Goal: Task Accomplishment & Management: Complete application form

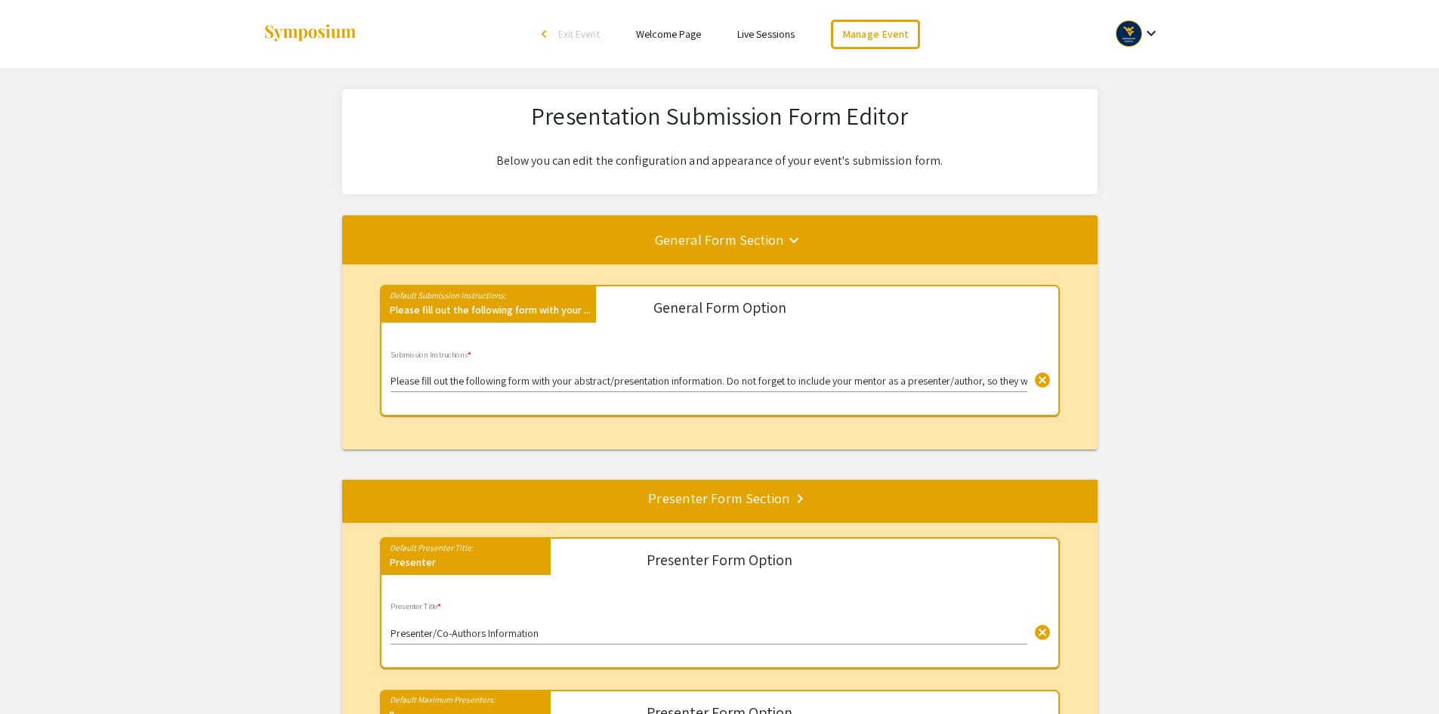
select select "8"
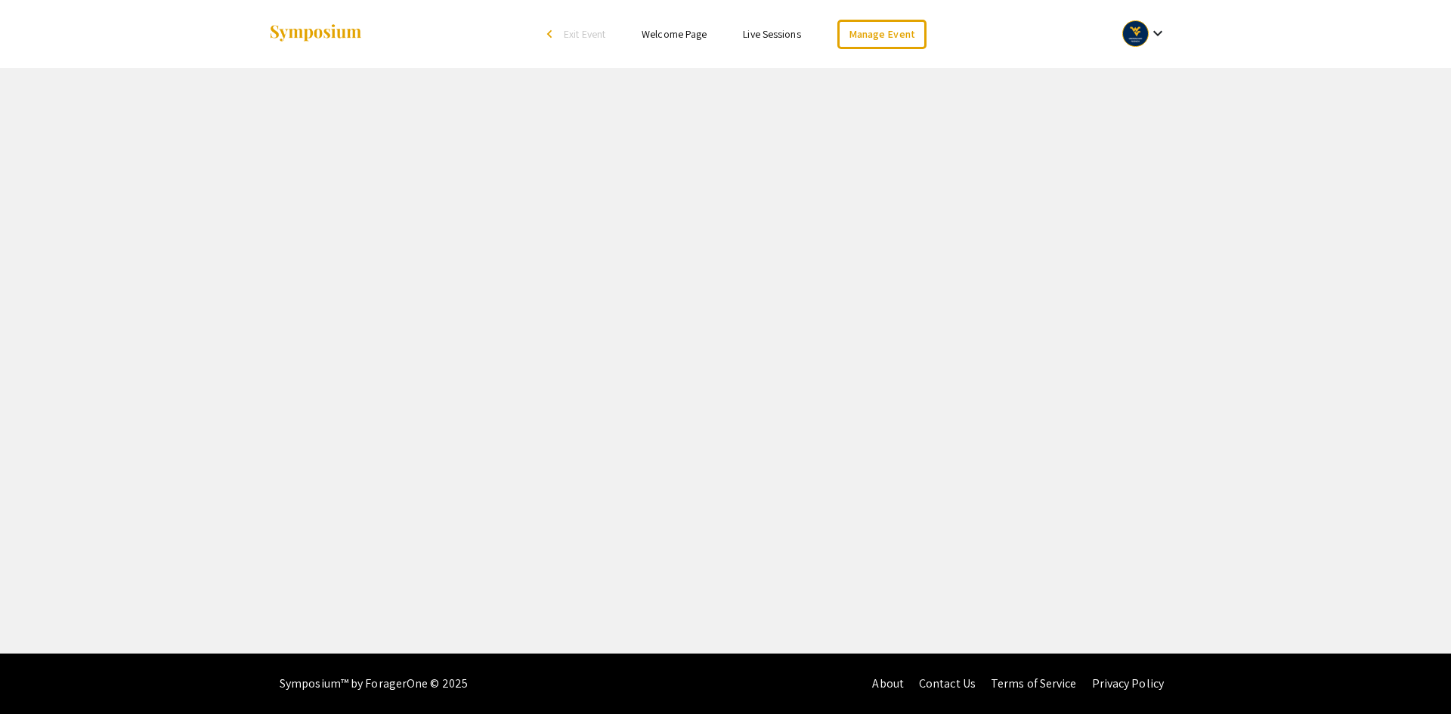
select select "8"
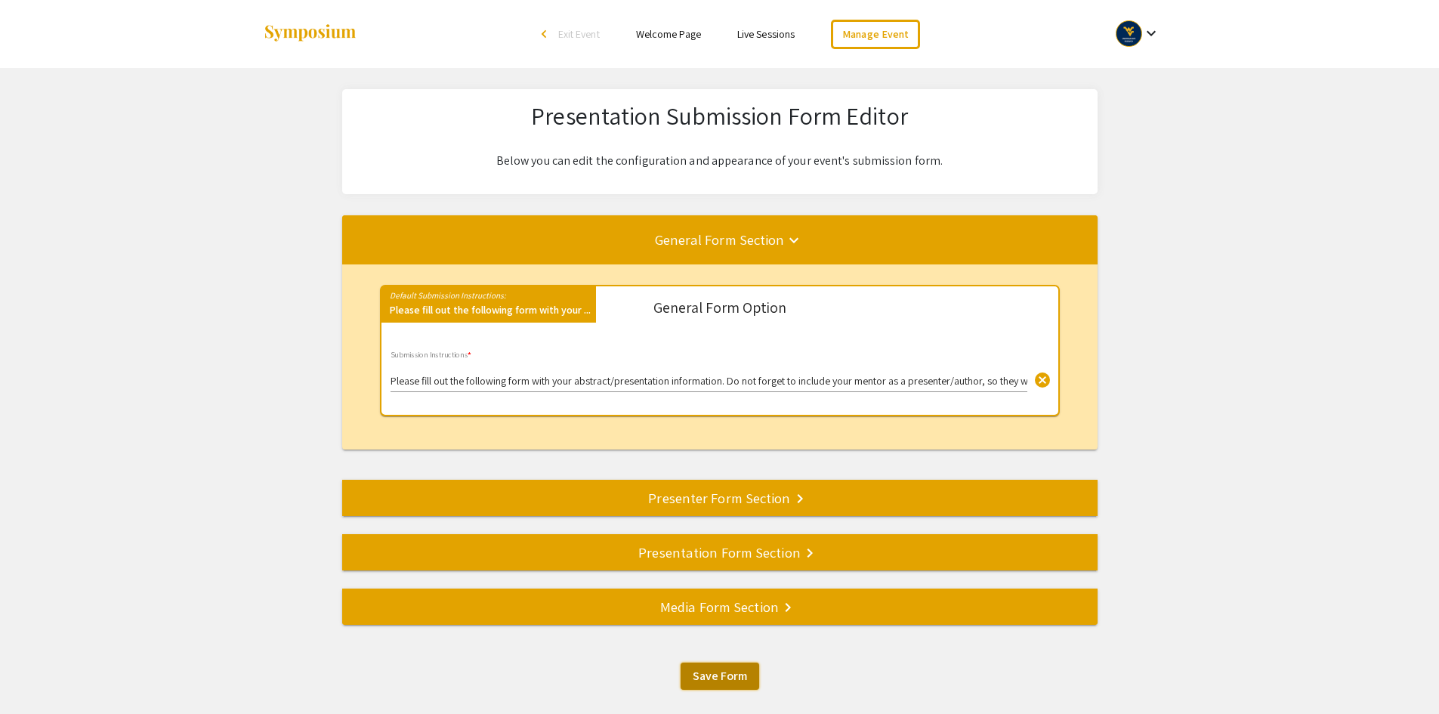
click at [708, 681] on span "Save Form" at bounding box center [720, 676] width 54 height 16
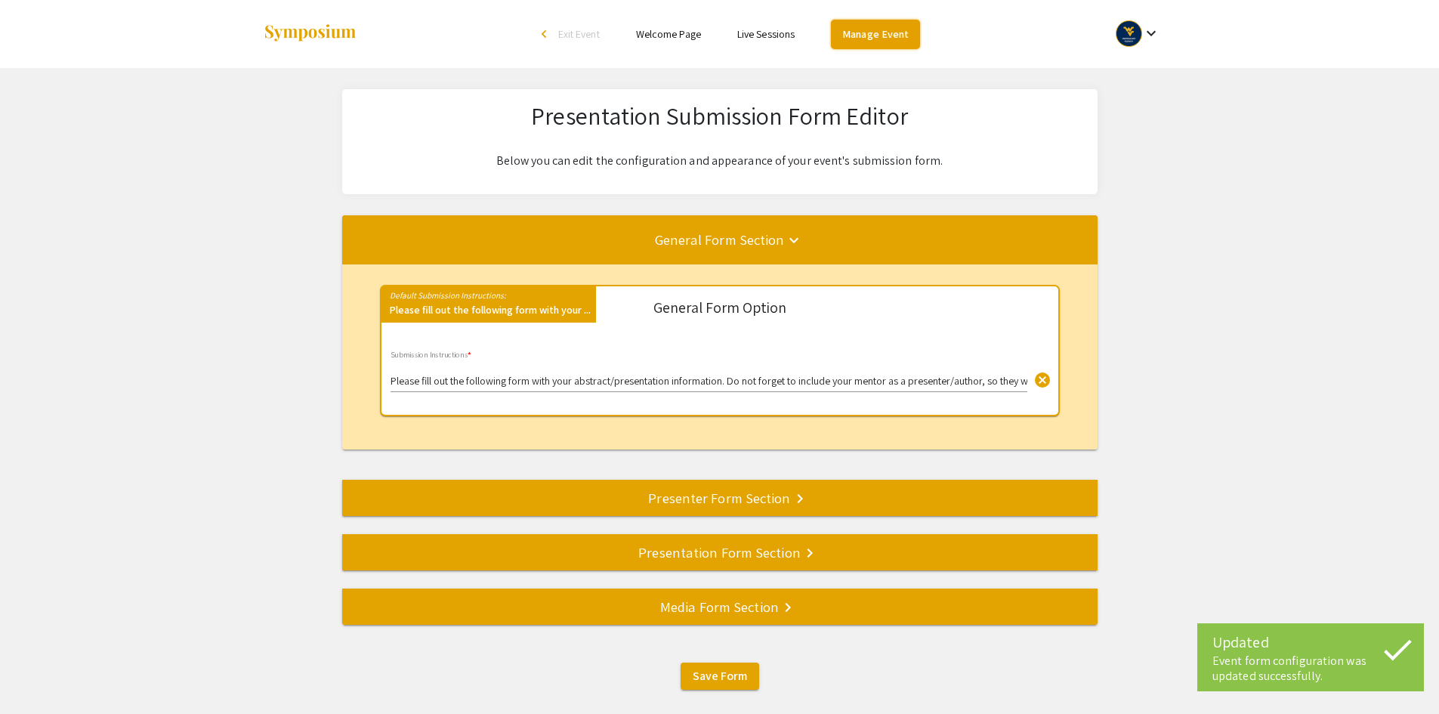
click at [889, 42] on link "Manage Event" at bounding box center [875, 34] width 89 height 29
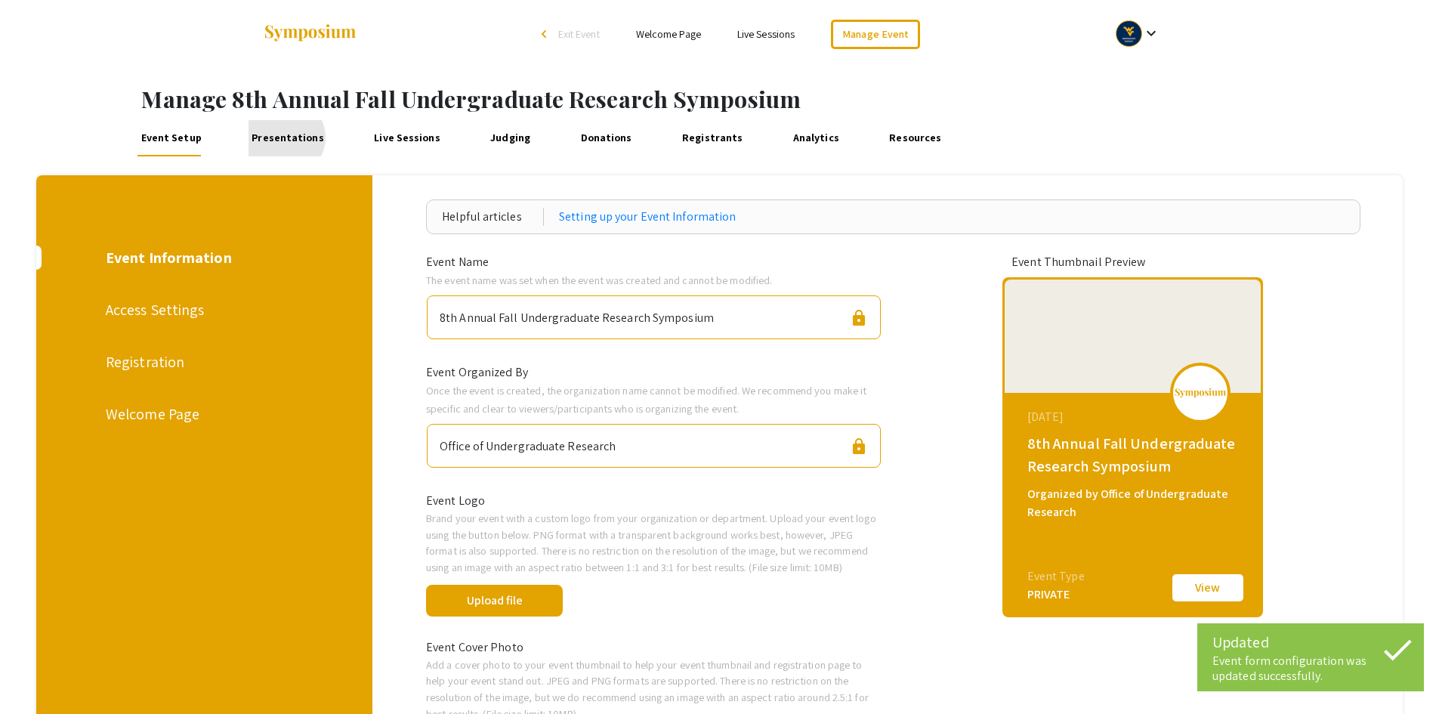
click at [282, 138] on link "Presentations" at bounding box center [288, 138] width 79 height 36
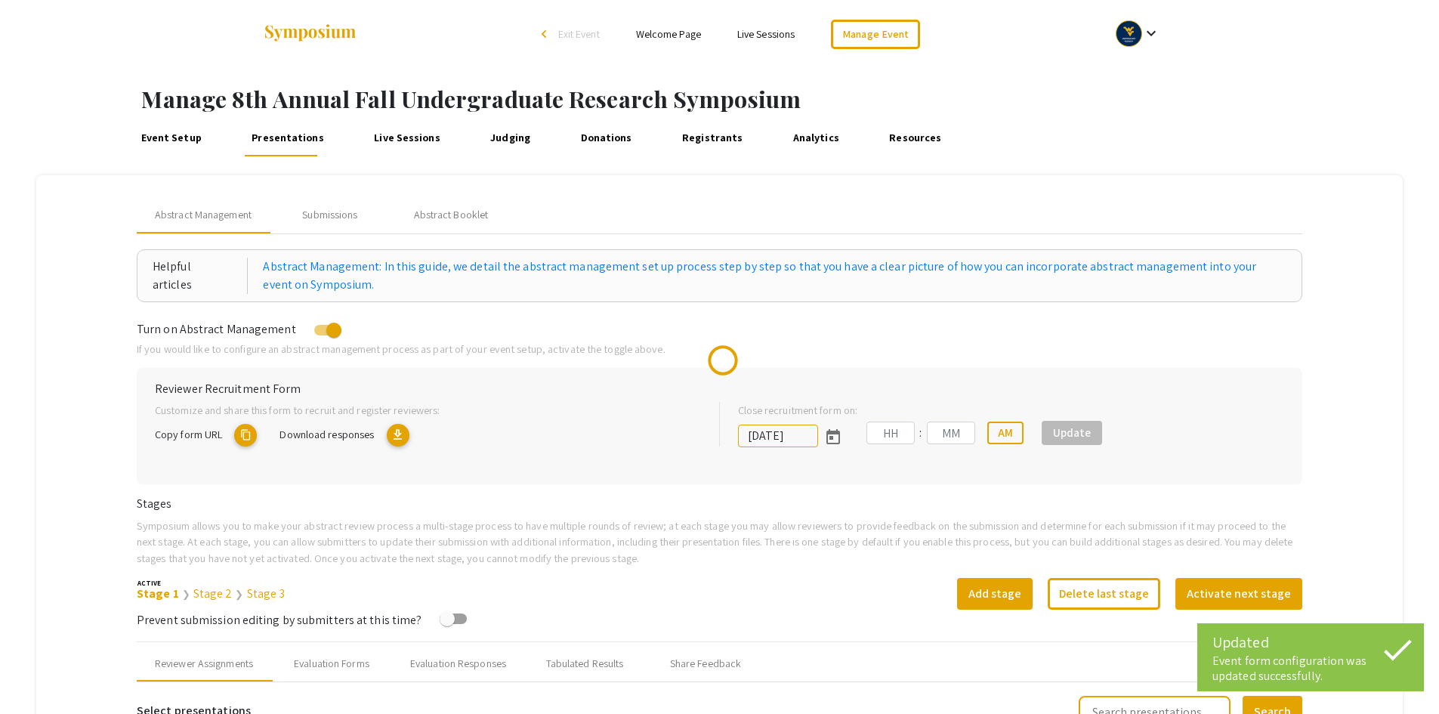
type input "02"
type input "30"
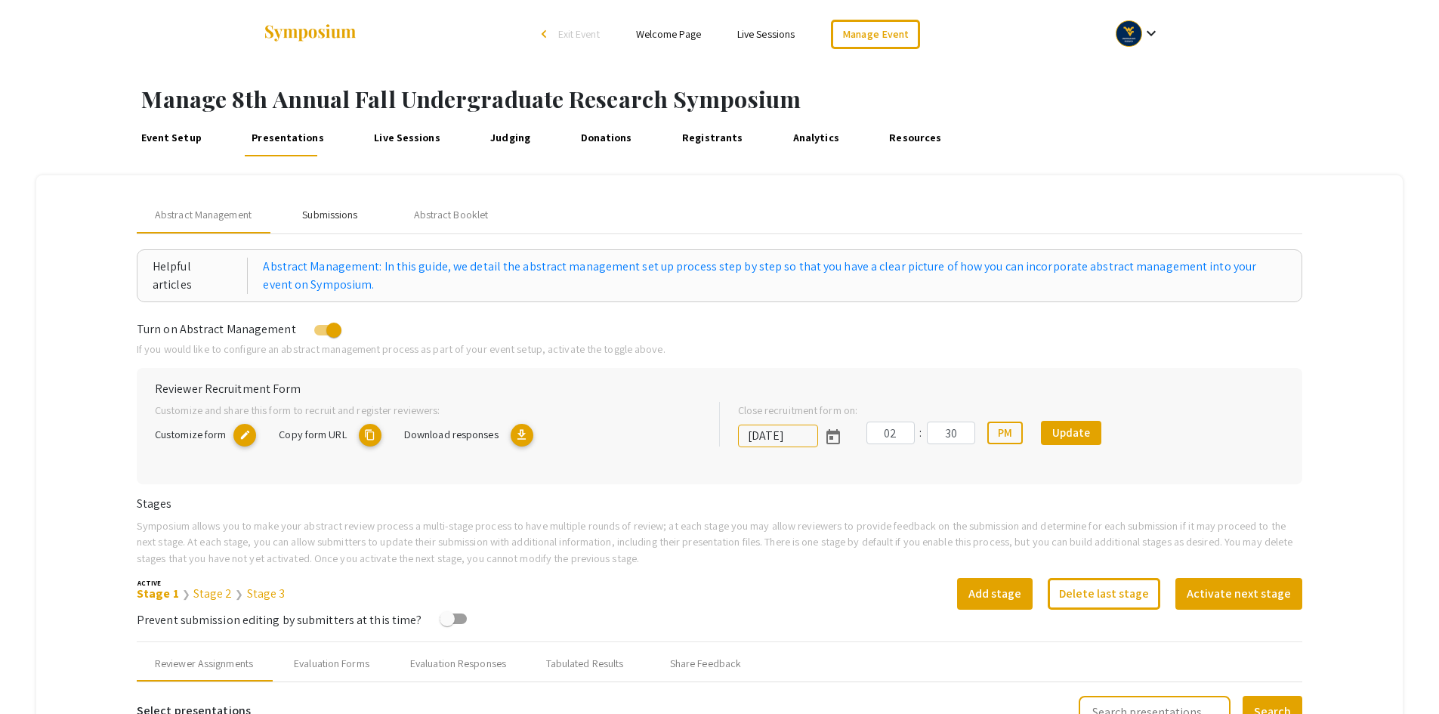
click at [350, 220] on div "Submissions" at bounding box center [329, 215] width 55 height 16
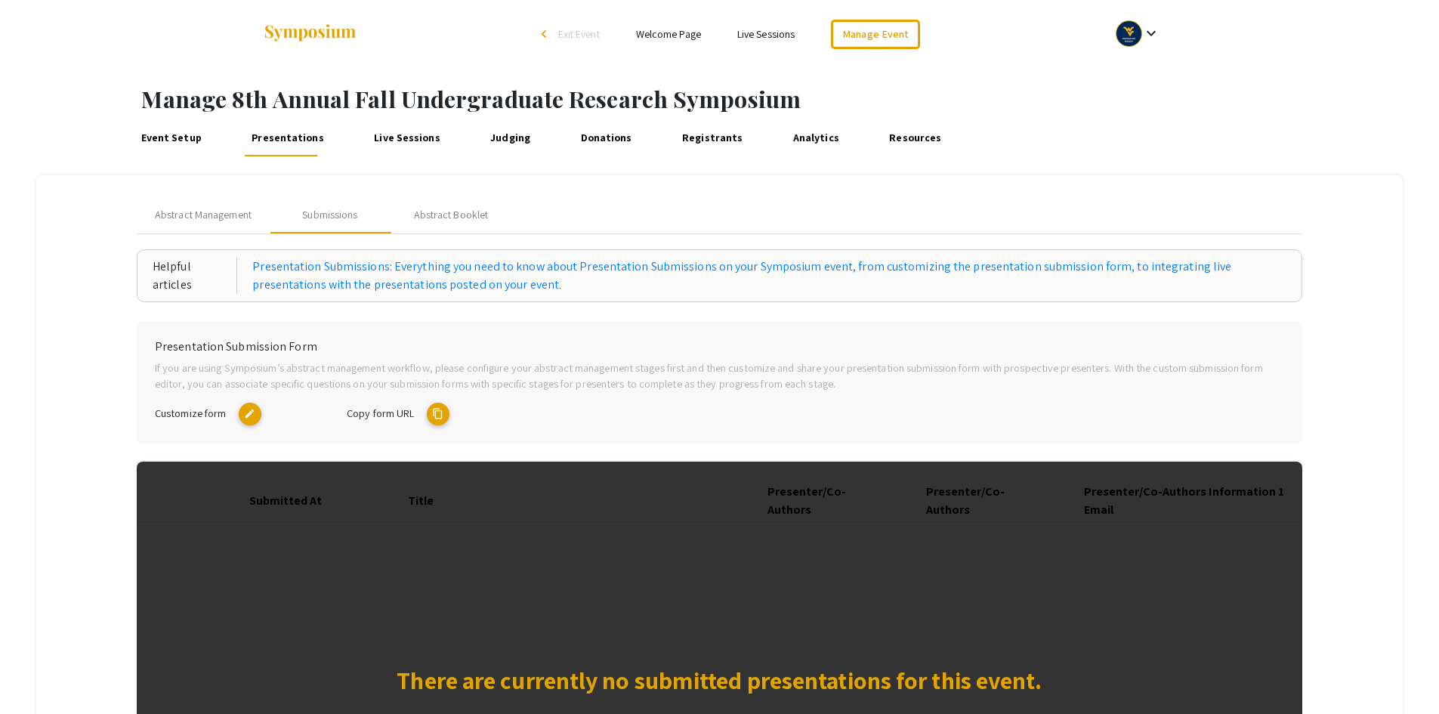
click at [438, 416] on mat-icon "content_copy" at bounding box center [438, 414] width 23 height 23
click at [443, 415] on mat-icon "content_copy" at bounding box center [438, 414] width 23 height 23
click at [253, 415] on mat-icon "edit" at bounding box center [250, 414] width 23 height 23
click at [440, 419] on mat-icon "content_copy" at bounding box center [438, 414] width 23 height 23
click at [445, 417] on mat-icon "content_copy" at bounding box center [438, 414] width 23 height 23
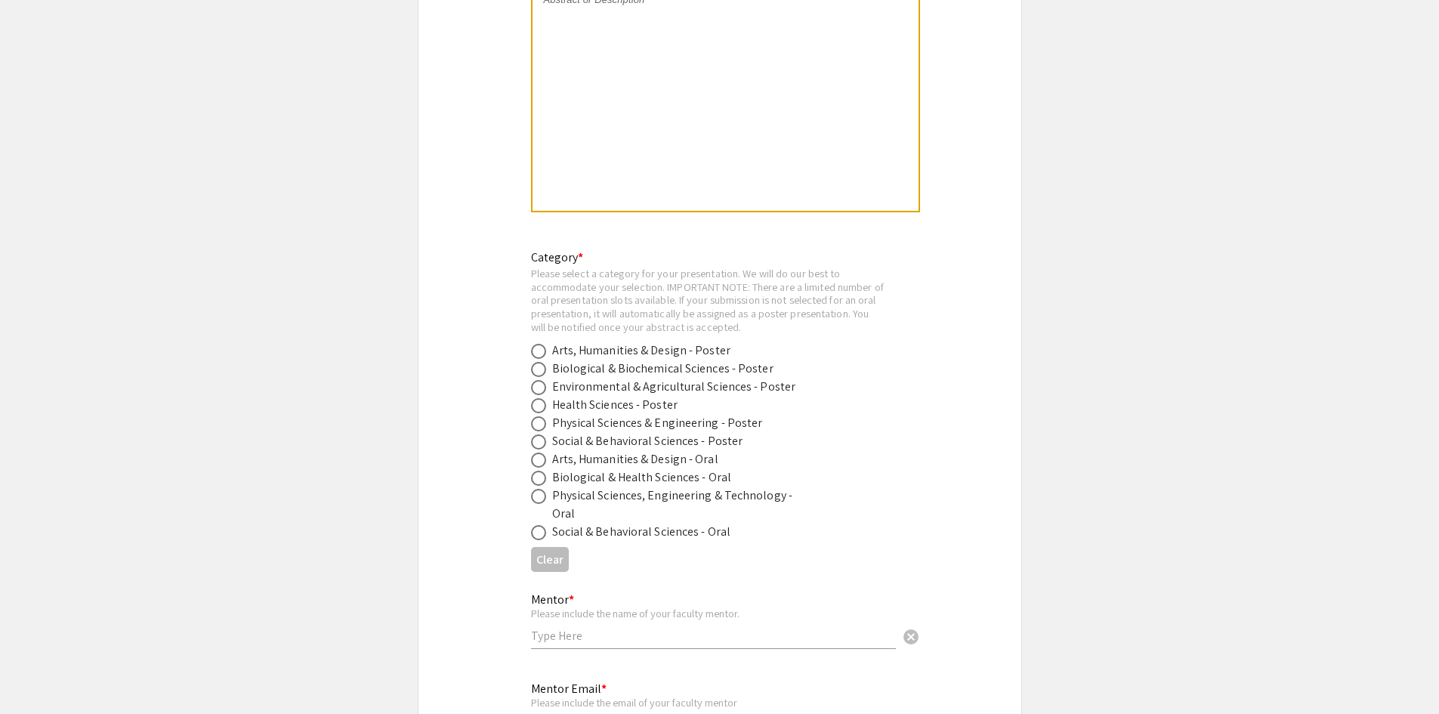
scroll to position [1662, 0]
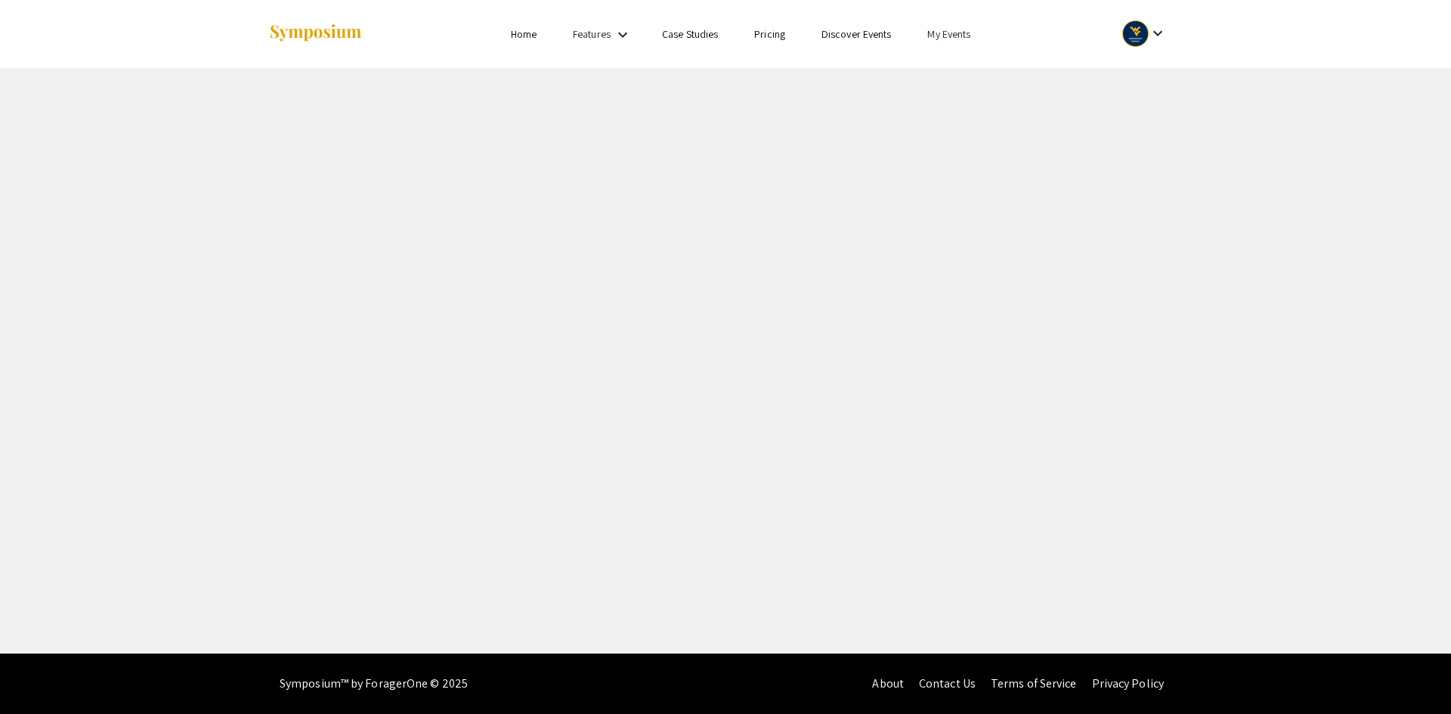
select select "8"
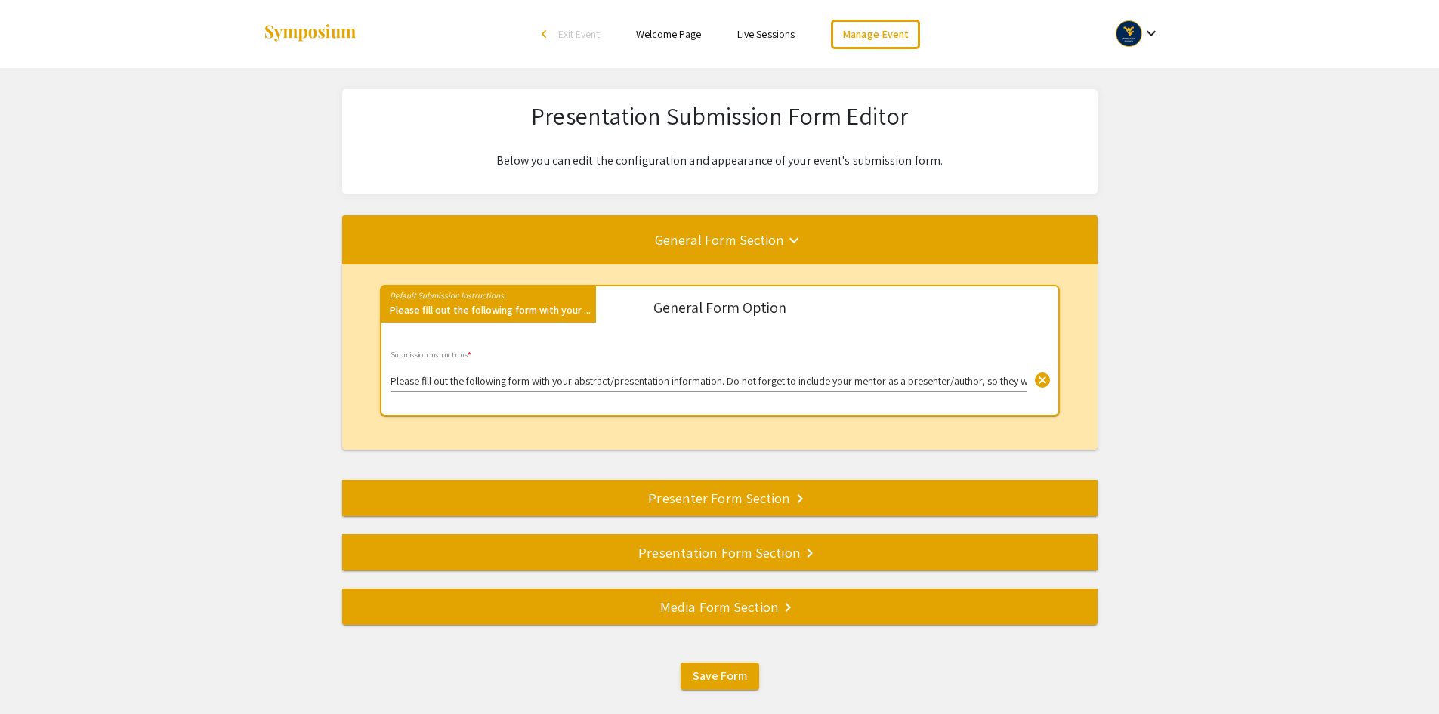
scroll to position [74, 0]
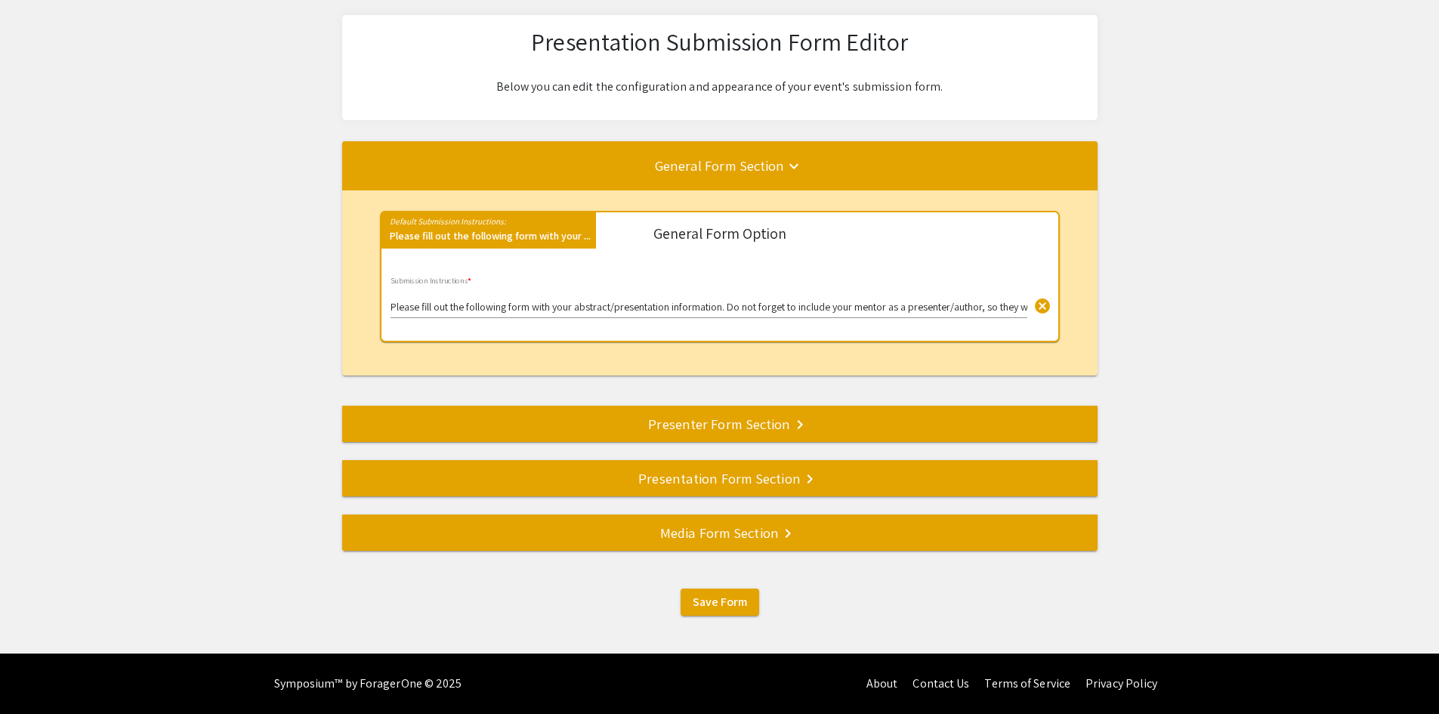
click at [722, 480] on div "Presentation Form Section keyboard_arrow_right" at bounding box center [719, 478] width 755 height 21
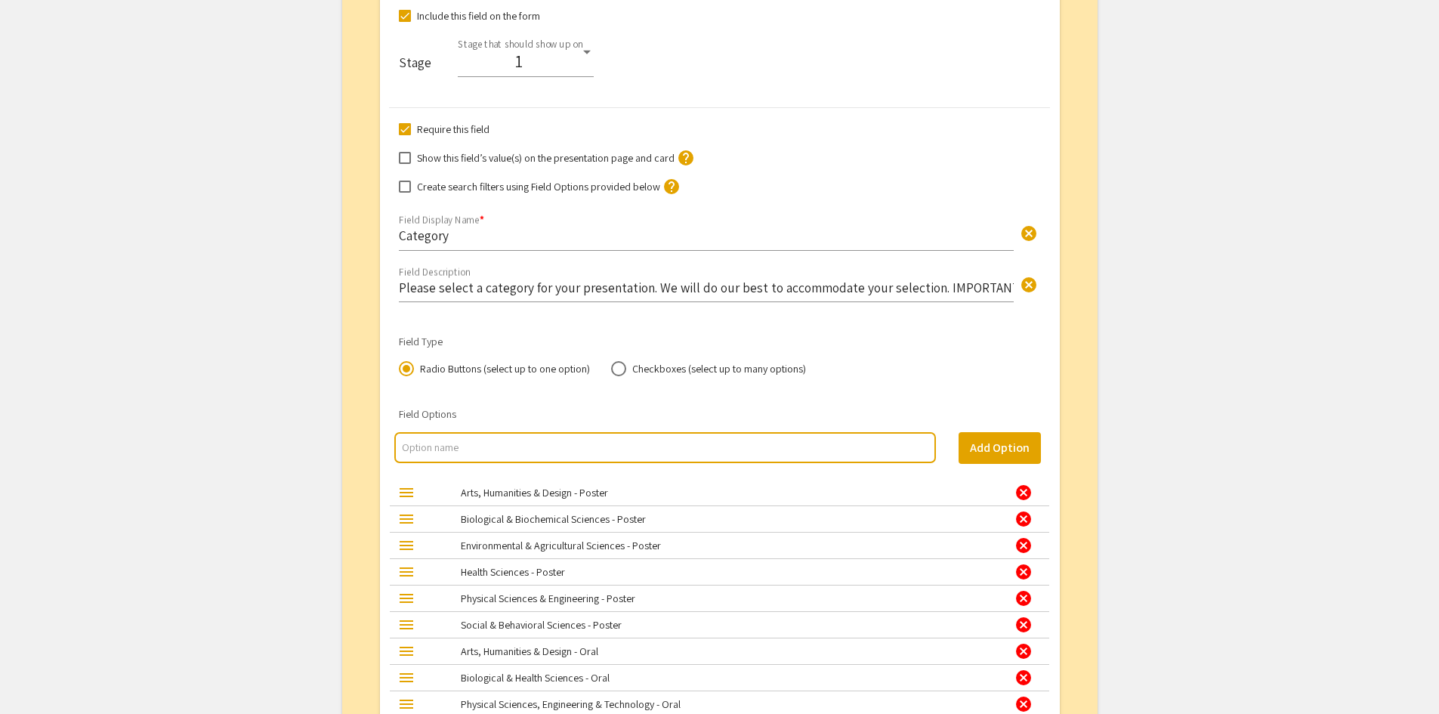
scroll to position [2300, 0]
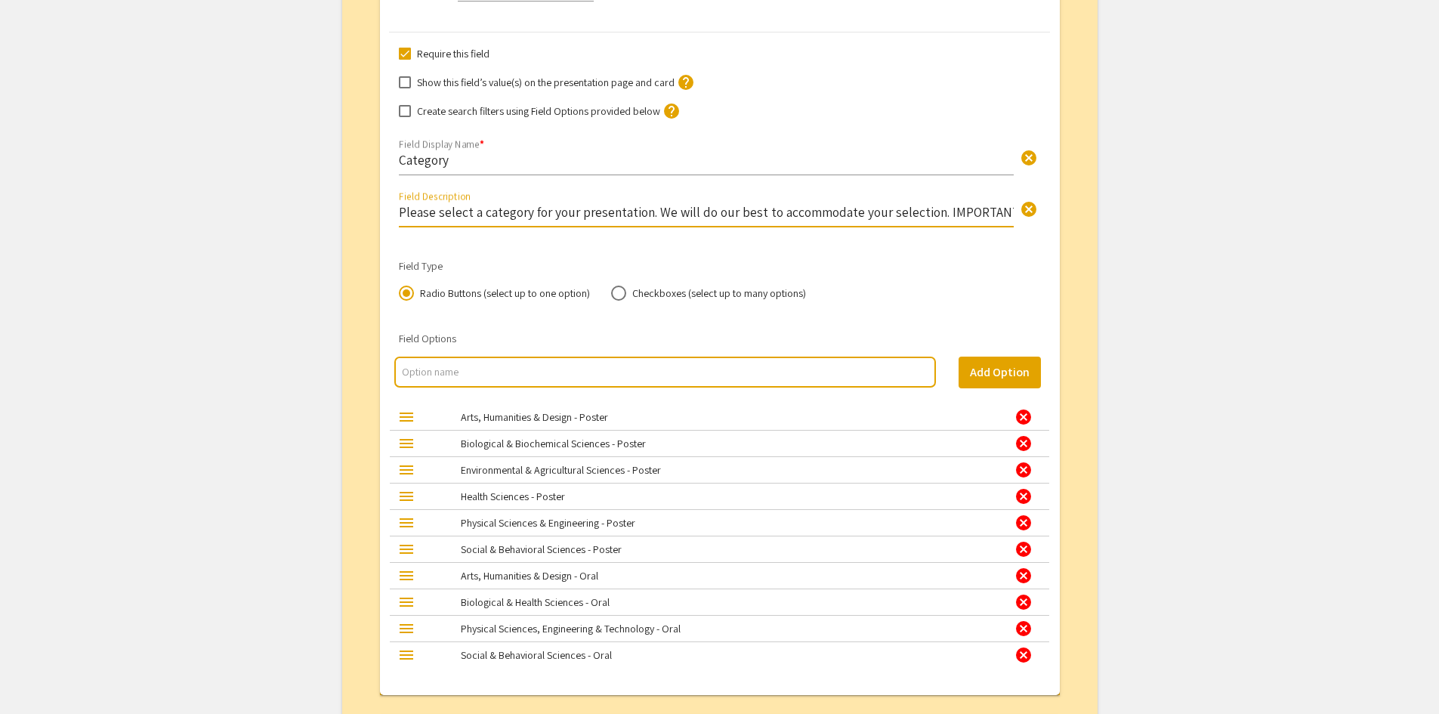
click at [750, 218] on input "Please select a category for your presentation. We will do our best to accommod…" at bounding box center [706, 211] width 615 height 17
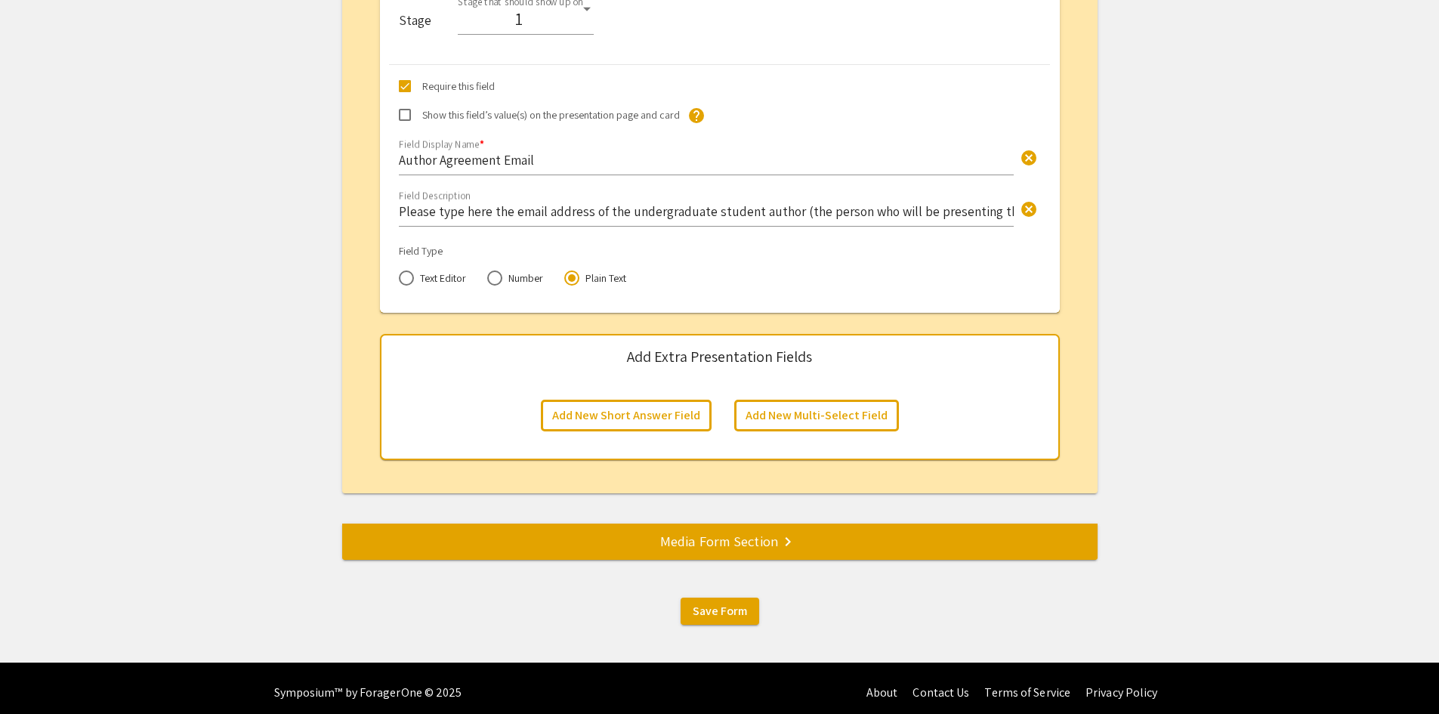
scroll to position [6192, 0]
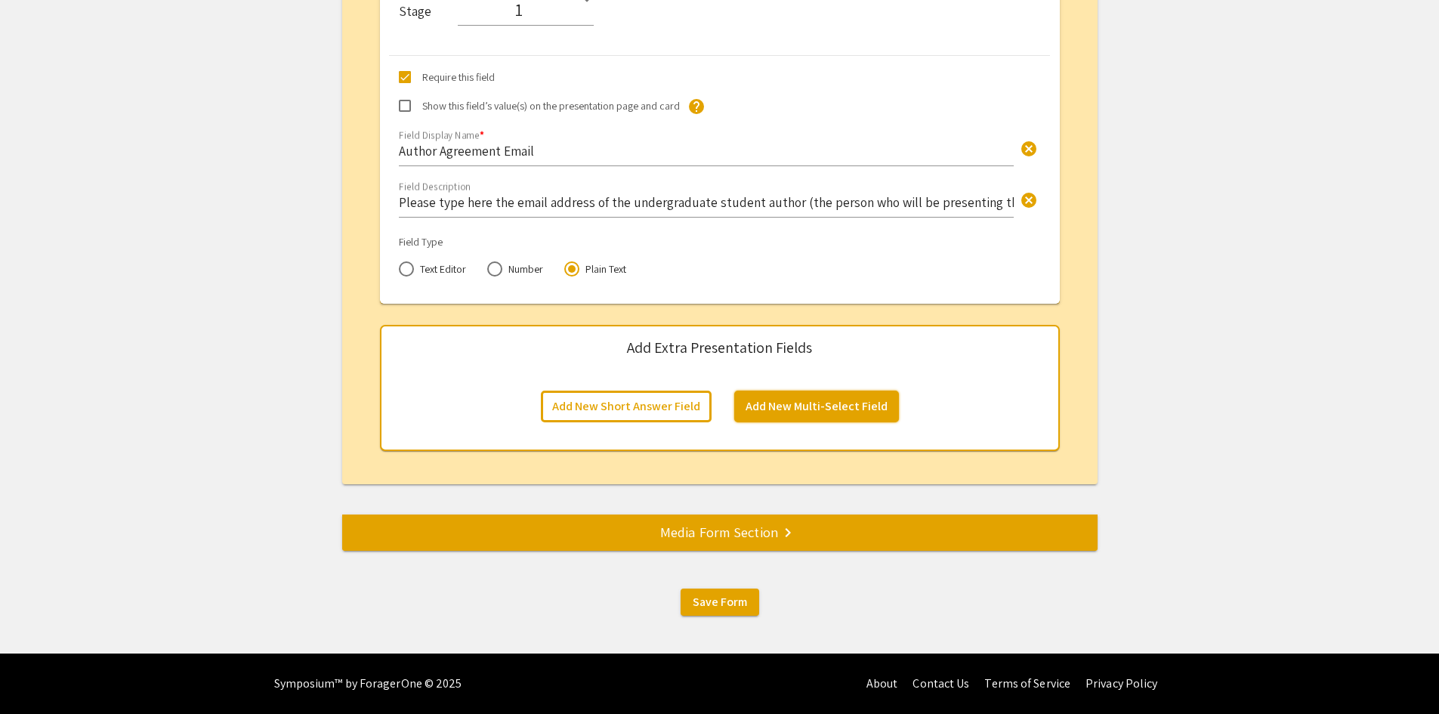
click at [796, 406] on button "Add New Multi-Select Field" at bounding box center [816, 407] width 165 height 32
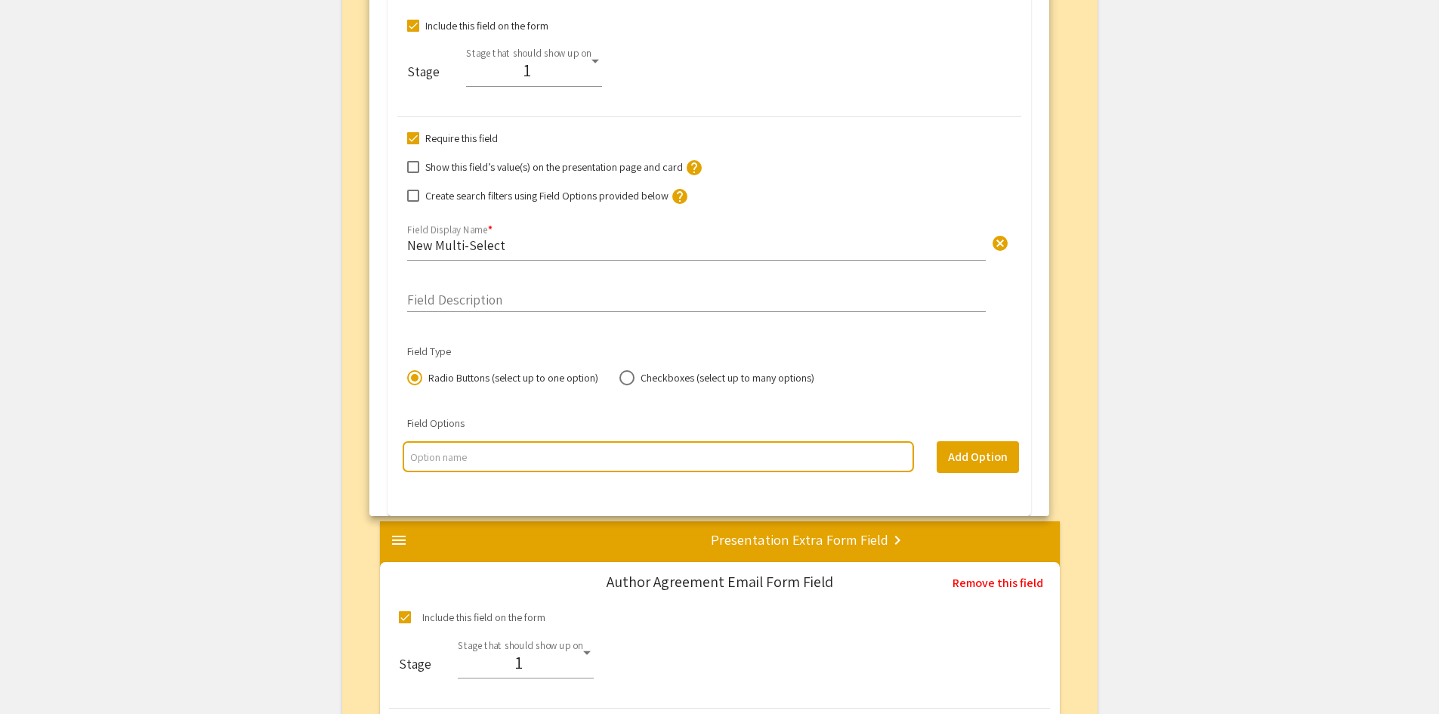
scroll to position [6144, 0]
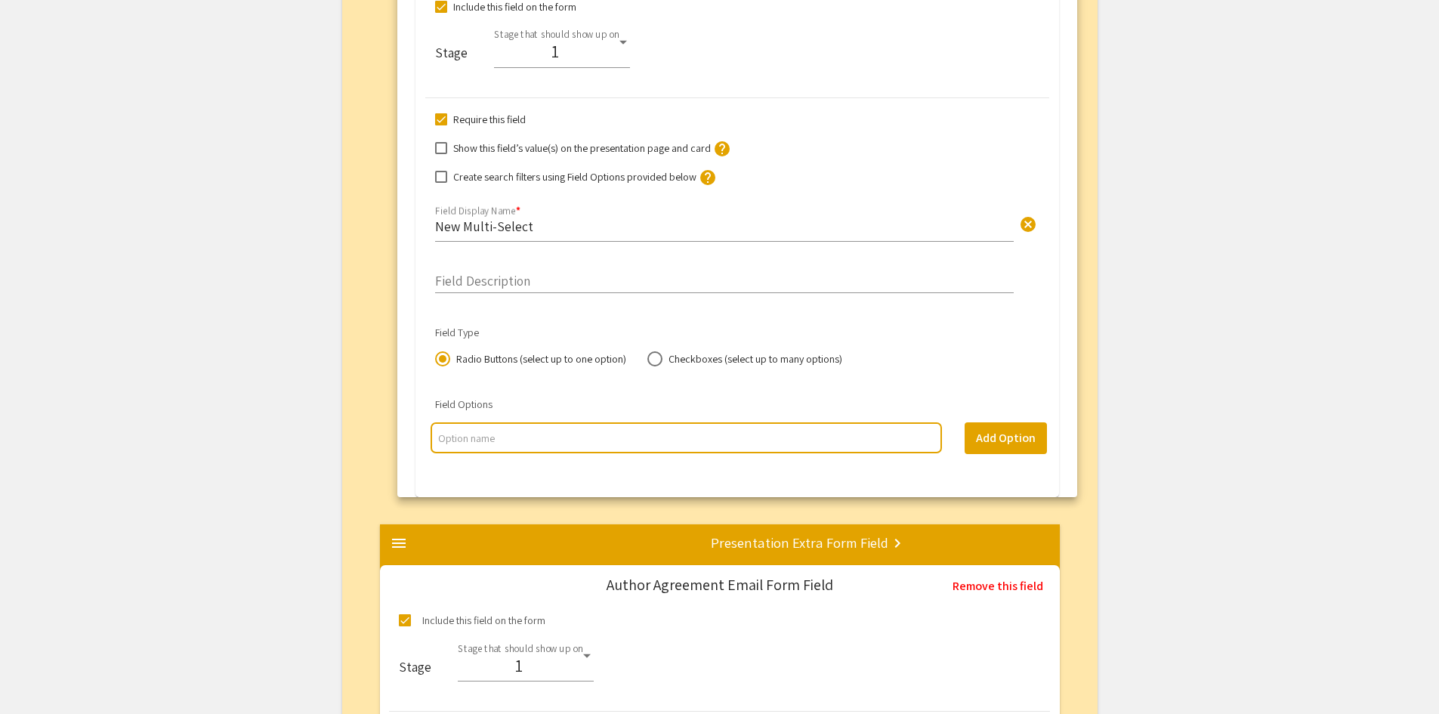
drag, startPoint x: 399, startPoint y: 175, endPoint x: 414, endPoint y: -66, distance: 240.7
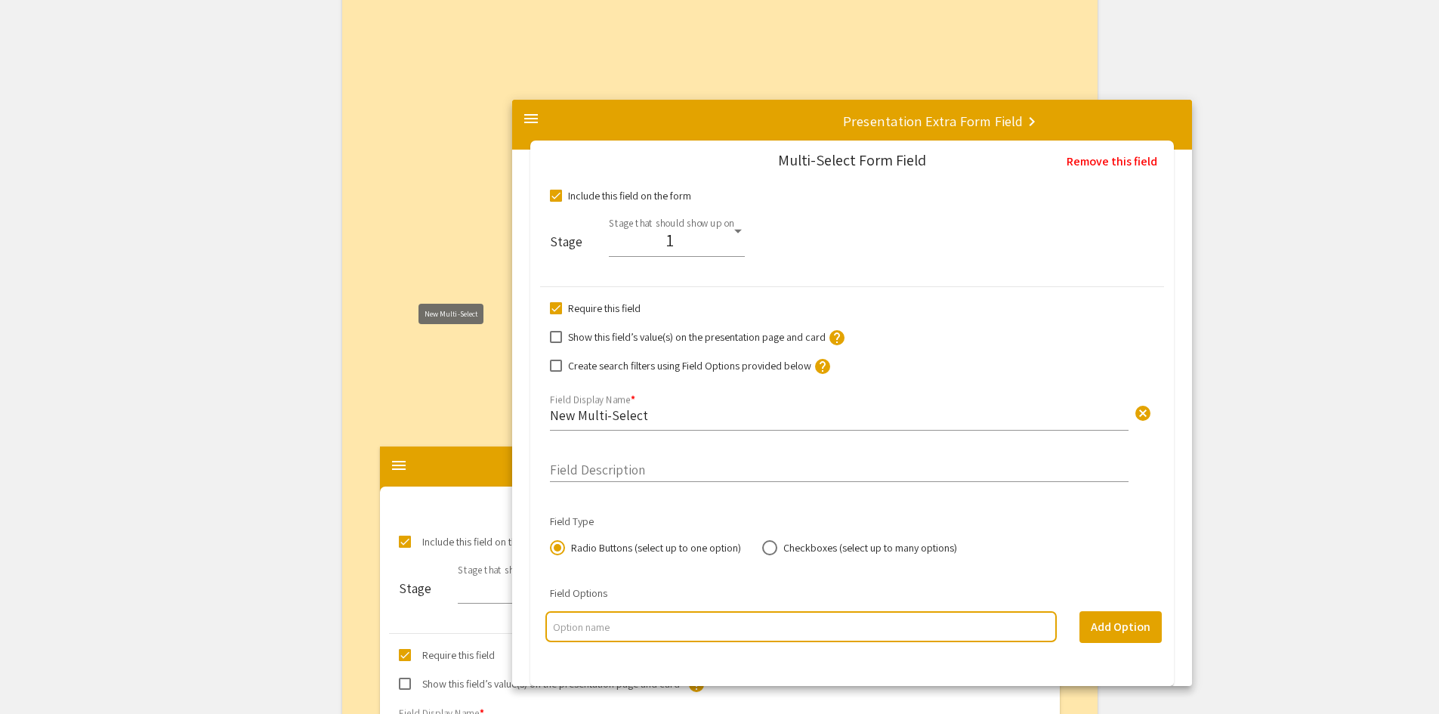
scroll to position [5760, 0]
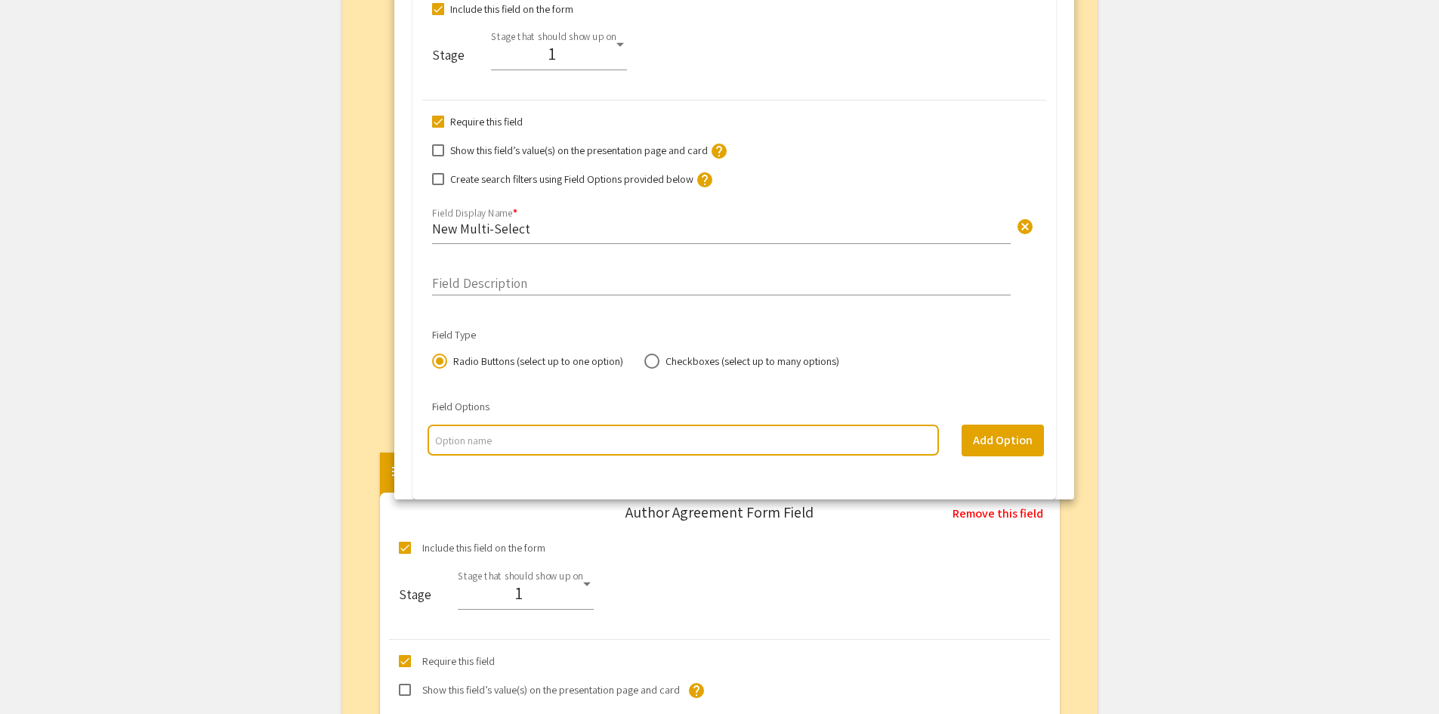
drag, startPoint x: 397, startPoint y: 316, endPoint x: 411, endPoint y: -66, distance: 381.8
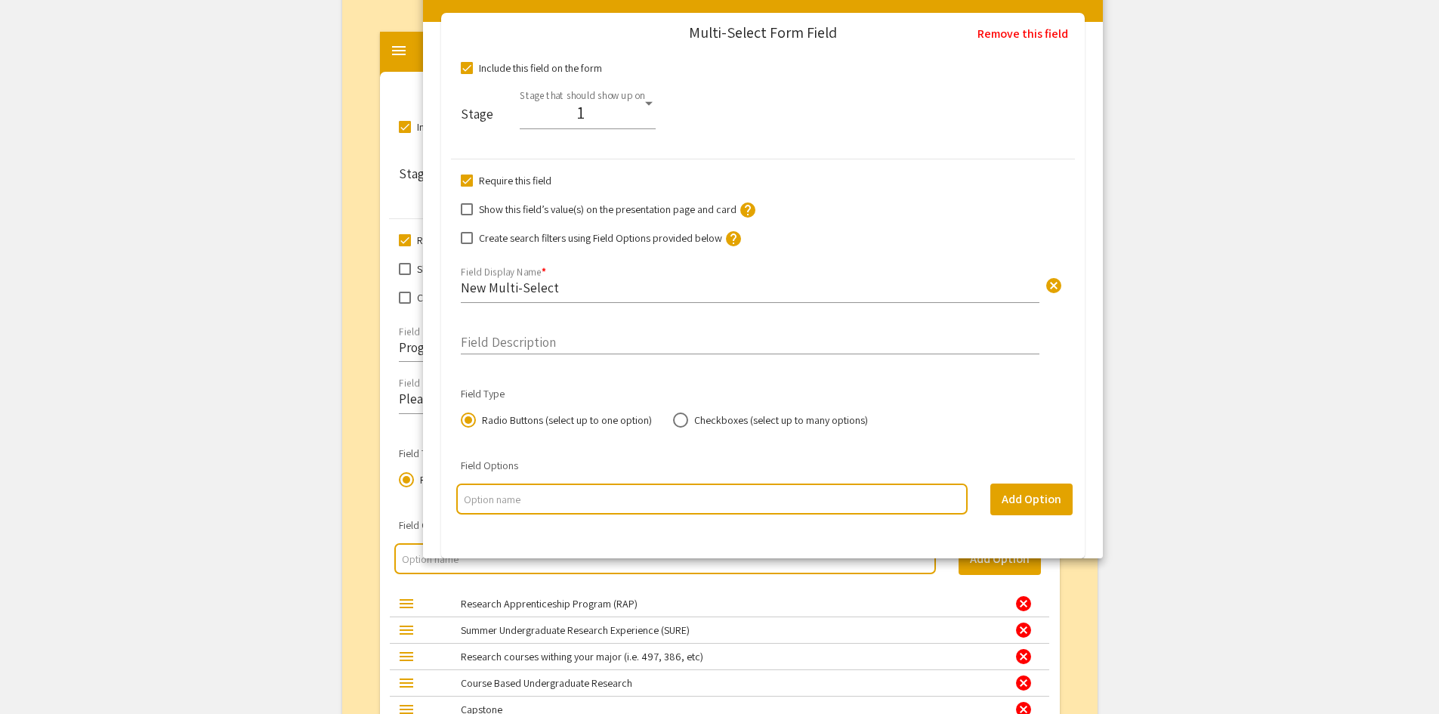
scroll to position [5406, 0]
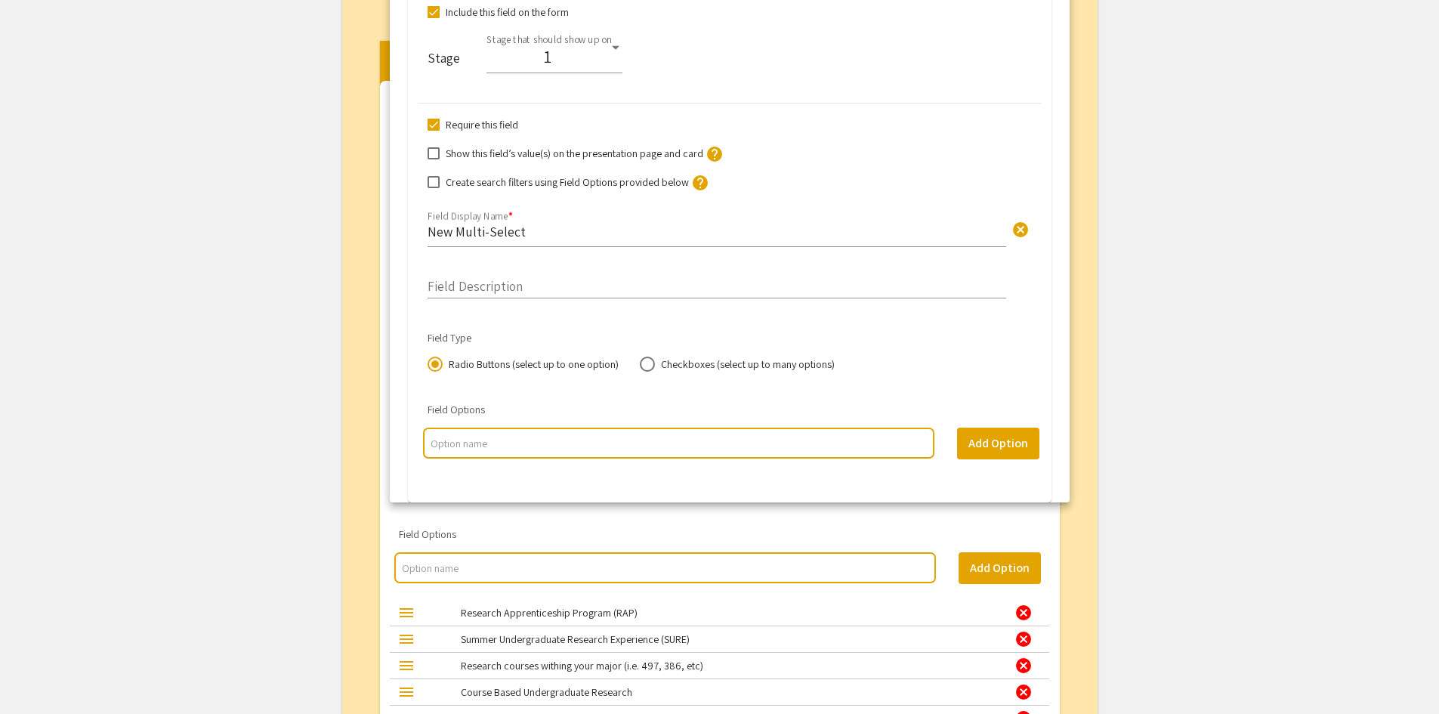
drag, startPoint x: 402, startPoint y: 165, endPoint x: 412, endPoint y: -66, distance: 231.4
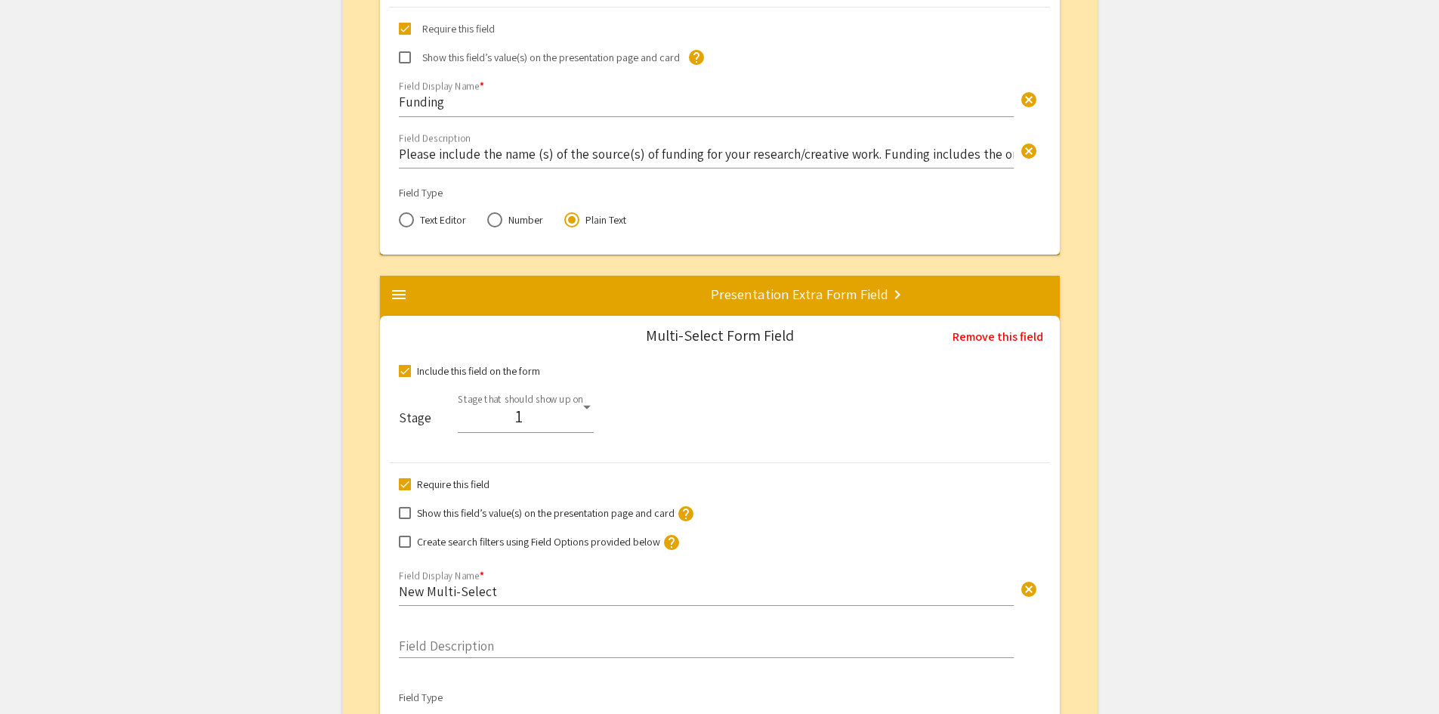
scroll to position [4500, 0]
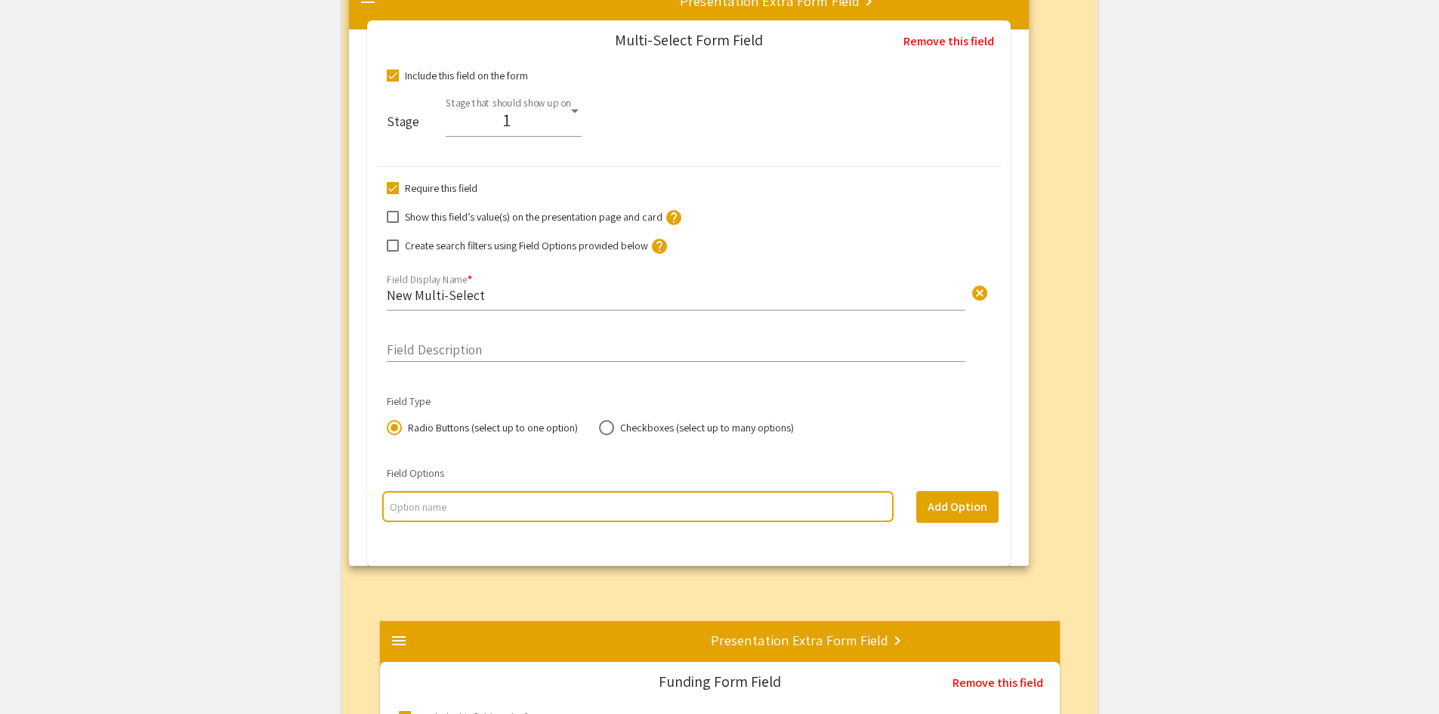
drag, startPoint x: 402, startPoint y: 363, endPoint x: 371, endPoint y: 5, distance: 358.7
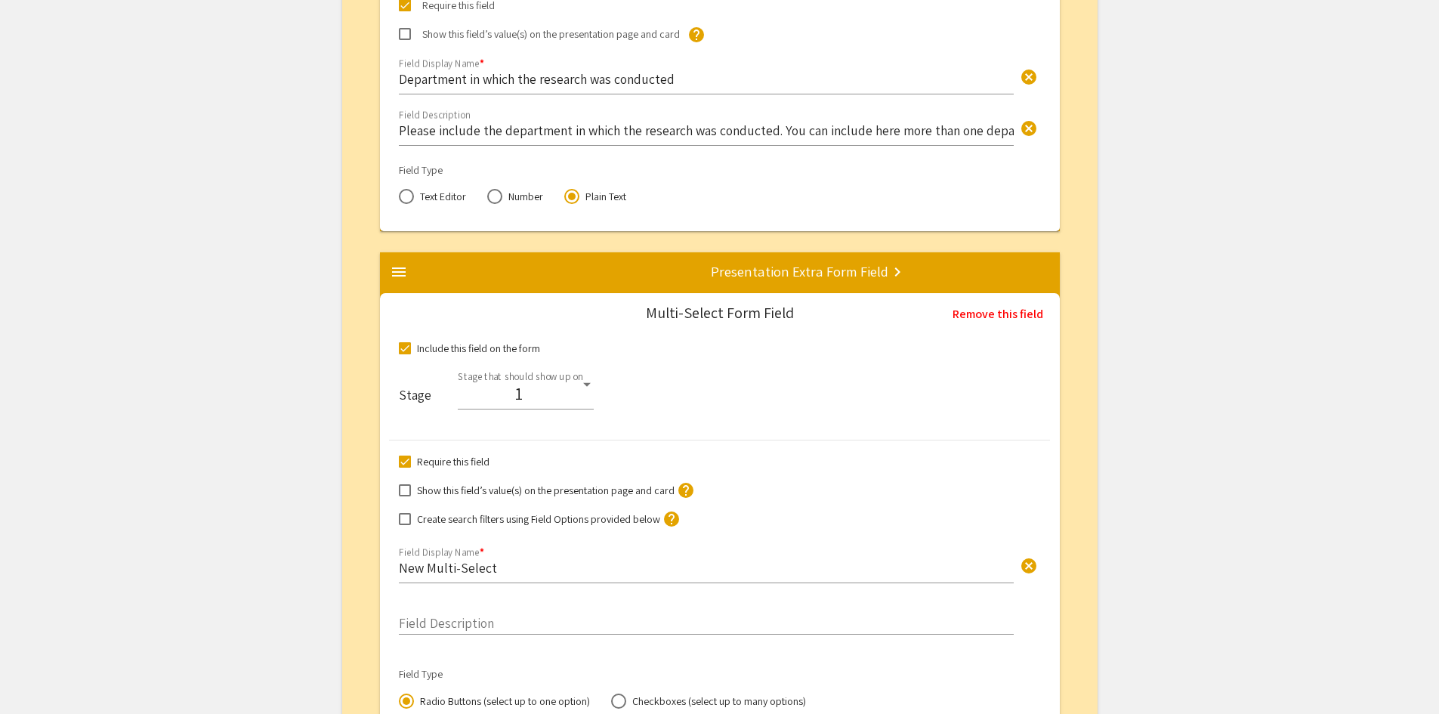
scroll to position [4068, 0]
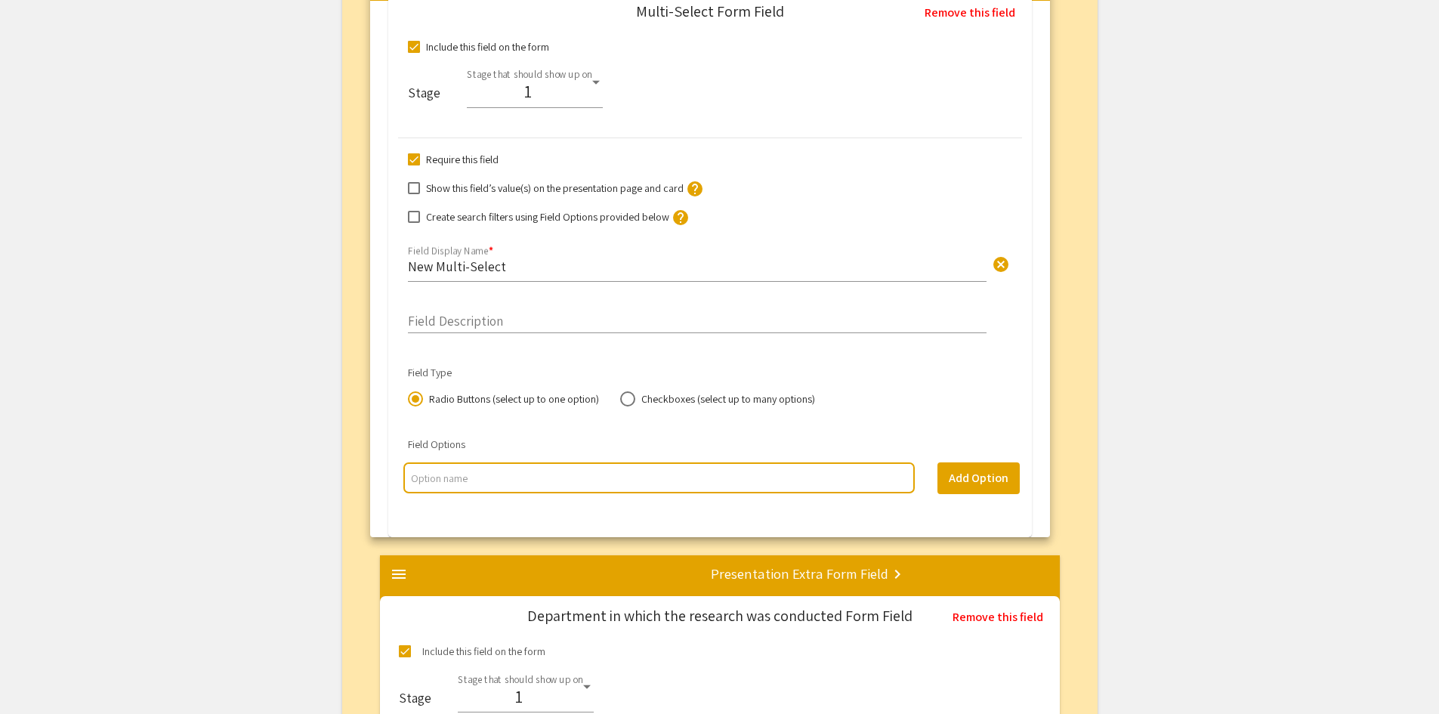
drag, startPoint x: 397, startPoint y: 340, endPoint x: 388, endPoint y: -22, distance: 362.0
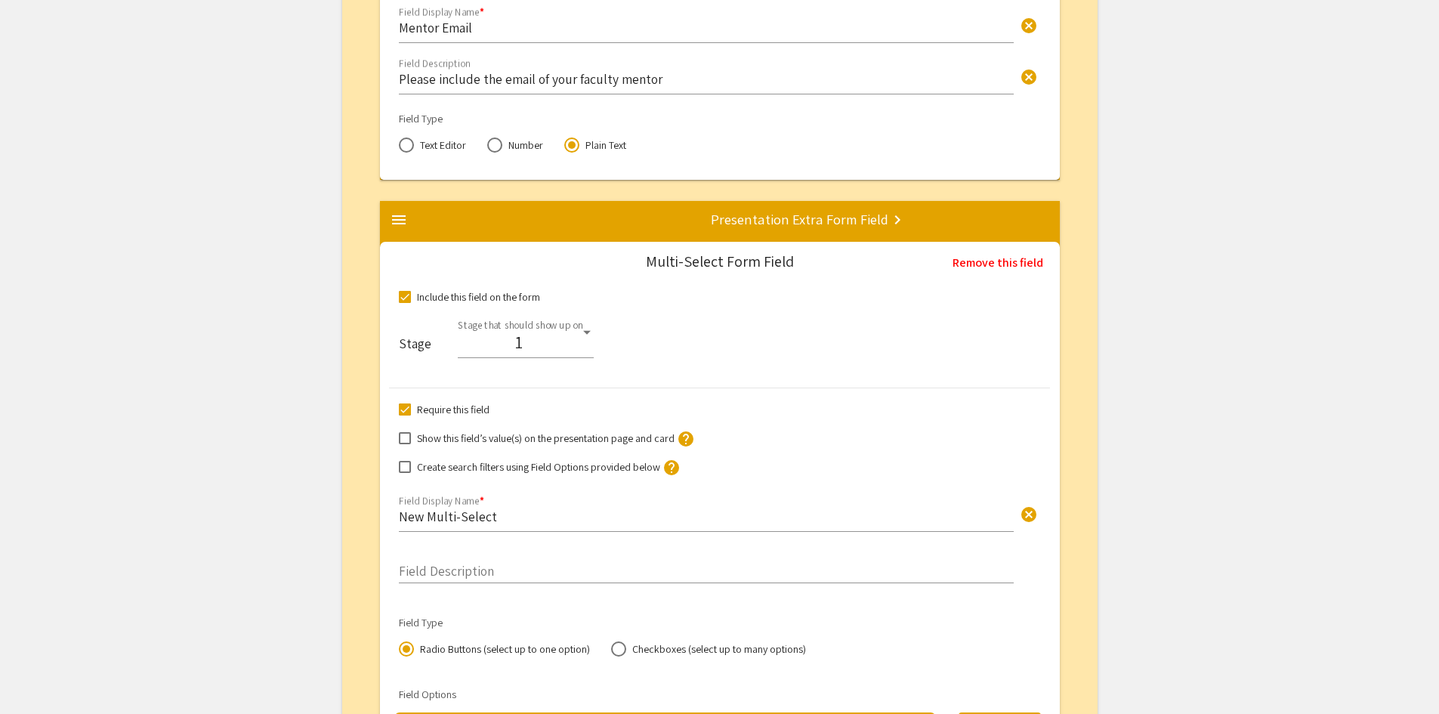
scroll to position [3666, 0]
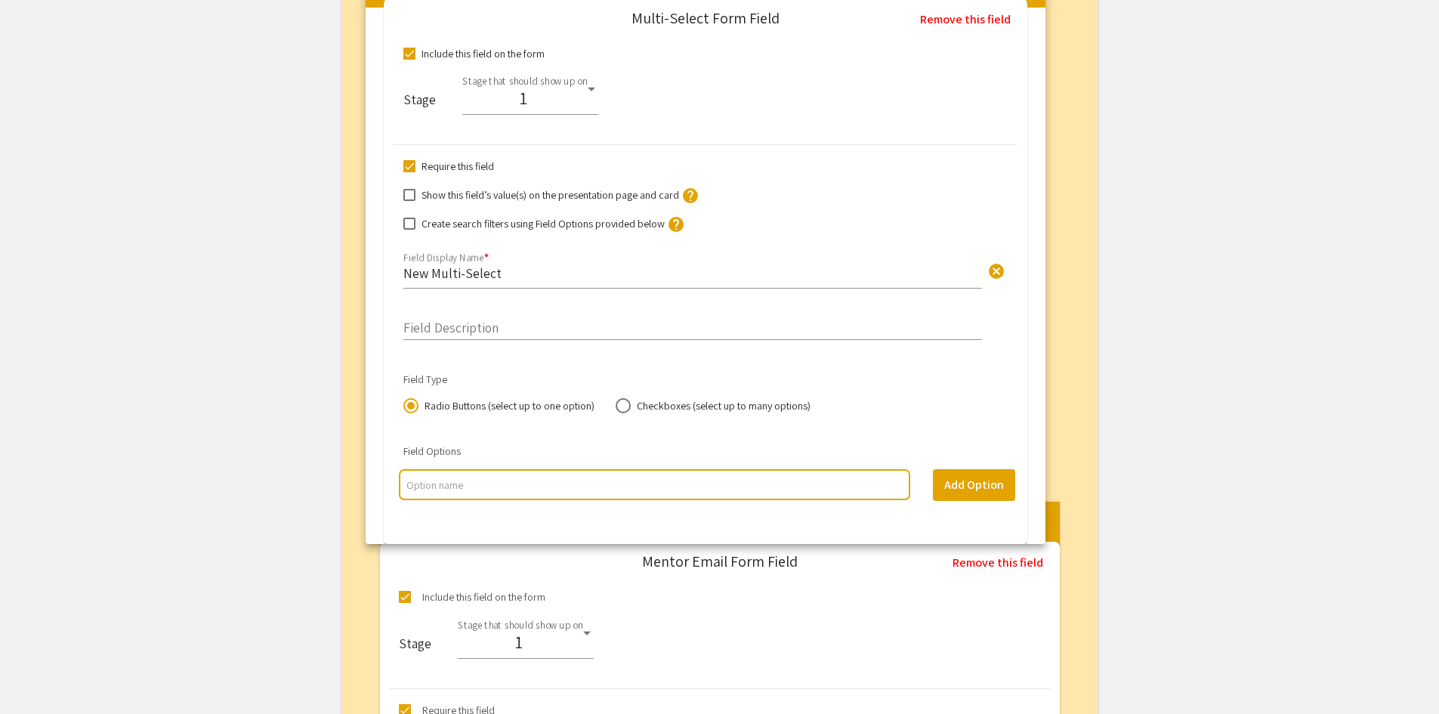
drag, startPoint x: 397, startPoint y: 282, endPoint x: 379, endPoint y: -24, distance: 306.5
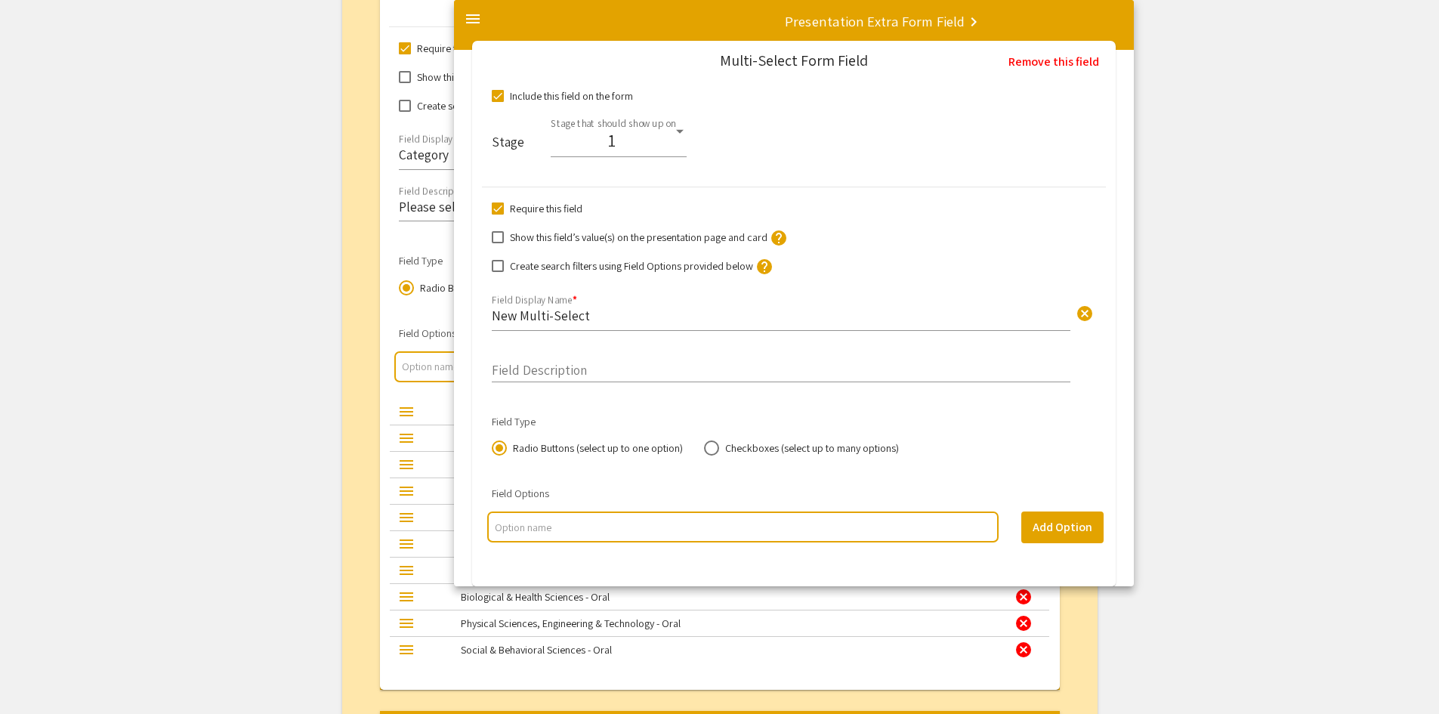
scroll to position [2901, 0]
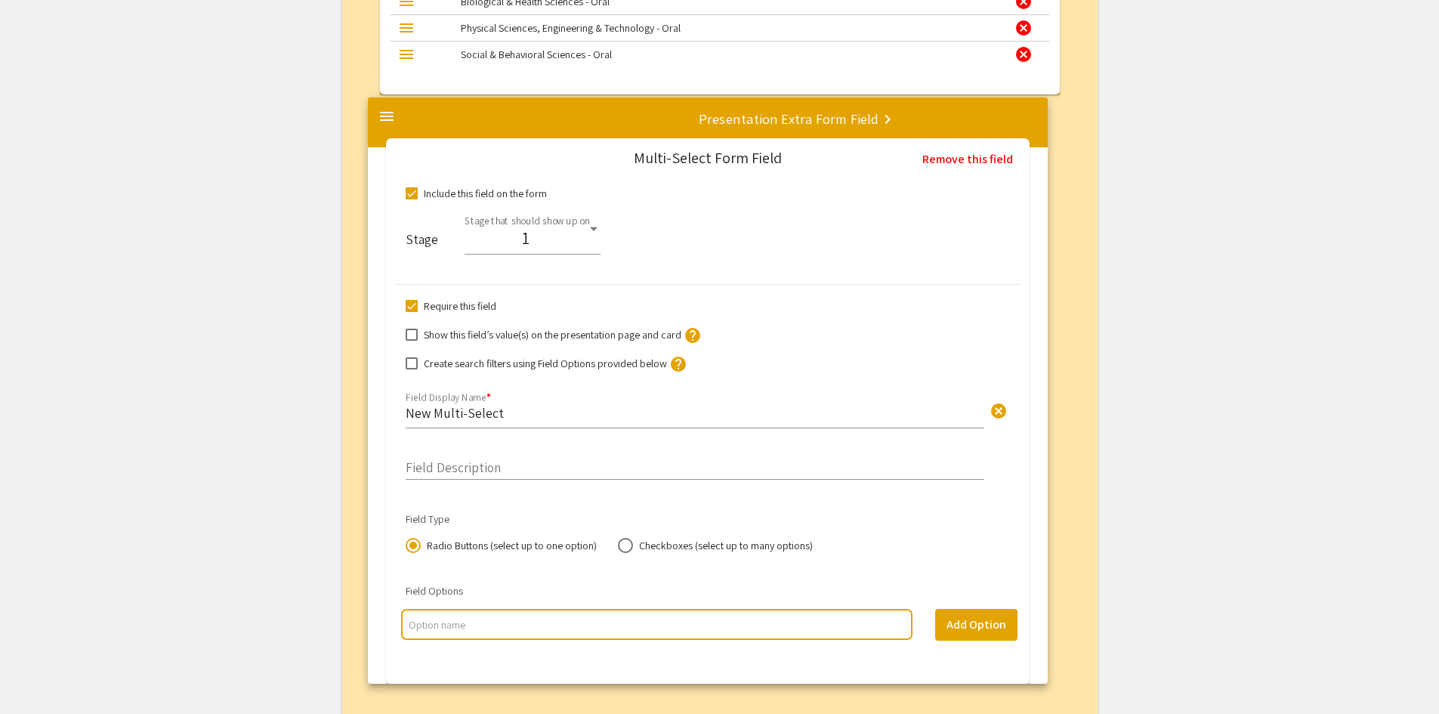
drag, startPoint x: 401, startPoint y: 531, endPoint x: 389, endPoint y: 115, distance: 416.5
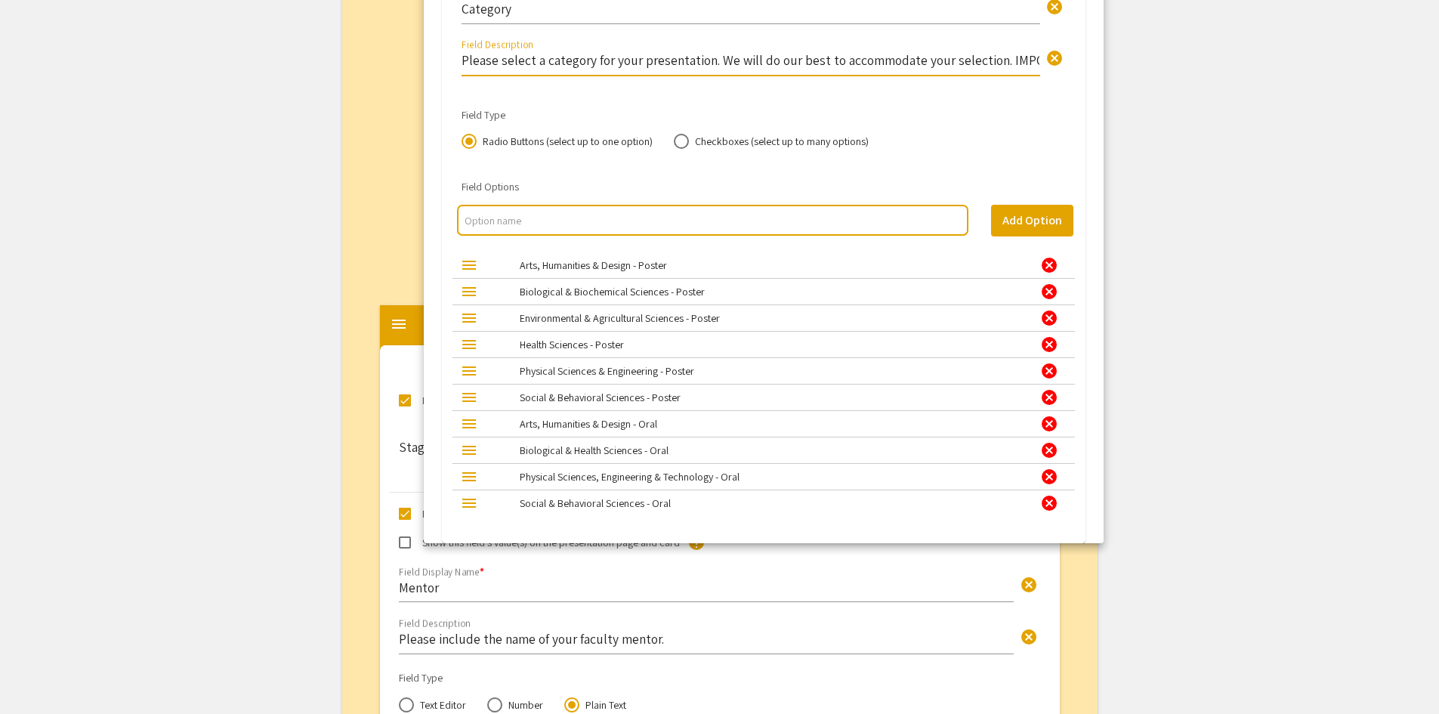
scroll to position [0, 1314]
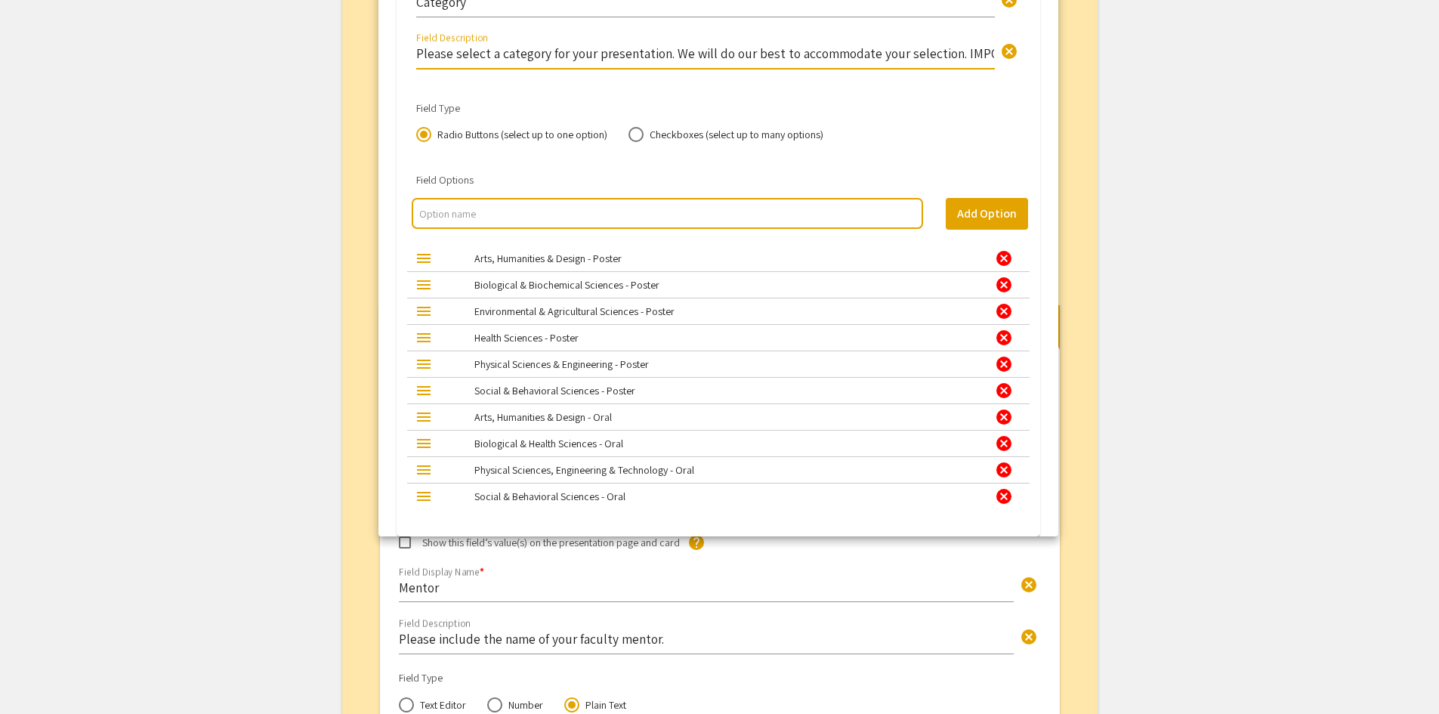
drag, startPoint x: 654, startPoint y: 65, endPoint x: 652, endPoint y: 52, distance: 12.9
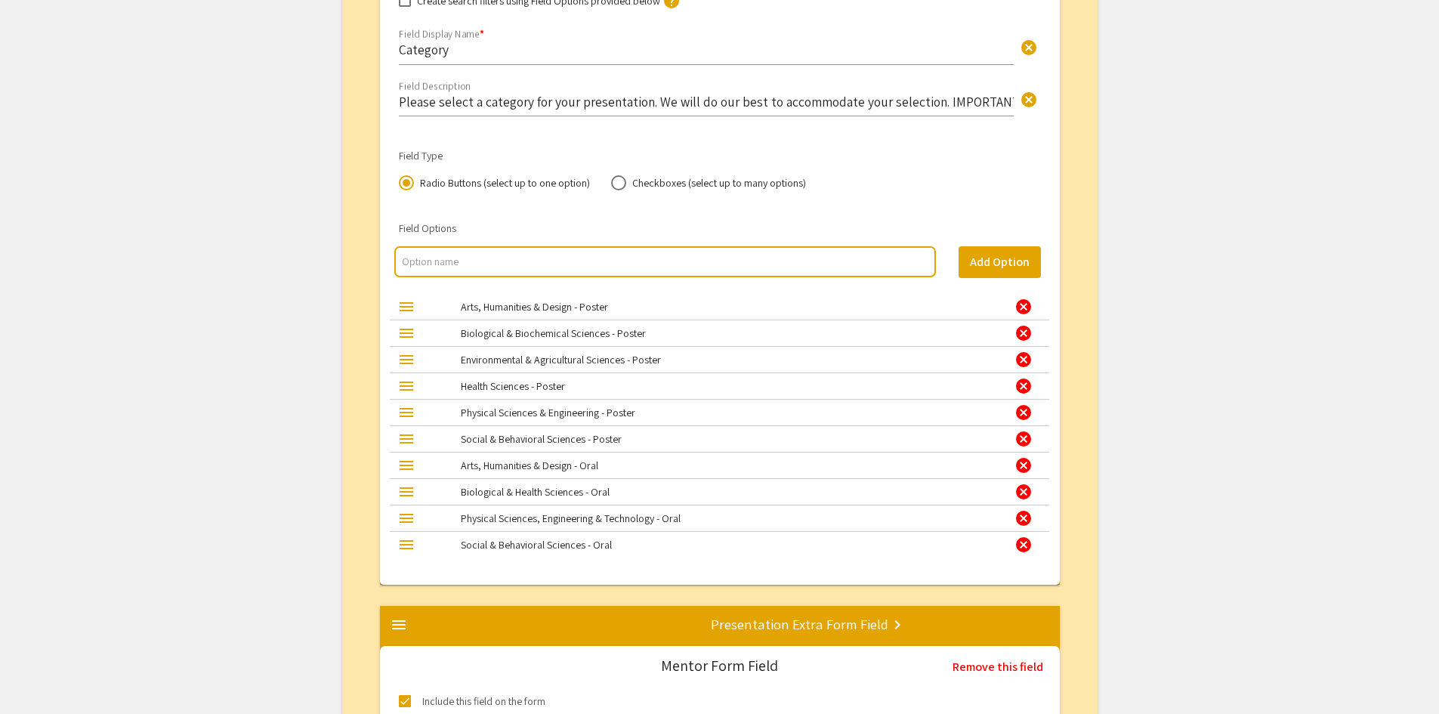
scroll to position [3017, 0]
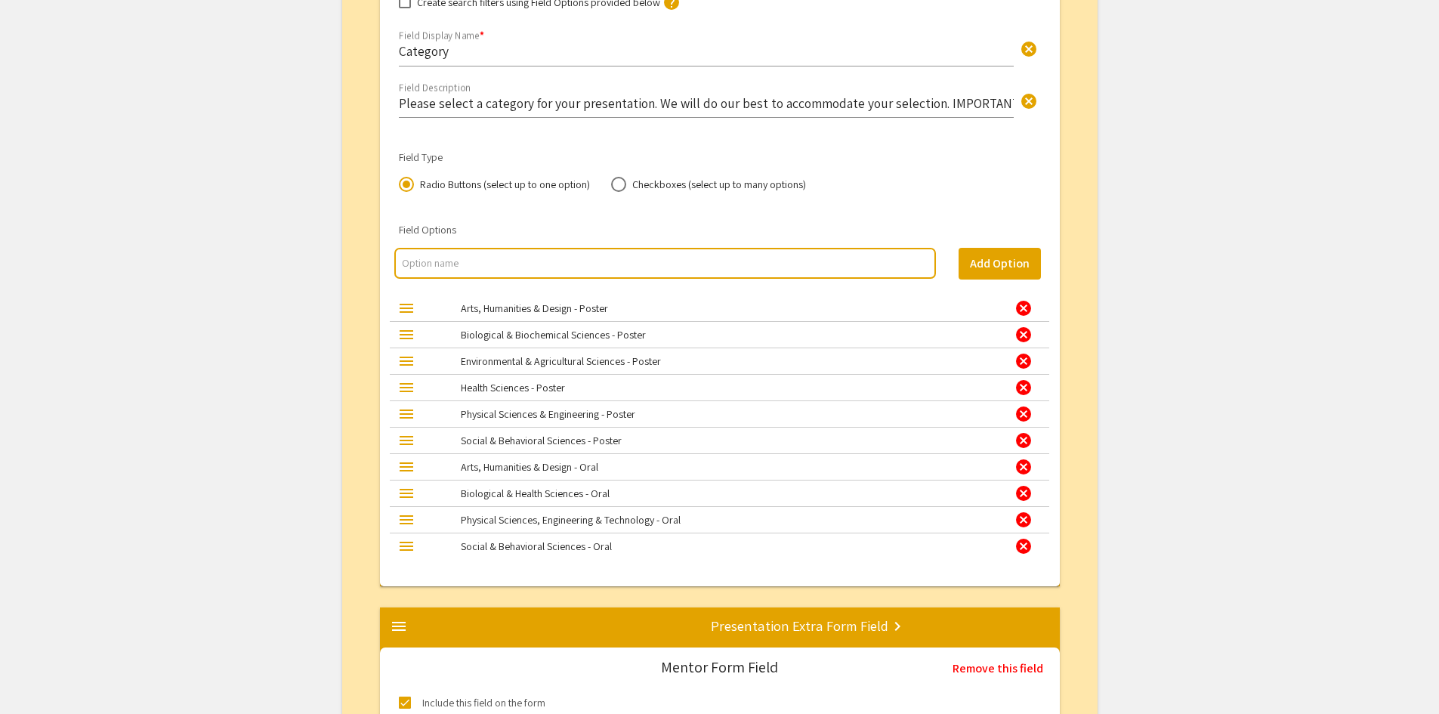
click at [888, 88] on div "Please select a category for your presentation. We will do our best to accommod…" at bounding box center [706, 98] width 615 height 40
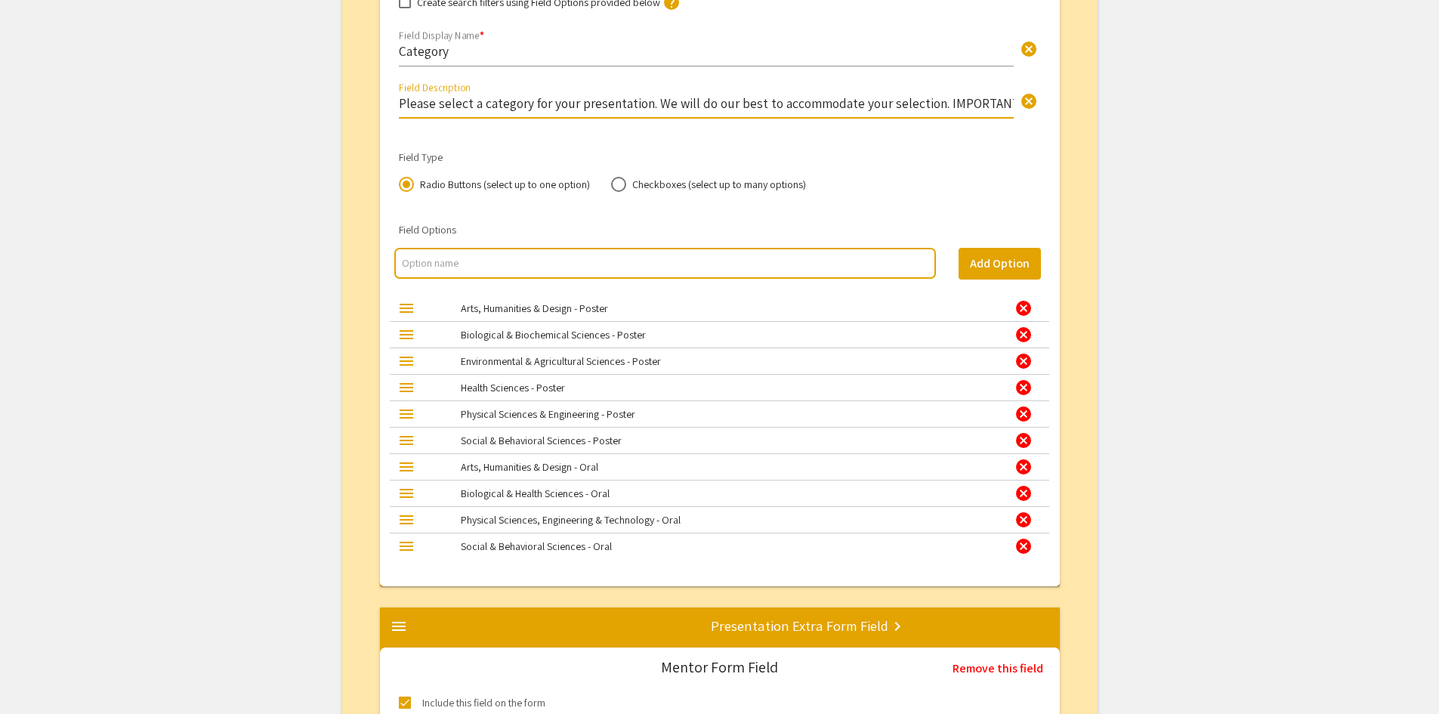
click at [885, 99] on input "Please select a category for your presentation. We will do our best to accommod…" at bounding box center [706, 102] width 615 height 17
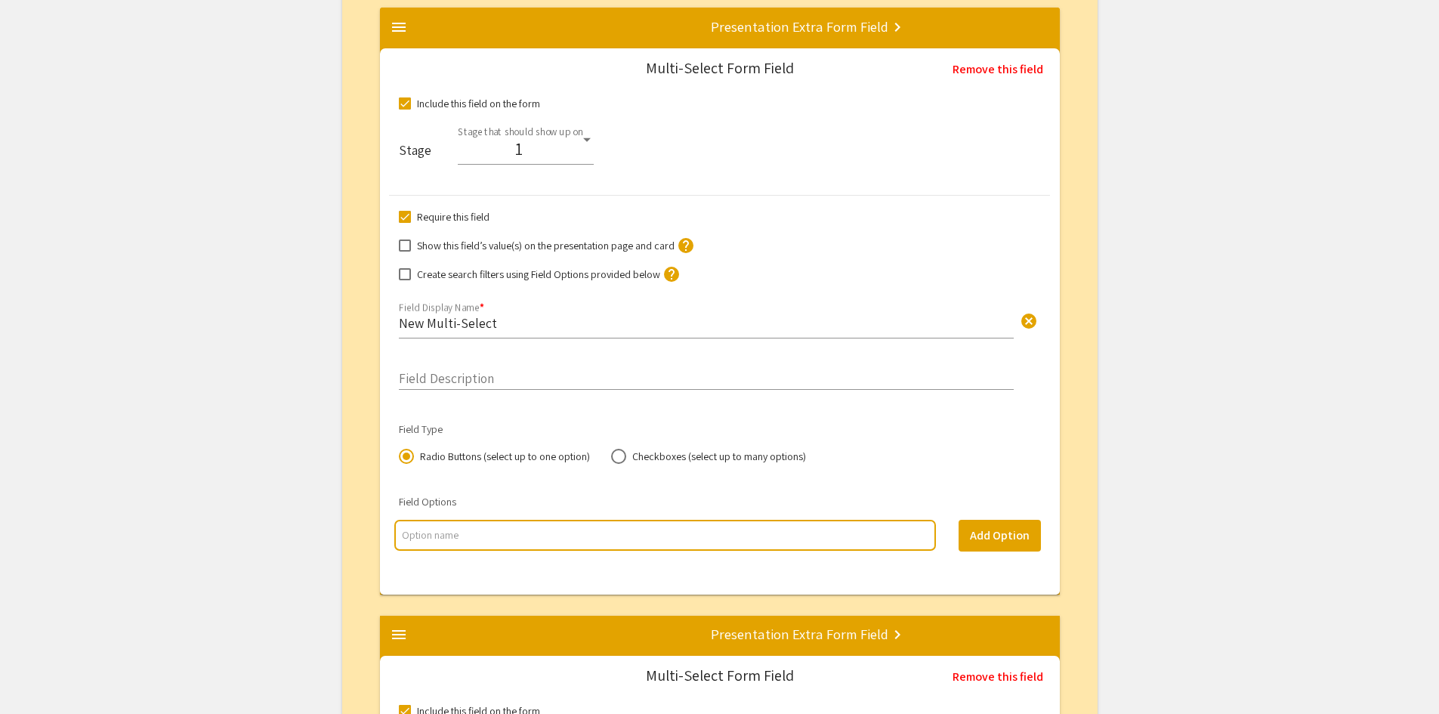
scroll to position [2186, 0]
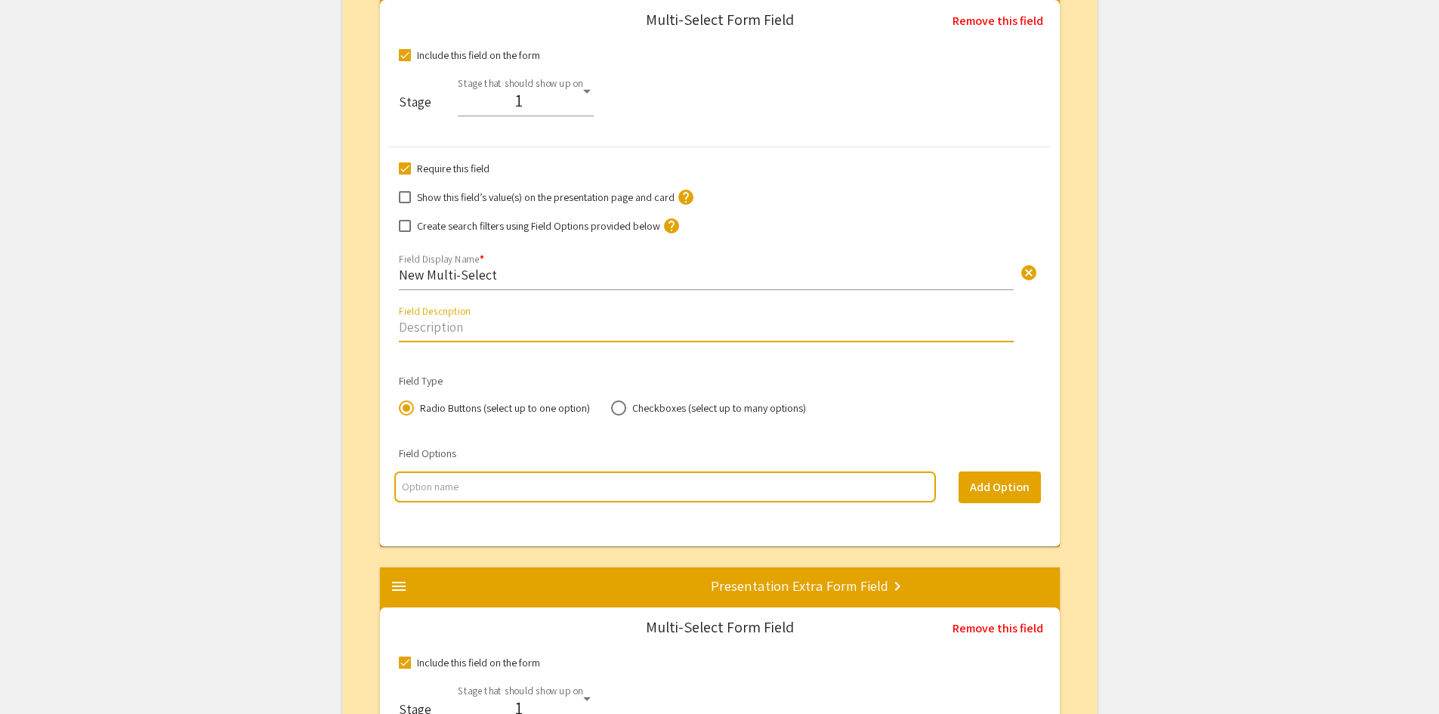
click at [468, 328] on input "Field Description" at bounding box center [706, 326] width 615 height 17
paste input "IMPORTANT NOTE: There are a limited number of oral presentation slots available…"
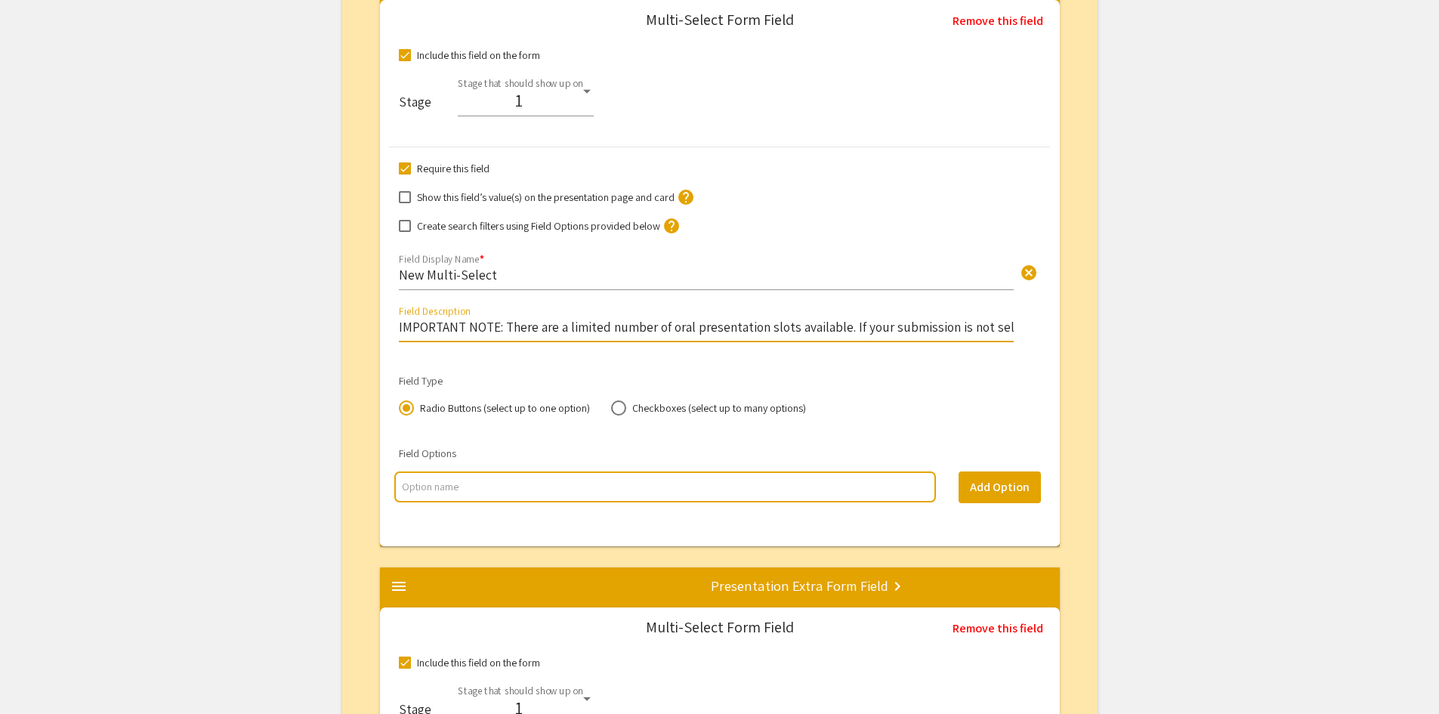
scroll to position [0, 740]
type input "IMPORTANT NOTE: There are a limited number of oral presentation slots available…"
click at [432, 280] on input "New Multi-Select" at bounding box center [706, 274] width 615 height 17
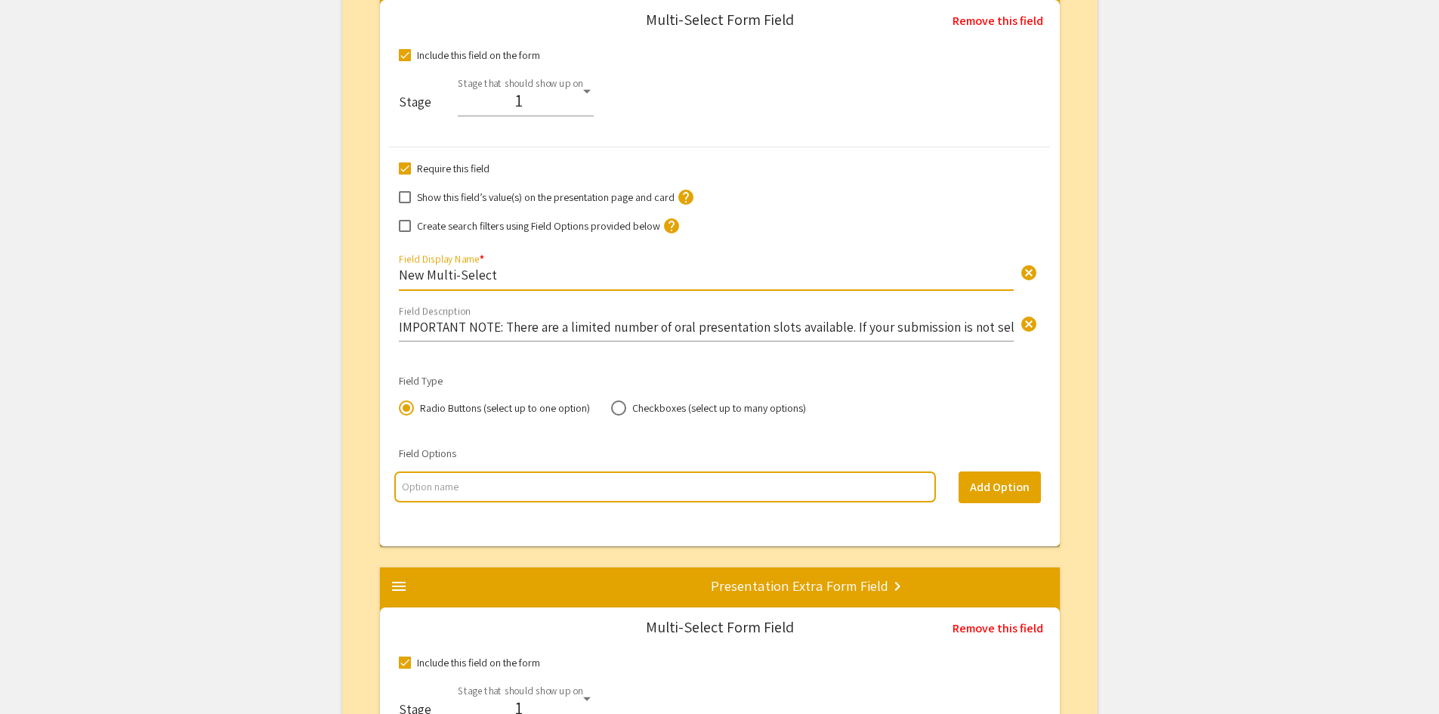
click at [400, 277] on input "New Multi-Select" at bounding box center [706, 274] width 615 height 17
type input "t"
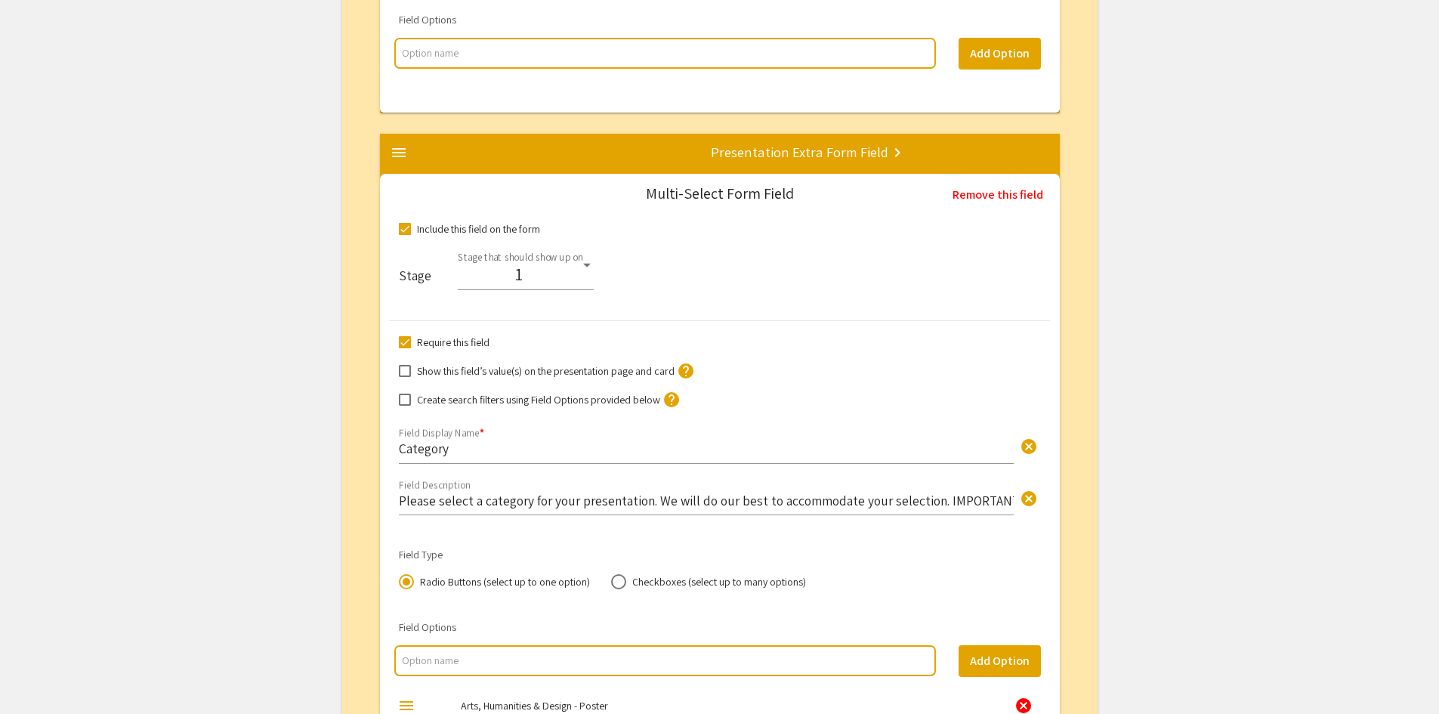
scroll to position [2639, 0]
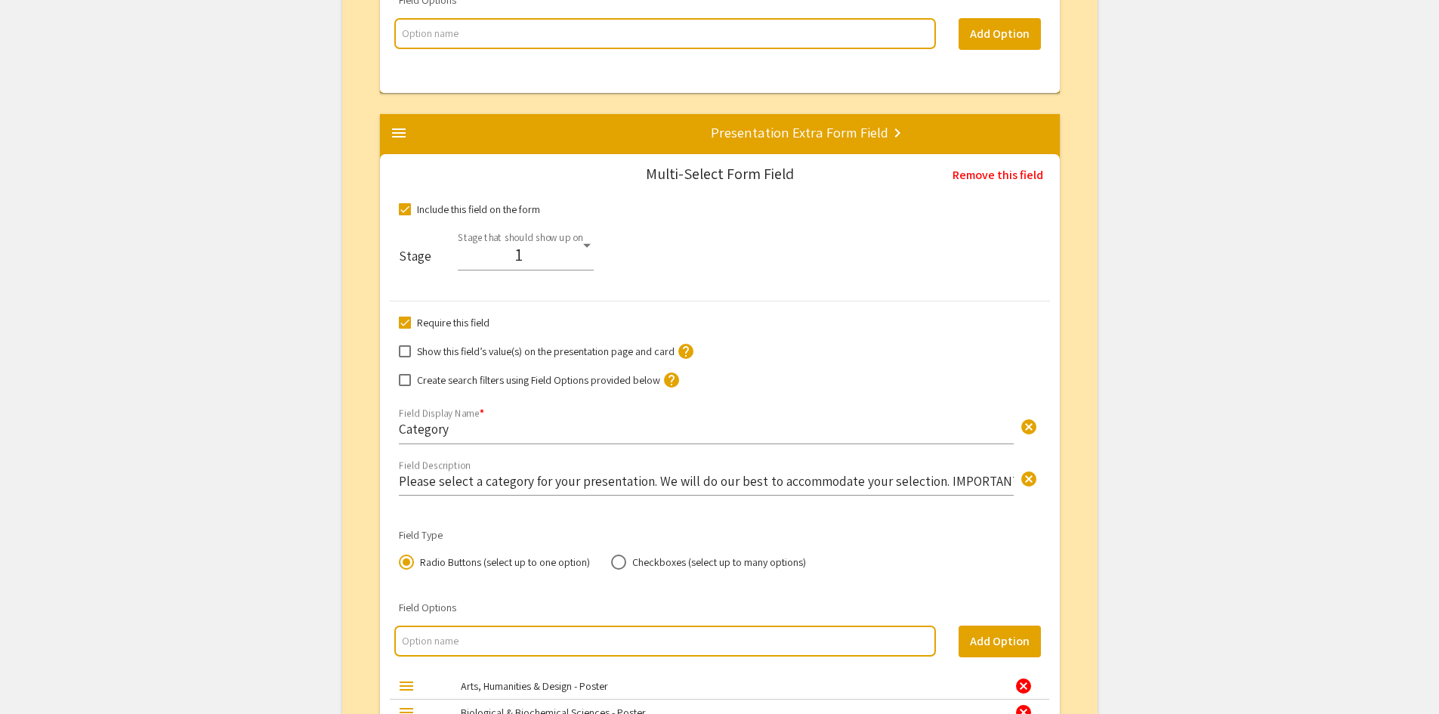
type input "Presentation category"
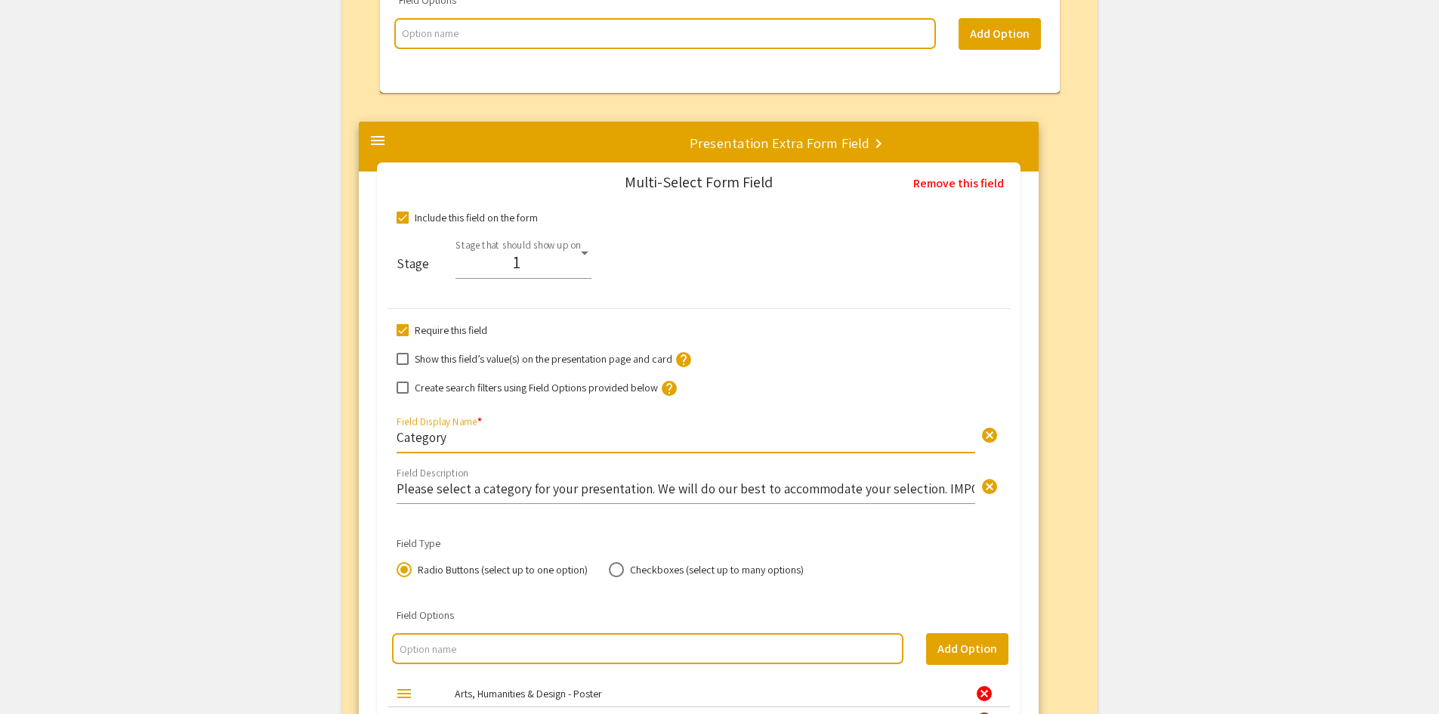
drag, startPoint x: 456, startPoint y: 428, endPoint x: 434, endPoint y: 436, distance: 22.5
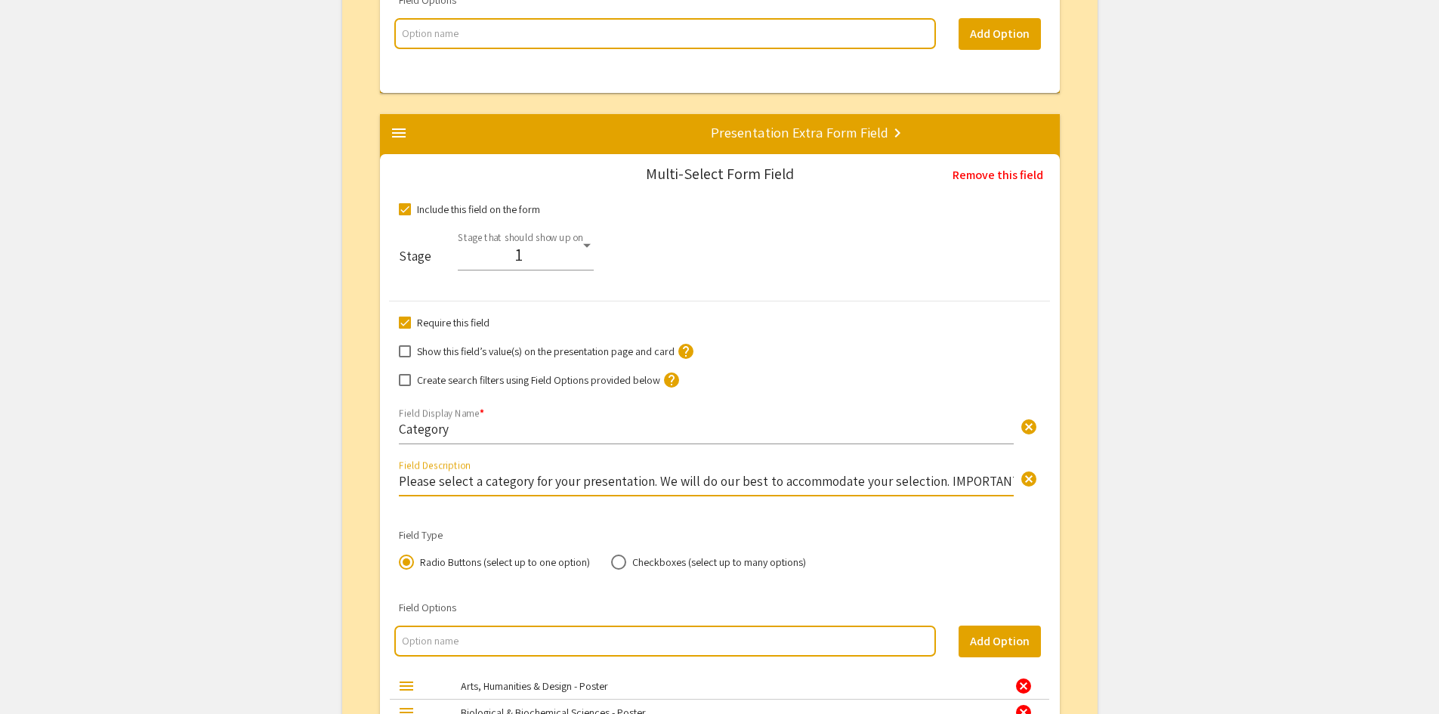
click at [938, 484] on input "Please select a category for your presentation. We will do our best to accommod…" at bounding box center [706, 480] width 615 height 17
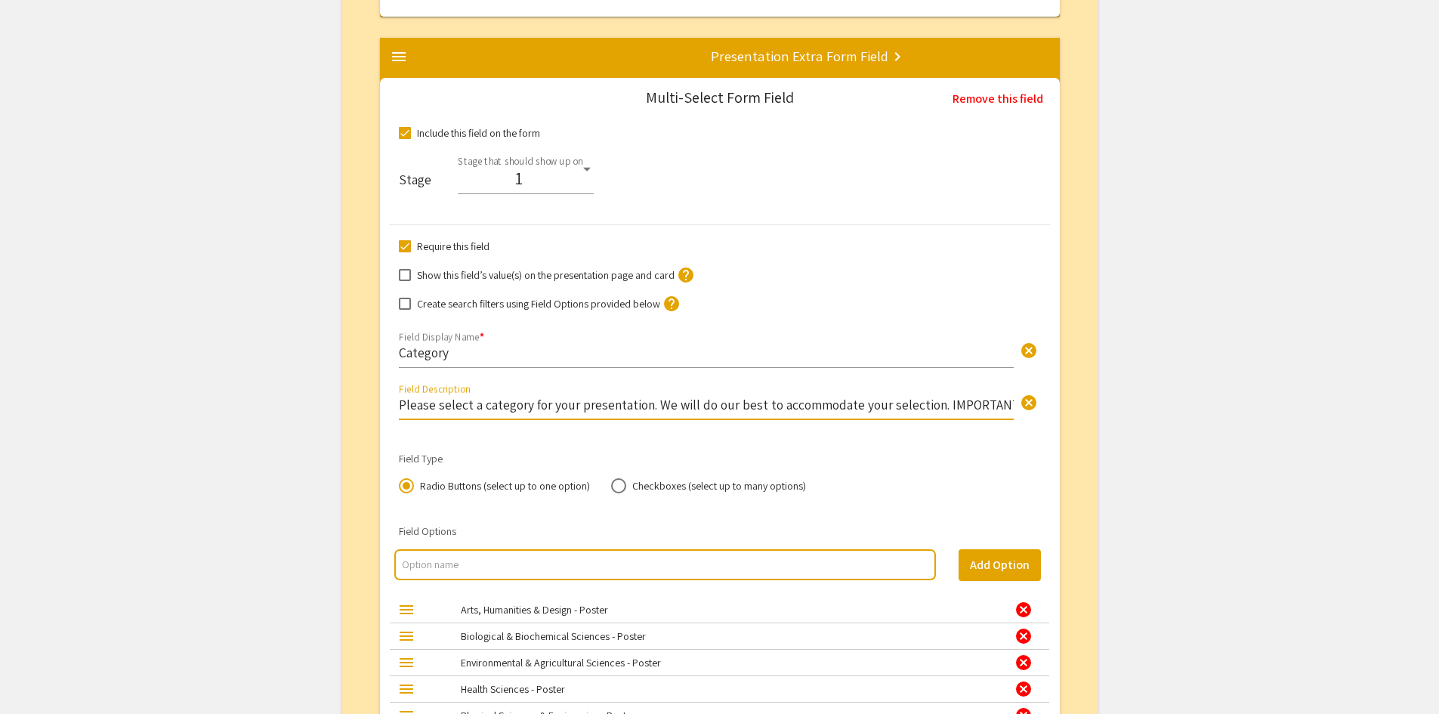
scroll to position [2714, 0]
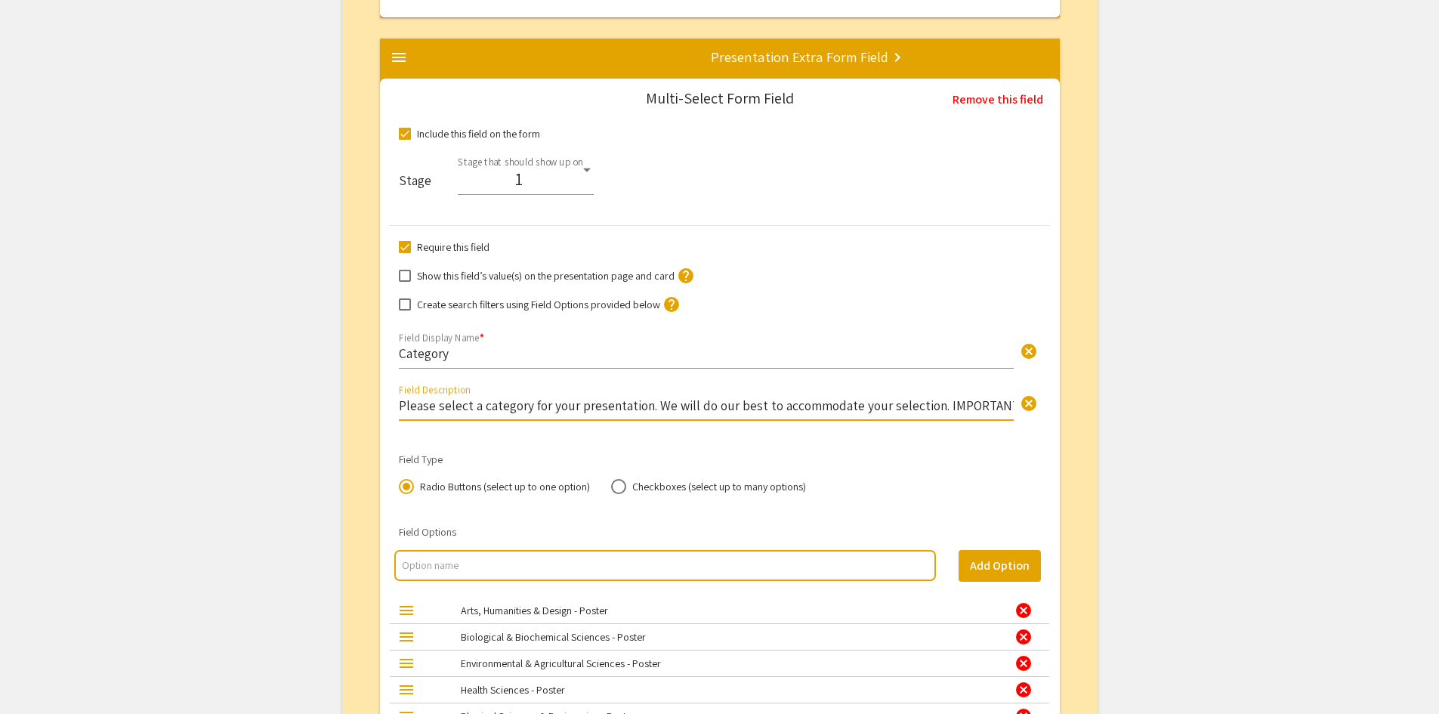
click at [938, 404] on input "Please select a category for your presentation. We will do our best to accommod…" at bounding box center [706, 405] width 615 height 17
type input "Please select a category for your presentation. We will do our best to accommod…"
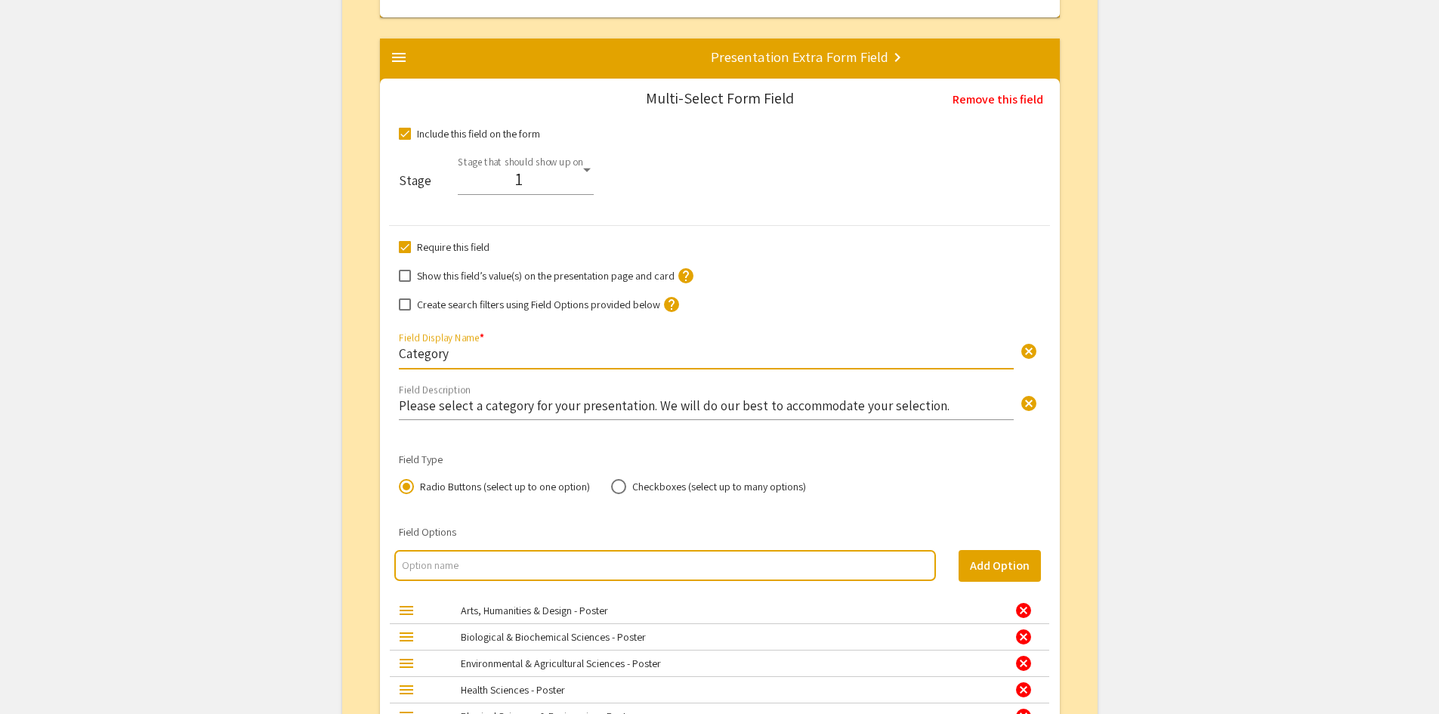
click at [460, 356] on input "Category" at bounding box center [706, 353] width 615 height 17
type input "C"
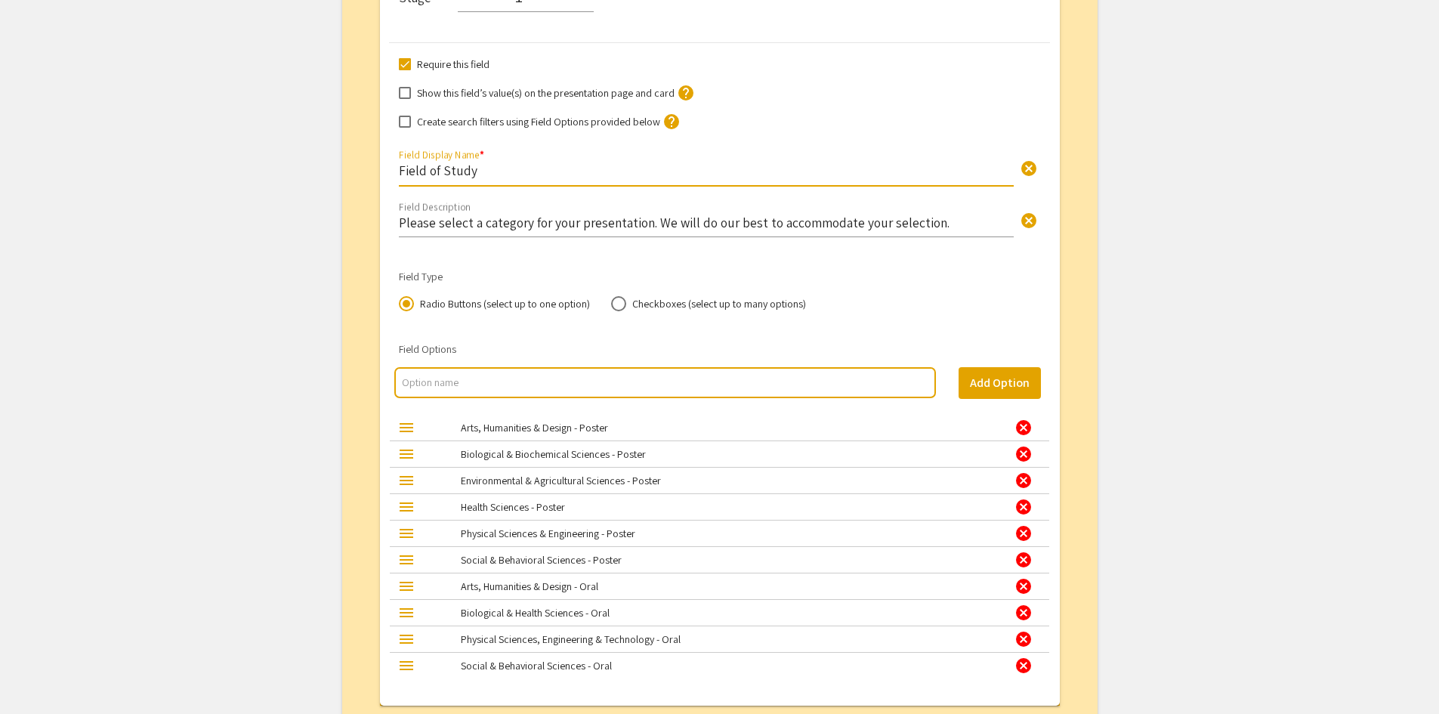
scroll to position [2941, 0]
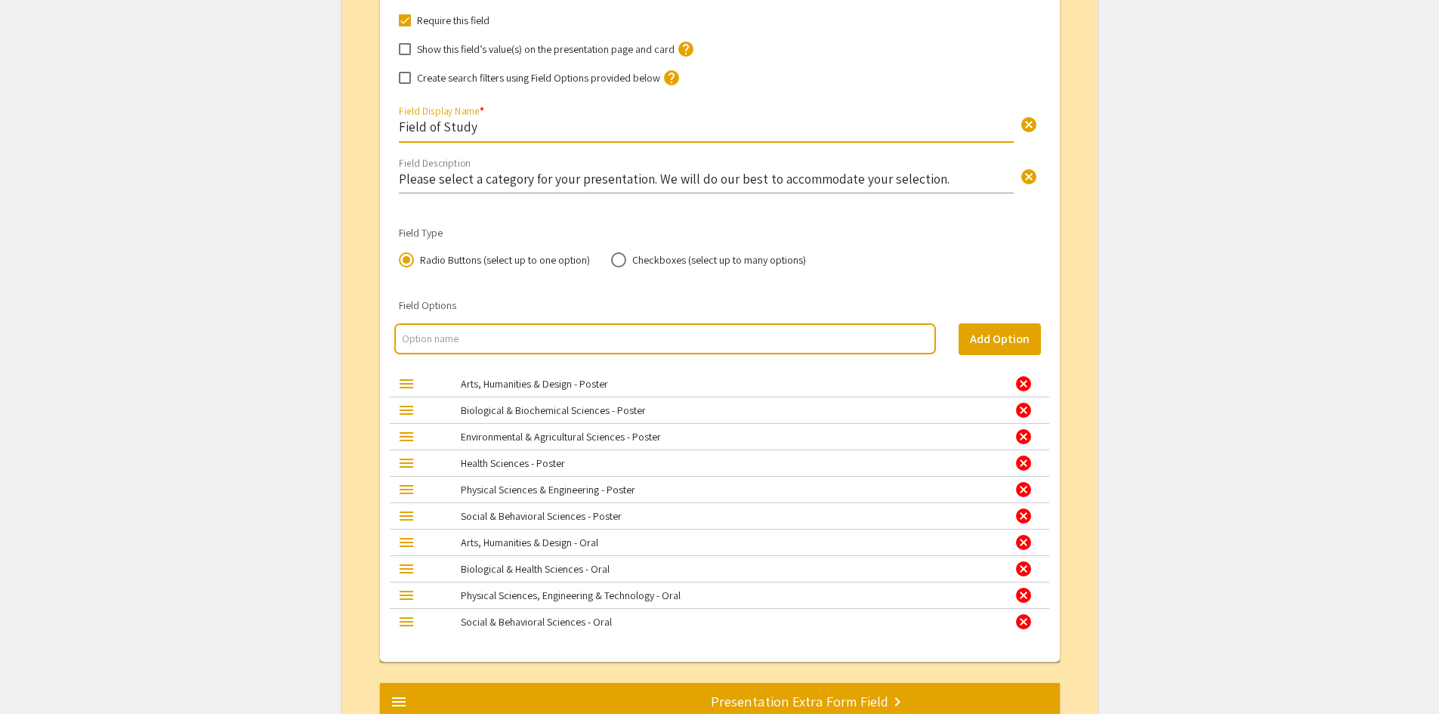
type input "Field of Study"
click at [480, 340] on input "multi select option input" at bounding box center [665, 338] width 526 height 15
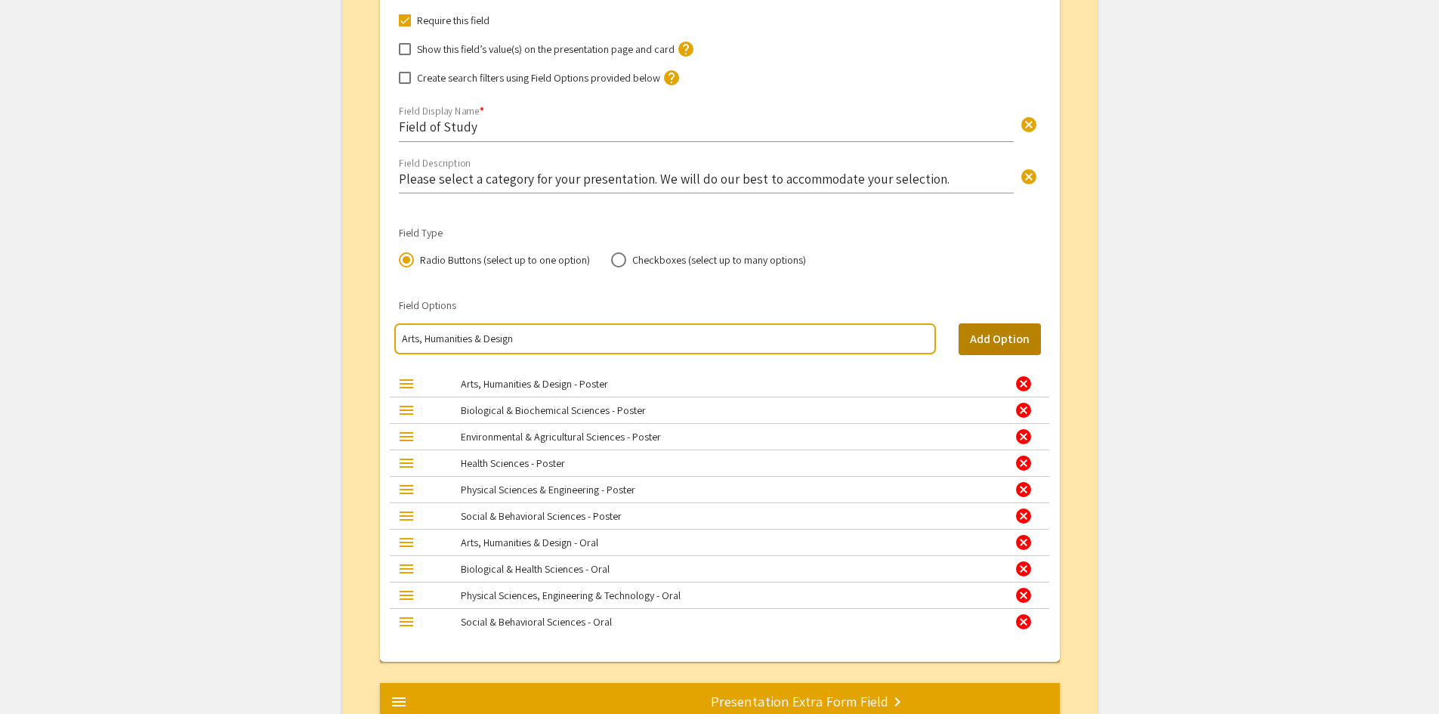
type input "Arts, Humanities & Design"
click at [1014, 343] on button "Add Option" at bounding box center [1000, 339] width 82 height 32
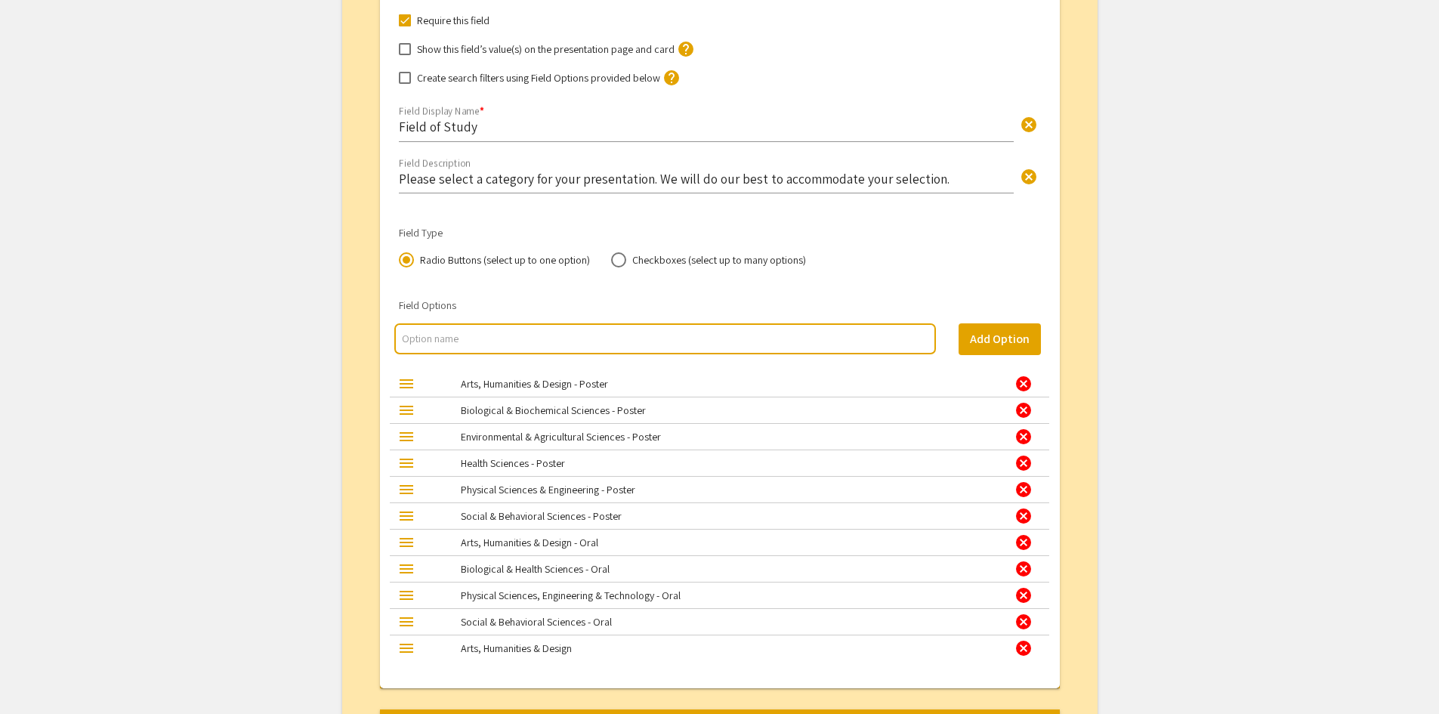
click at [1027, 382] on div "cancel" at bounding box center [1024, 384] width 18 height 18
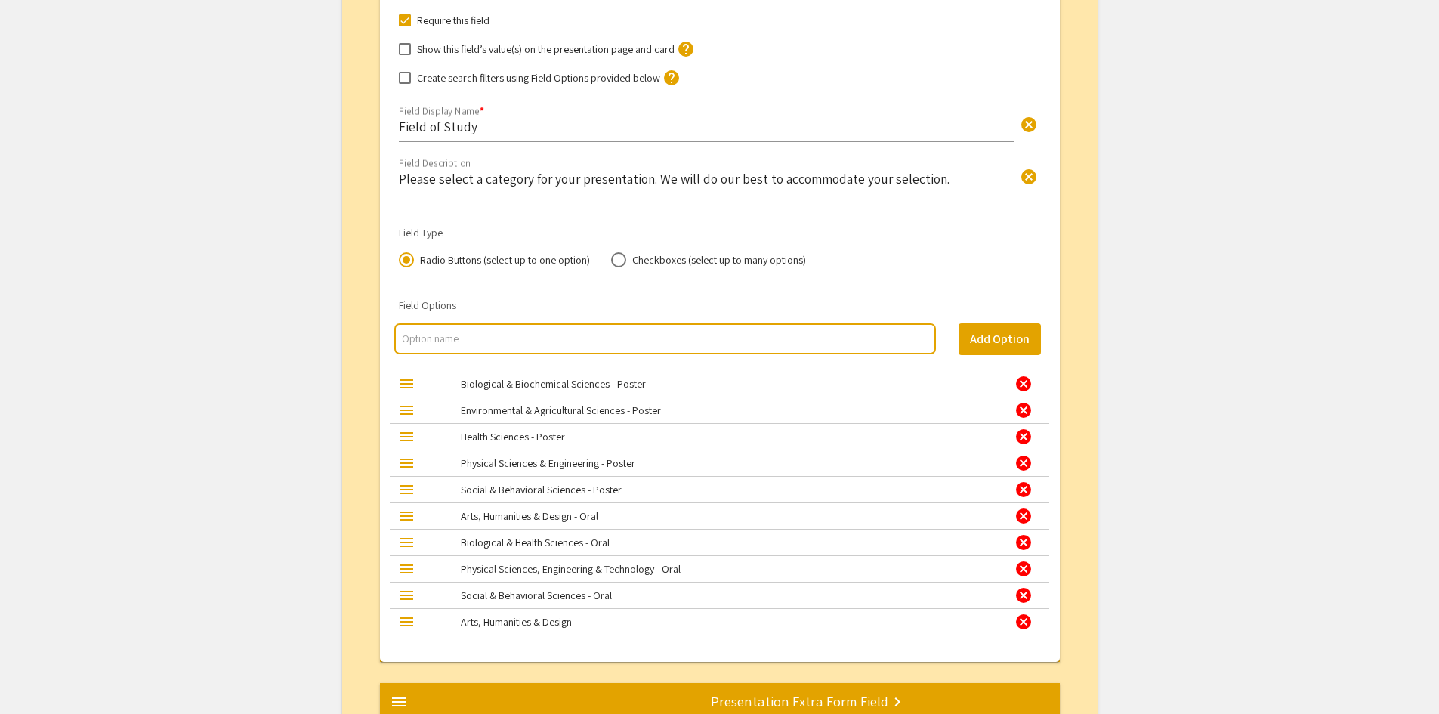
click at [1024, 518] on div "cancel" at bounding box center [1024, 516] width 18 height 18
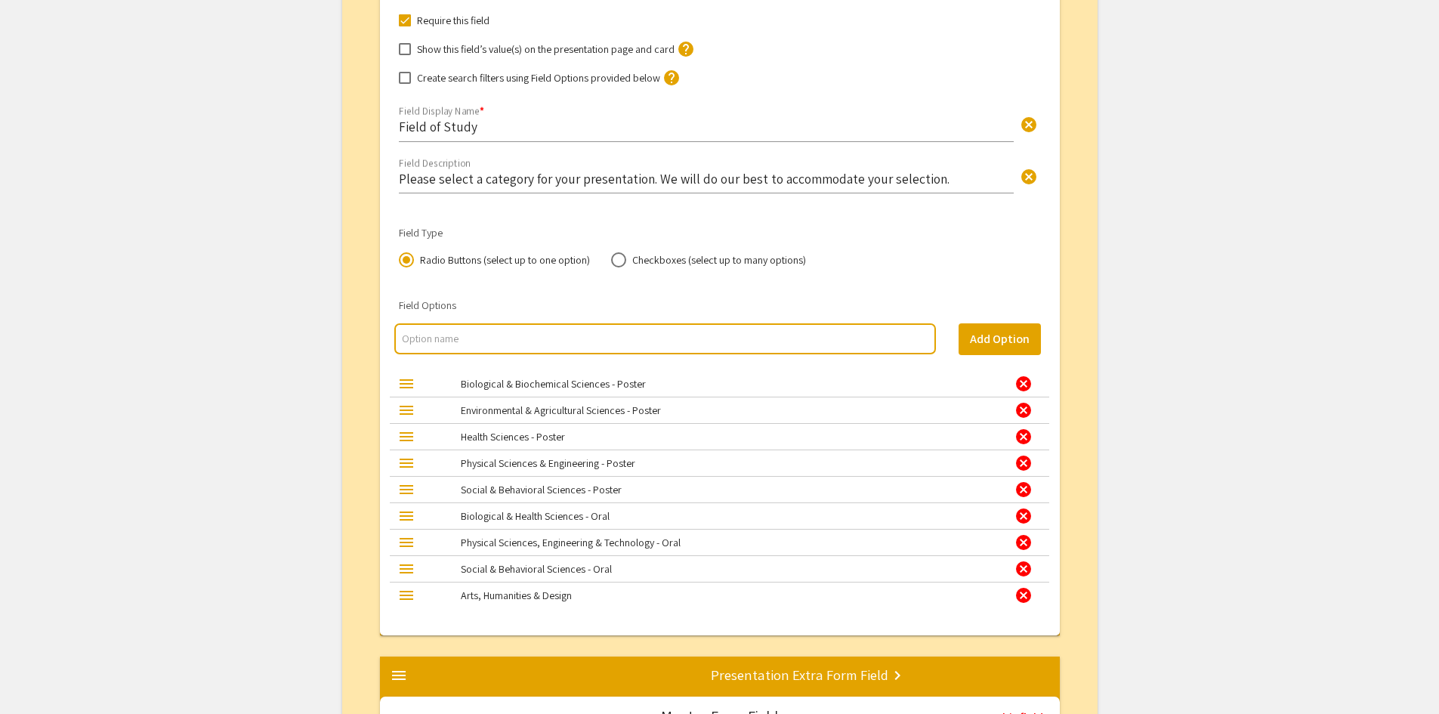
click at [490, 338] on input "multi select option input" at bounding box center [665, 338] width 526 height 15
type input "Biological & Biochemical Sciences"
click at [1018, 341] on button "Add Option" at bounding box center [1000, 339] width 82 height 32
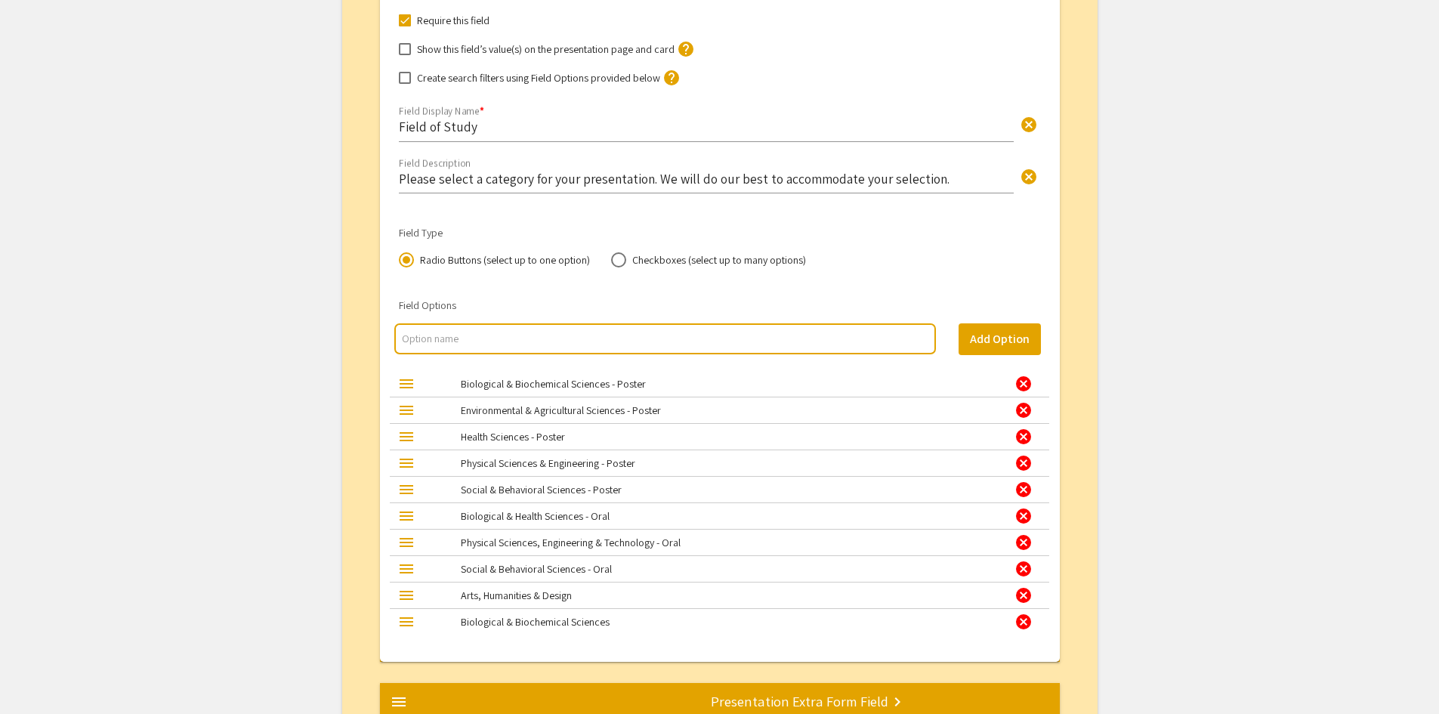
click at [1028, 385] on div "cancel" at bounding box center [1024, 384] width 18 height 18
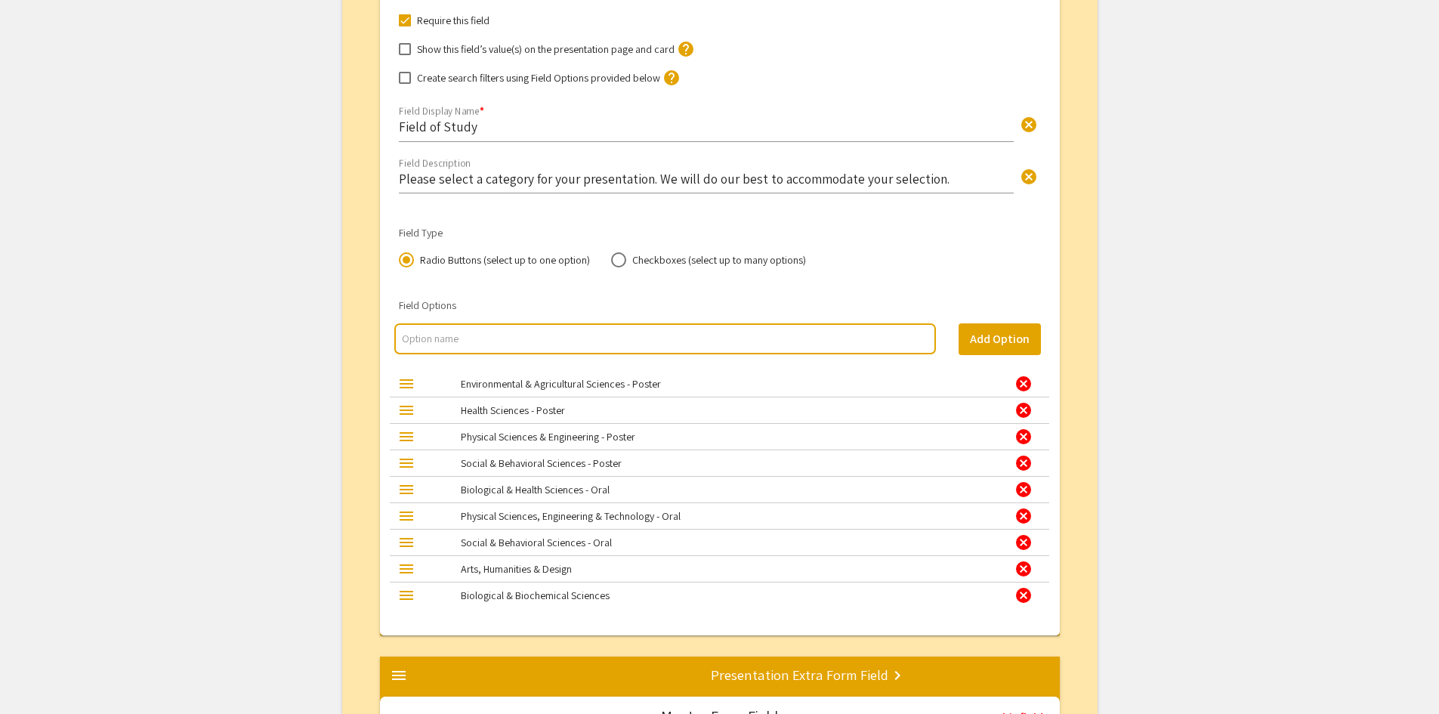
click at [1022, 493] on div "cancel" at bounding box center [1024, 489] width 18 height 18
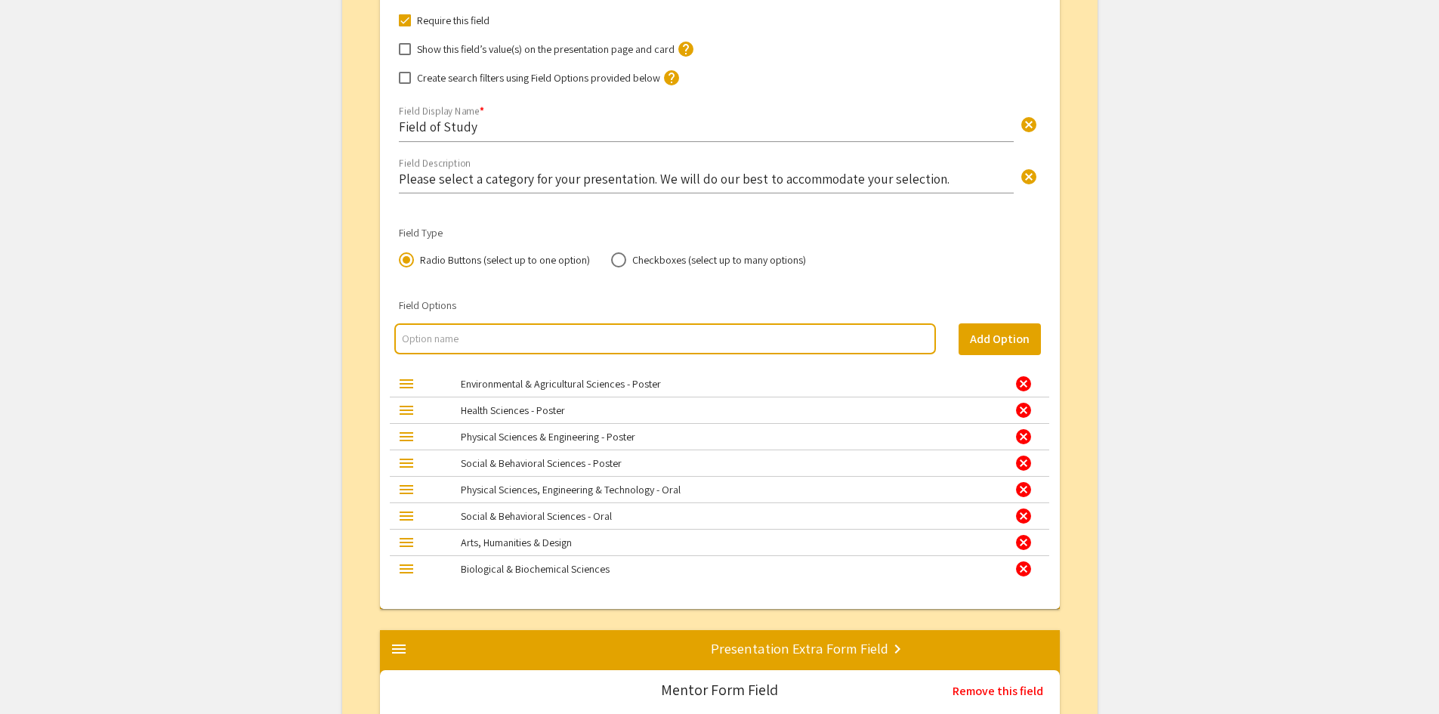
click at [528, 340] on input "multi select option input" at bounding box center [665, 338] width 526 height 15
type input "Health Sciences"
click at [1012, 341] on button "Add Option" at bounding box center [1000, 339] width 82 height 32
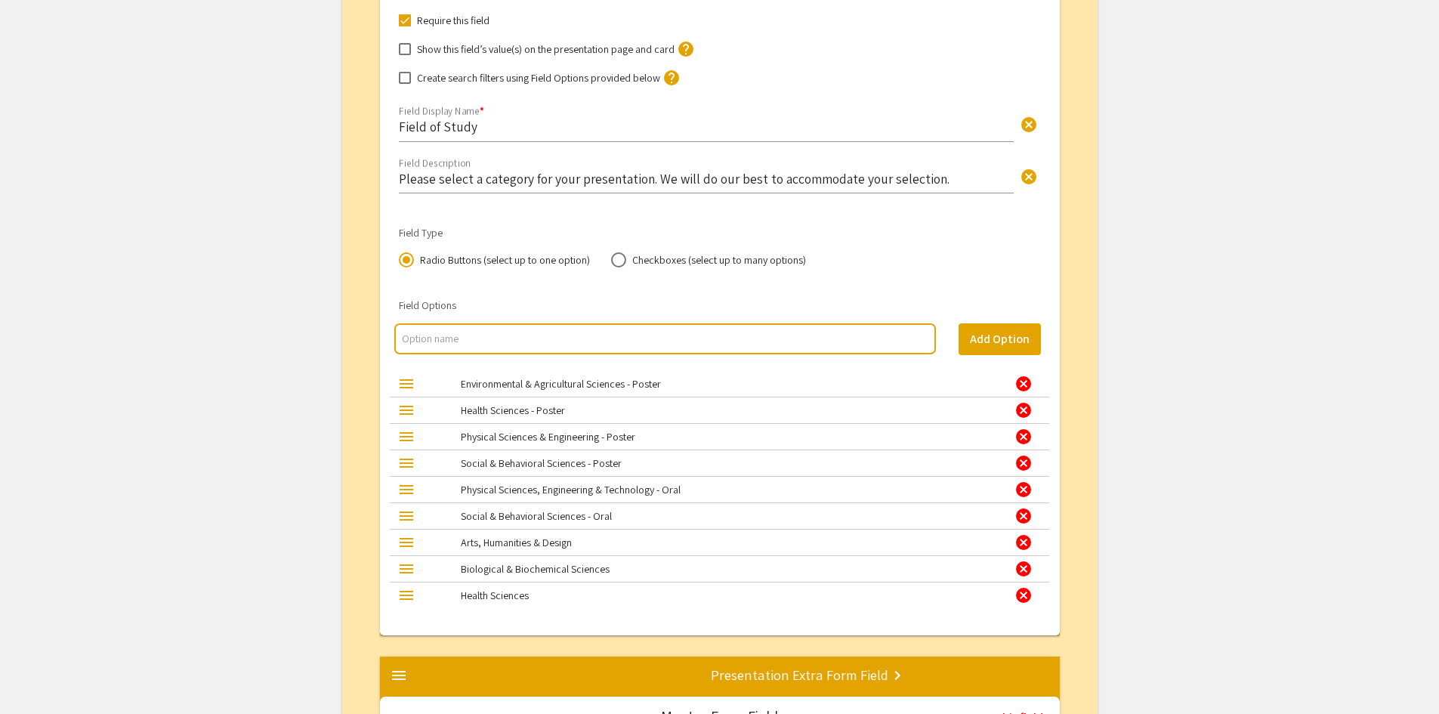
click at [1026, 413] on div "cancel" at bounding box center [1024, 410] width 18 height 18
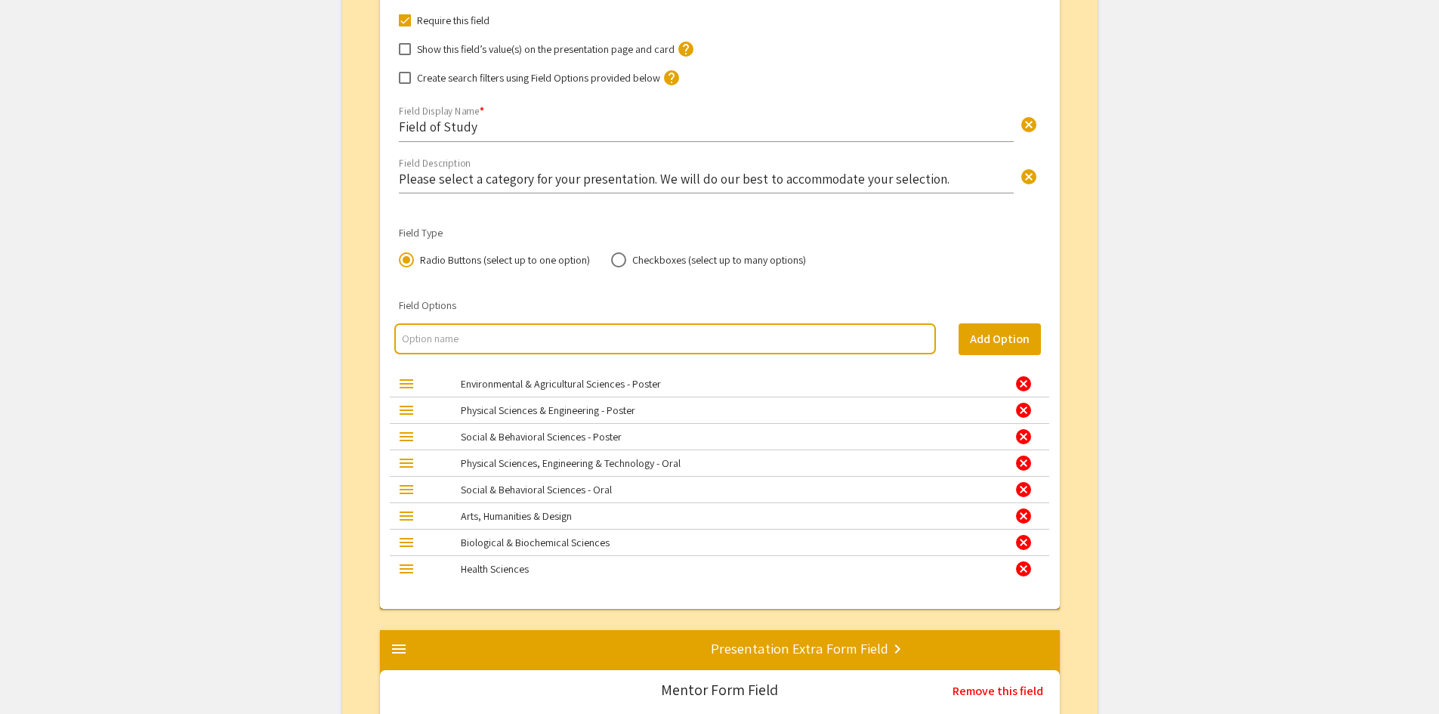
click at [483, 339] on input "multi select option input" at bounding box center [665, 338] width 526 height 15
type input "Physical Sciences"
click at [1023, 343] on button "Add Option" at bounding box center [1000, 339] width 82 height 32
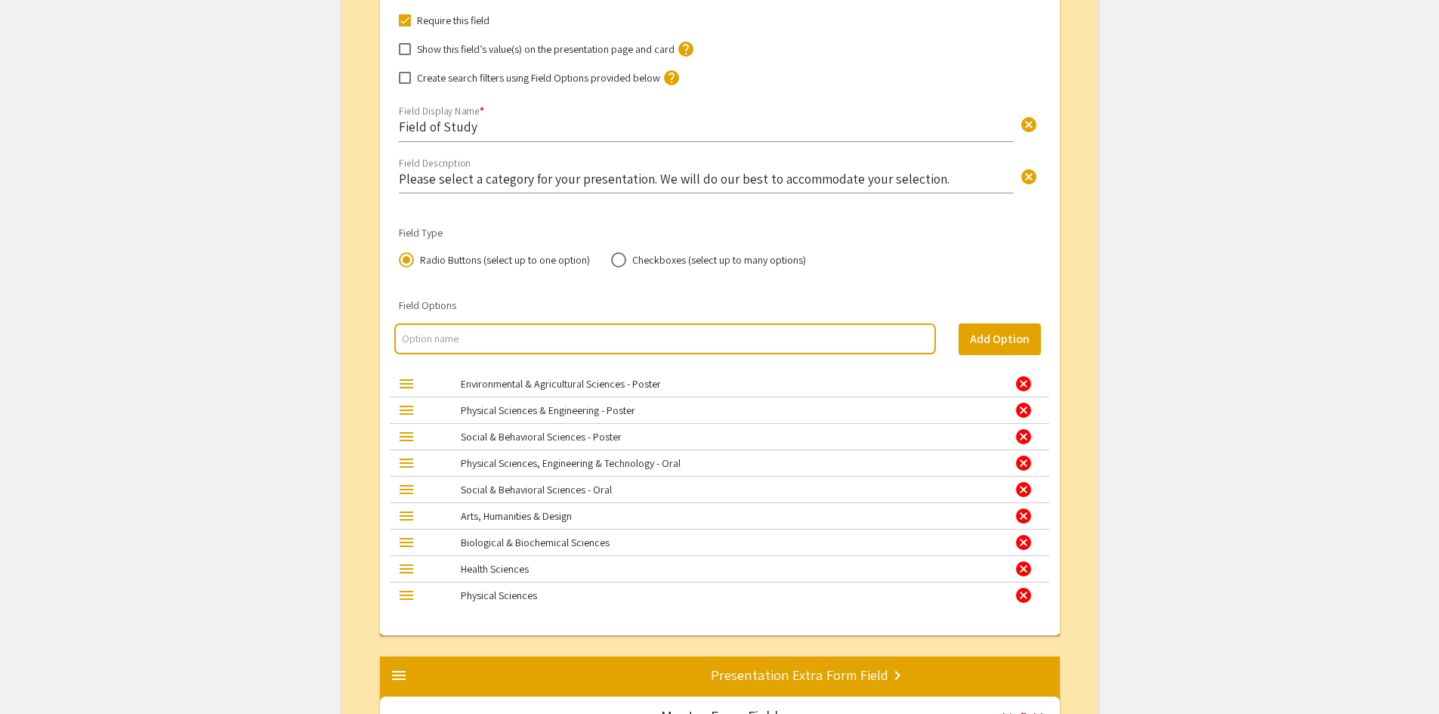
click at [503, 340] on input "multi select option input" at bounding box center [665, 338] width 526 height 15
type input "Engineering & Technology"
click at [1014, 341] on button "Add Option" at bounding box center [1000, 339] width 82 height 32
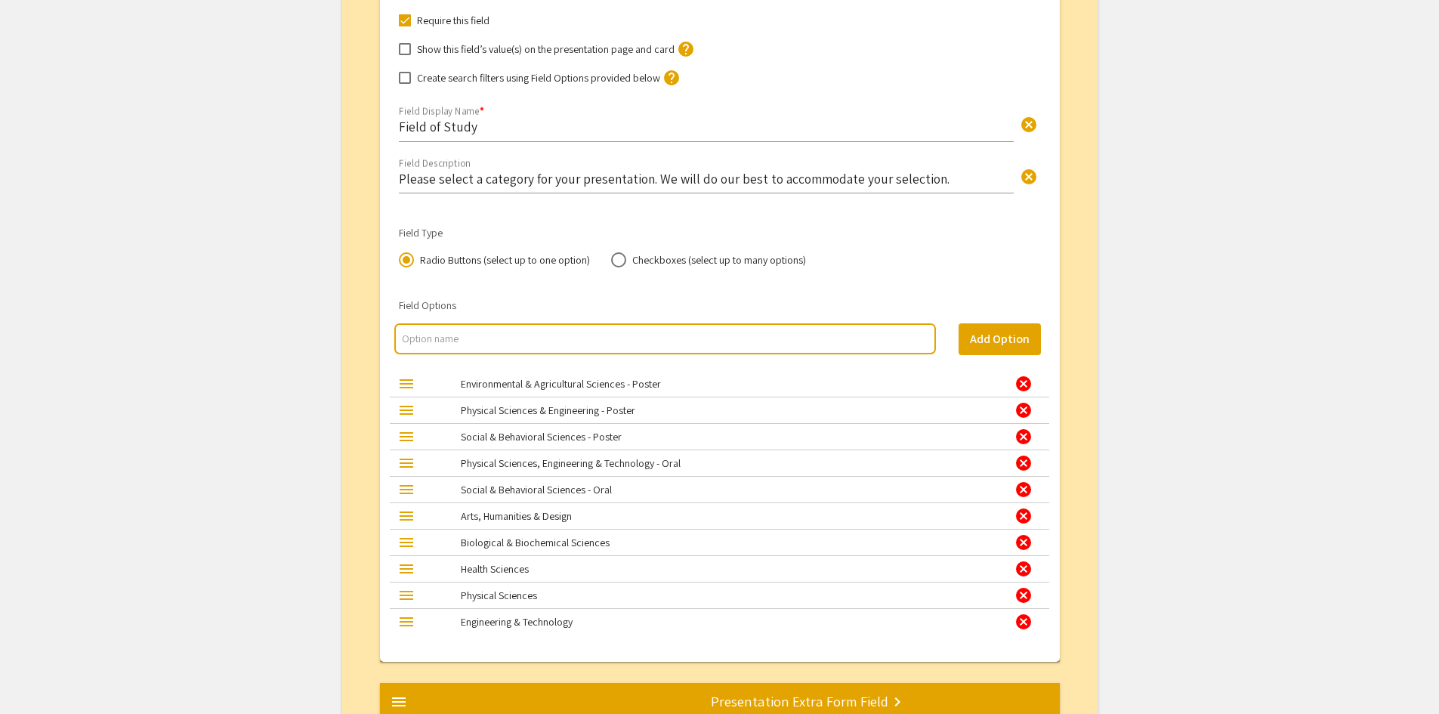
click at [1024, 465] on div "cancel" at bounding box center [1024, 463] width 18 height 18
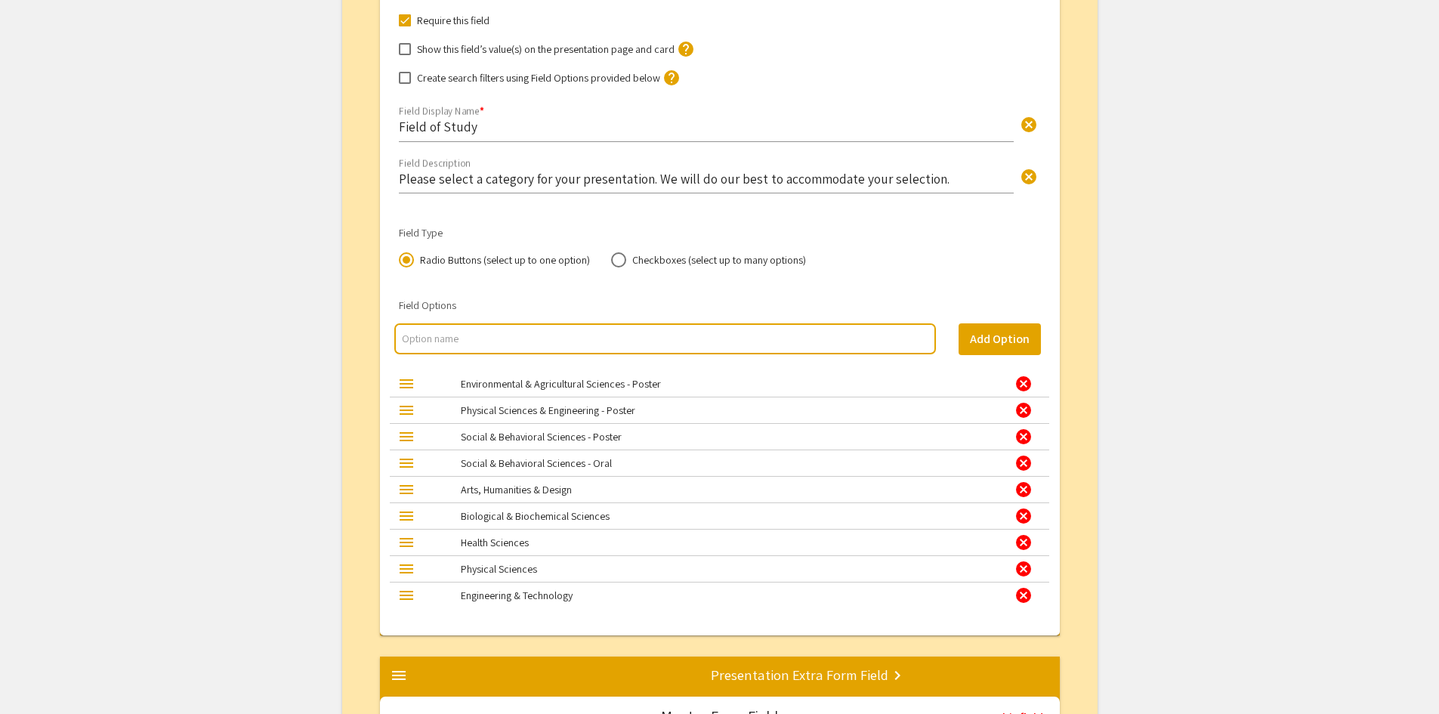
click at [1023, 413] on div "cancel" at bounding box center [1024, 410] width 18 height 18
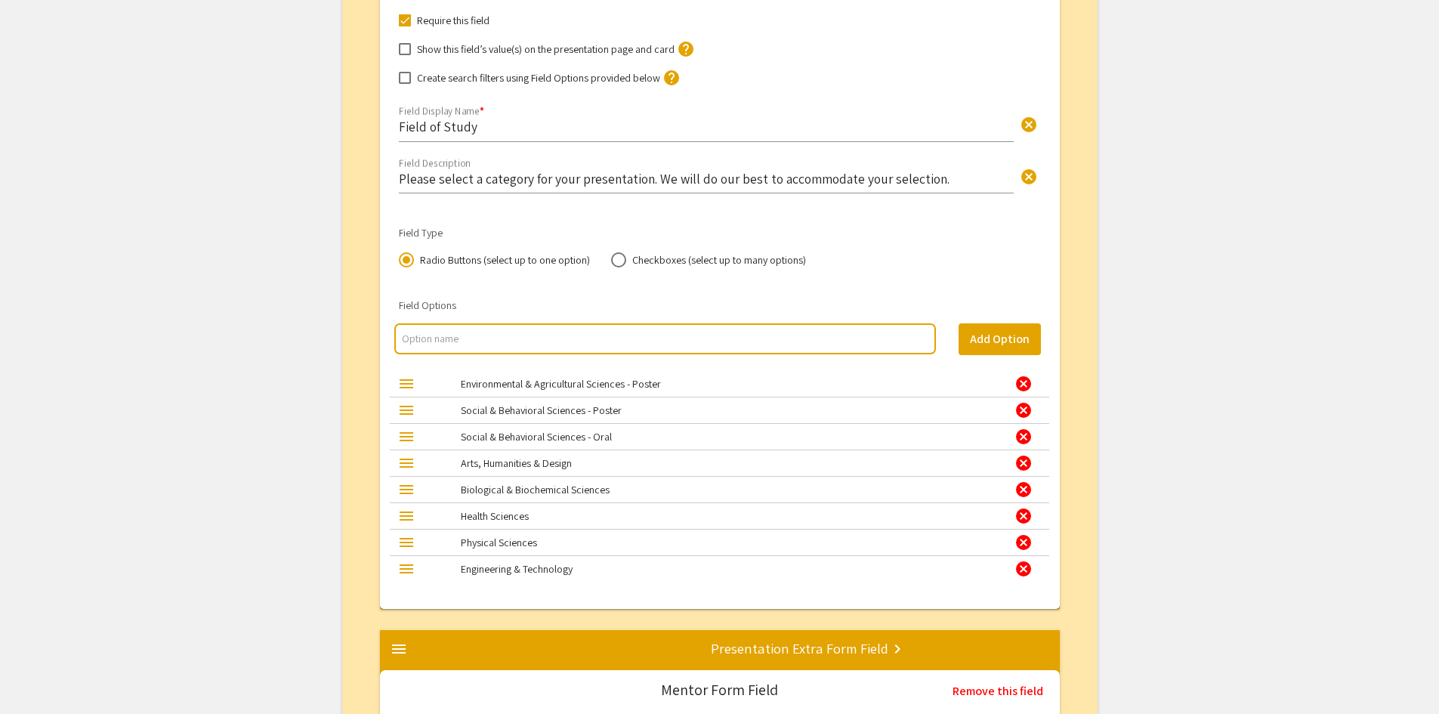
click at [500, 343] on input "multi select option input" at bounding box center [665, 338] width 526 height 15
type input "Environmental & Agricultural Sciences"
click at [1018, 337] on button "Add Option" at bounding box center [1000, 339] width 82 height 32
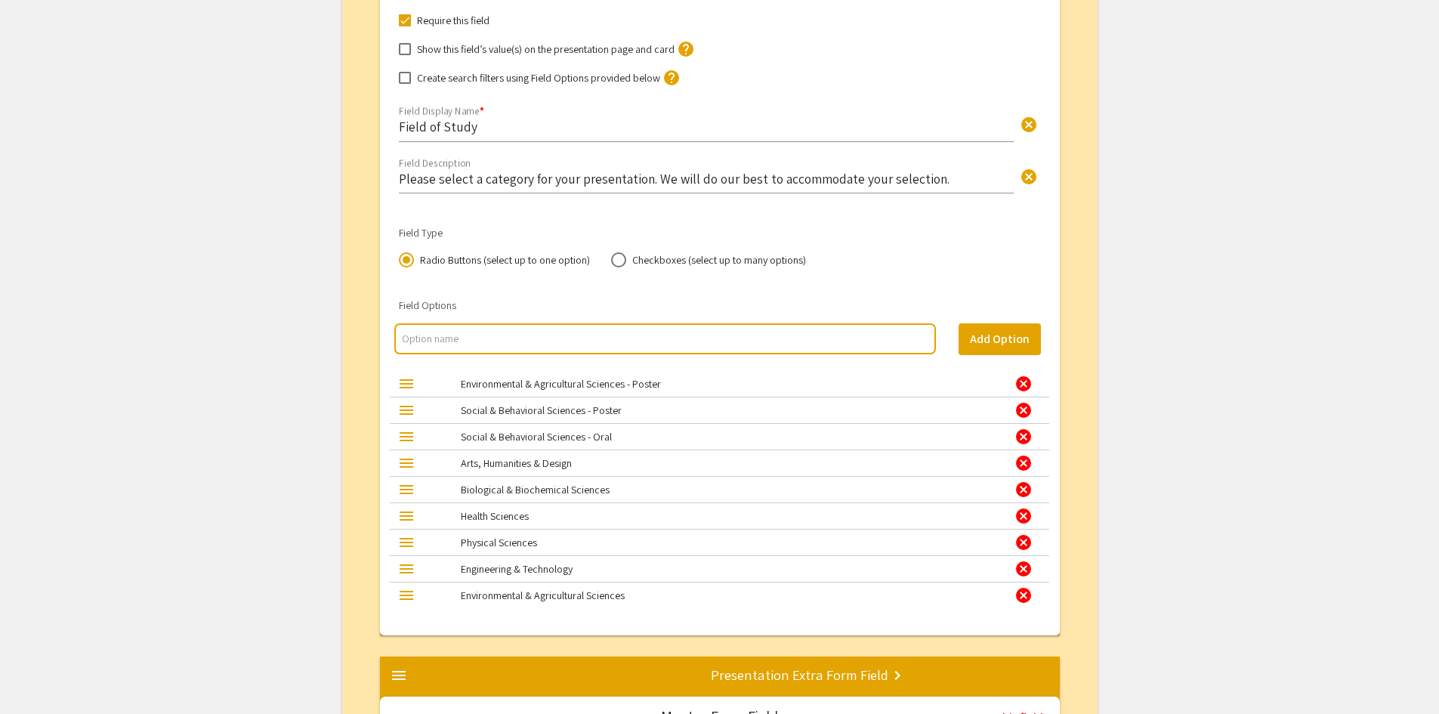
click at [1025, 384] on div "cancel" at bounding box center [1024, 384] width 18 height 18
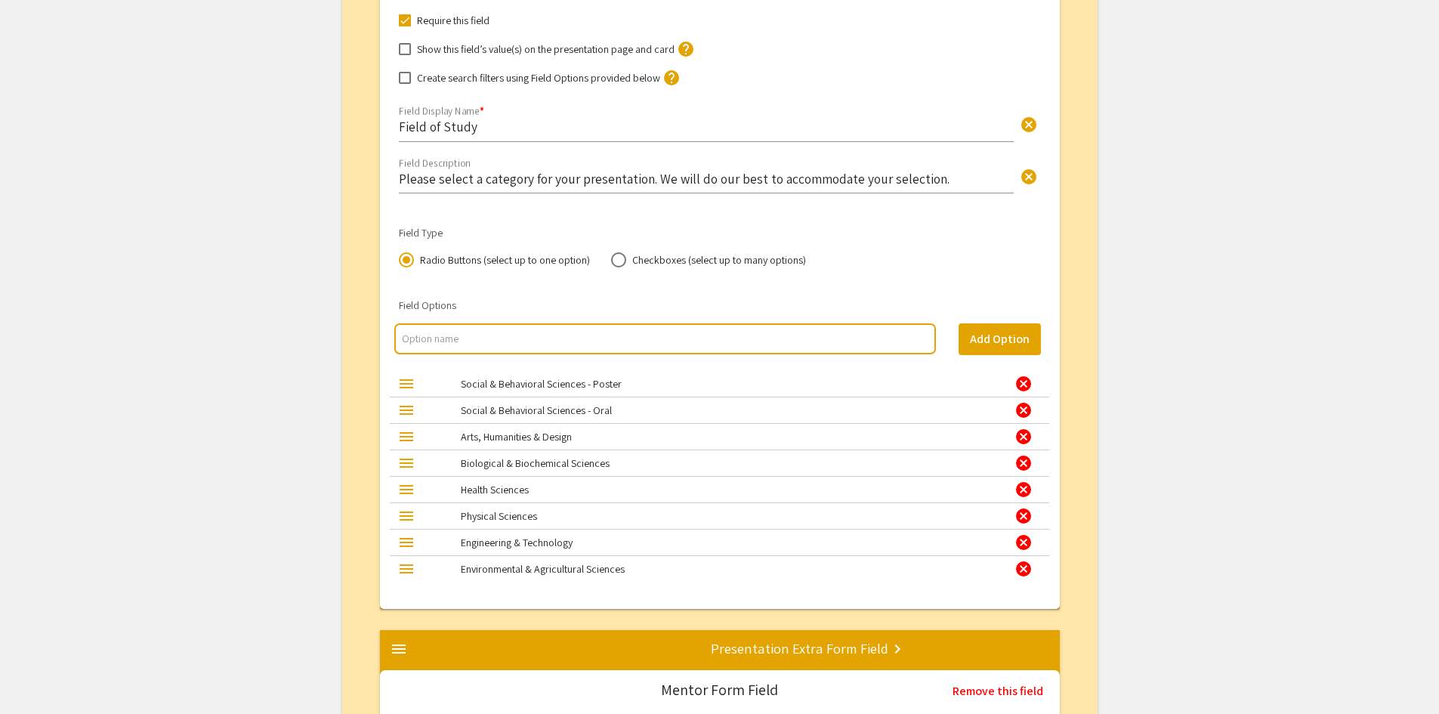
click at [545, 334] on input "multi select option input" at bounding box center [665, 338] width 526 height 15
type input "Social & Behavioral Sciences"
click at [1024, 344] on button "Add Option" at bounding box center [1000, 339] width 82 height 32
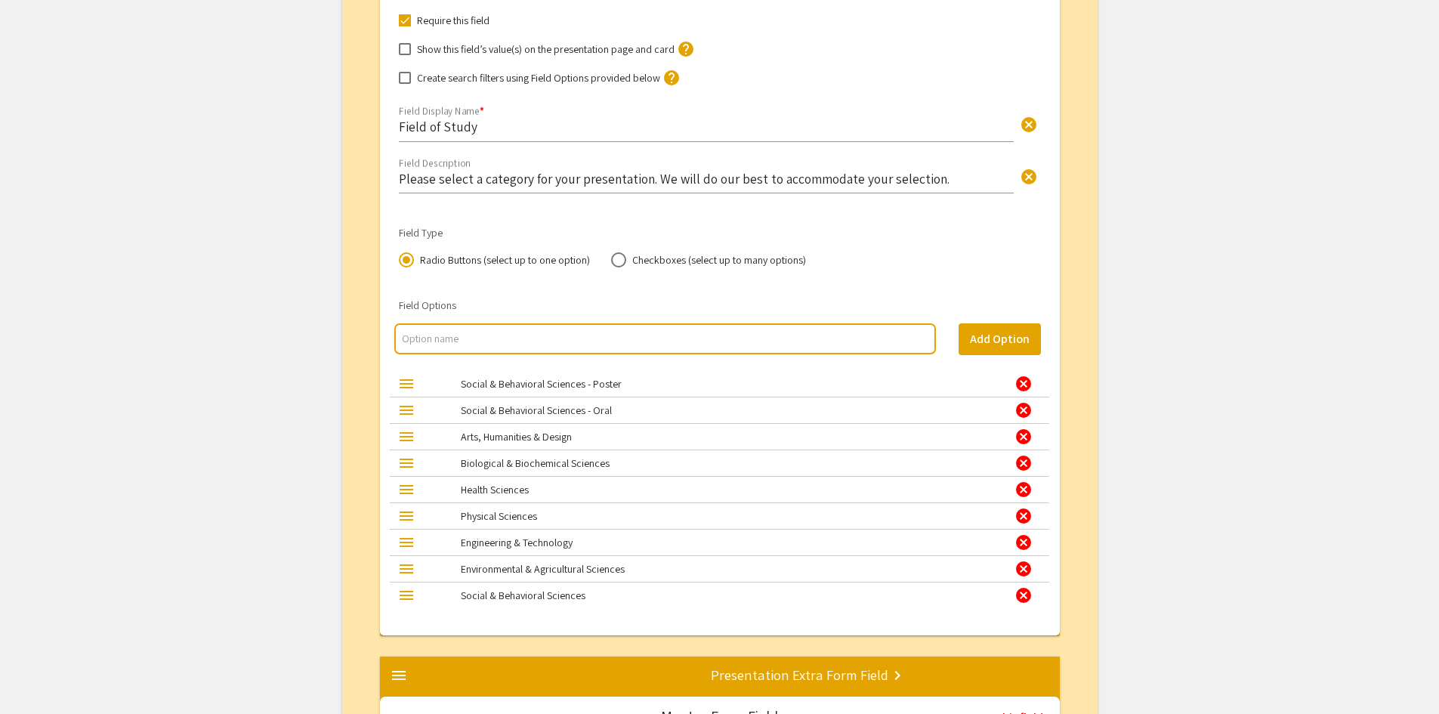
click at [1021, 388] on div "cancel" at bounding box center [1024, 384] width 18 height 18
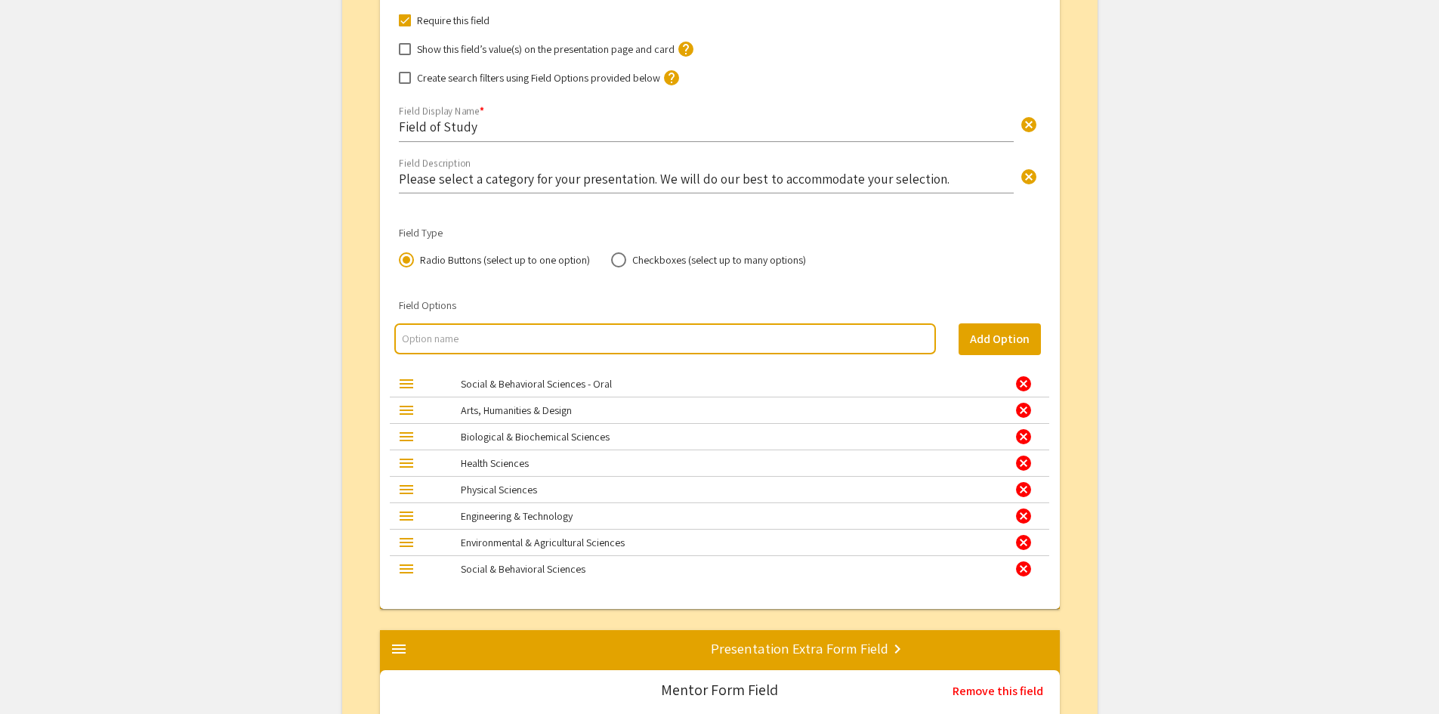
click at [1024, 386] on div "cancel" at bounding box center [1024, 384] width 18 height 18
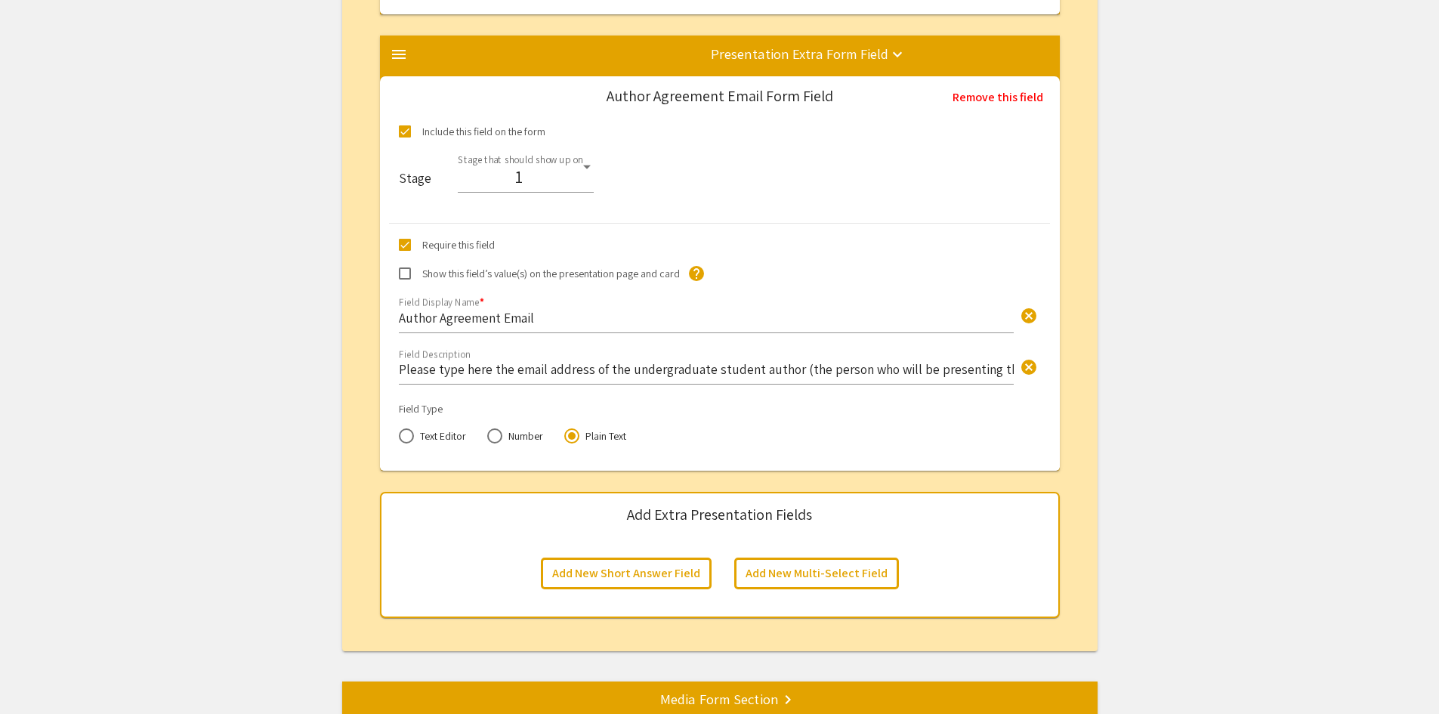
scroll to position [6720, 0]
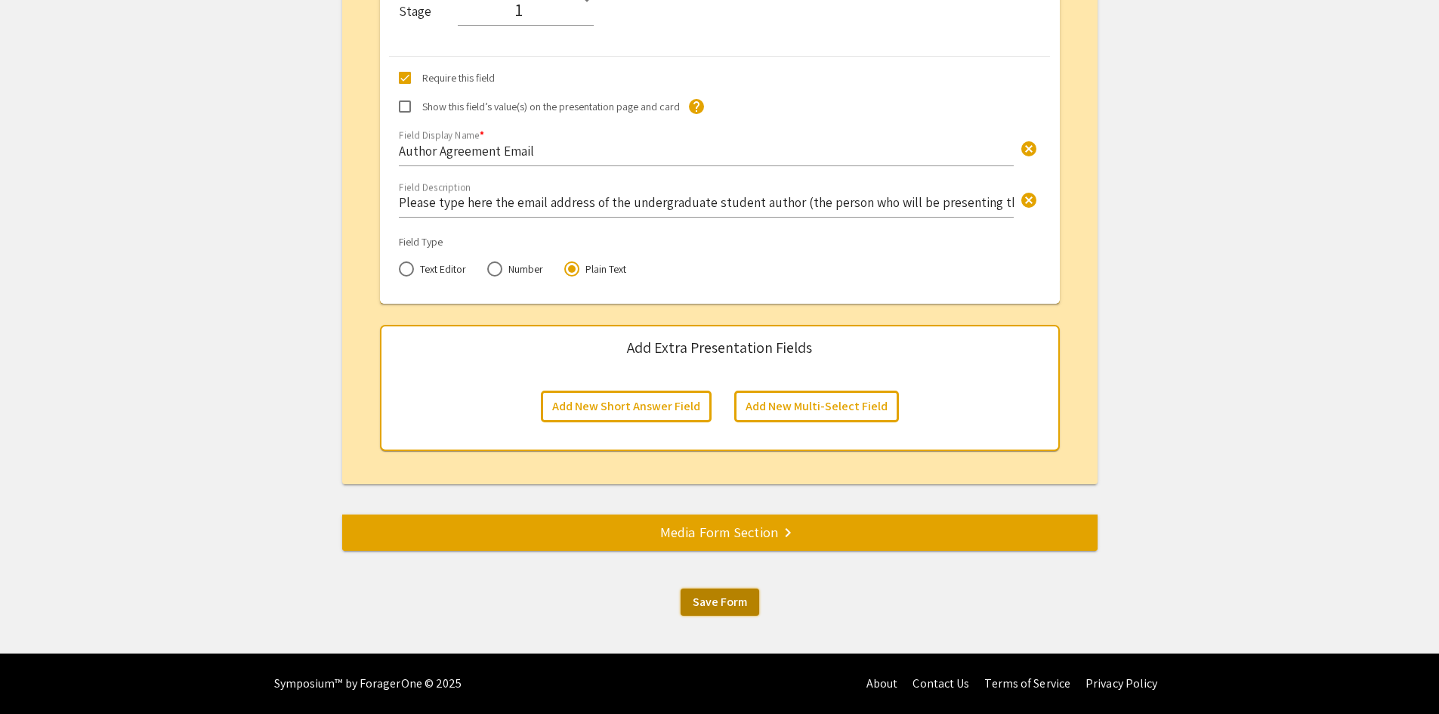
click at [746, 606] on span "Save Form" at bounding box center [720, 602] width 54 height 16
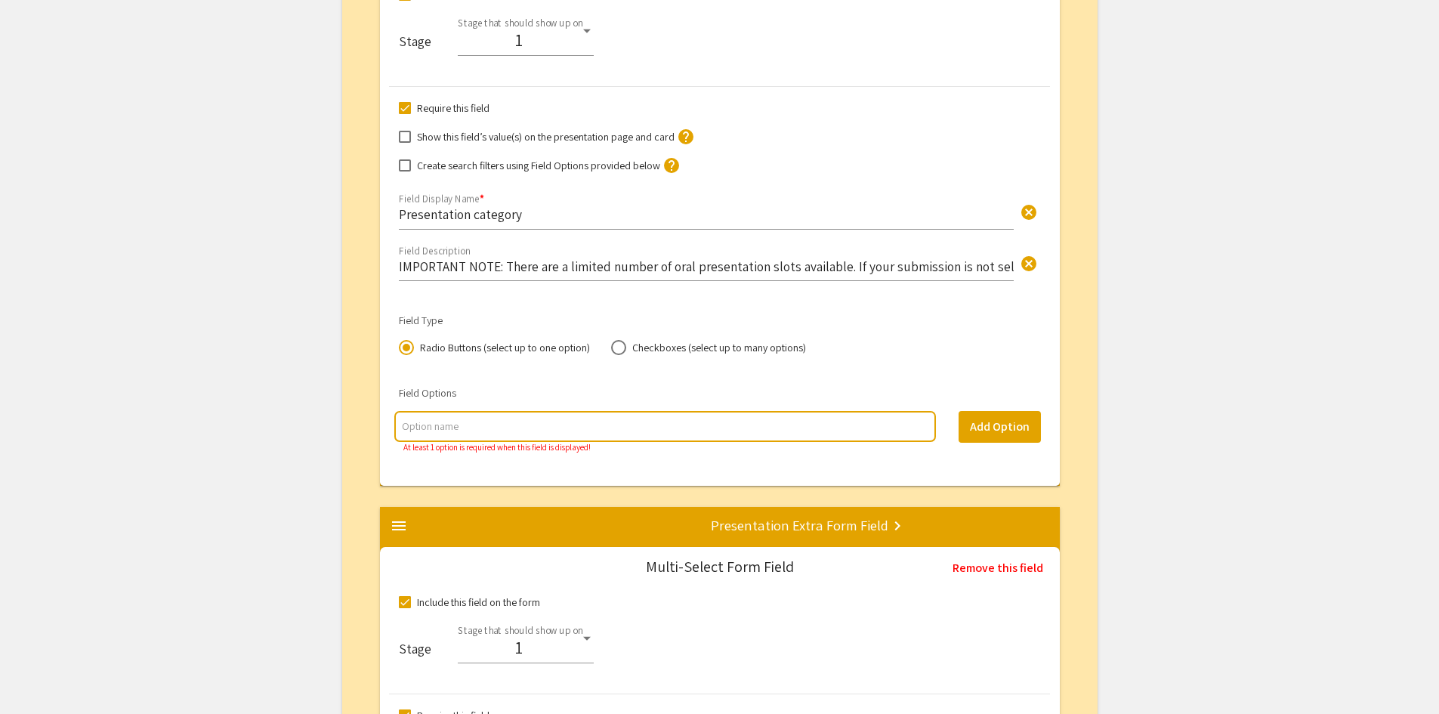
scroll to position [2296, 0]
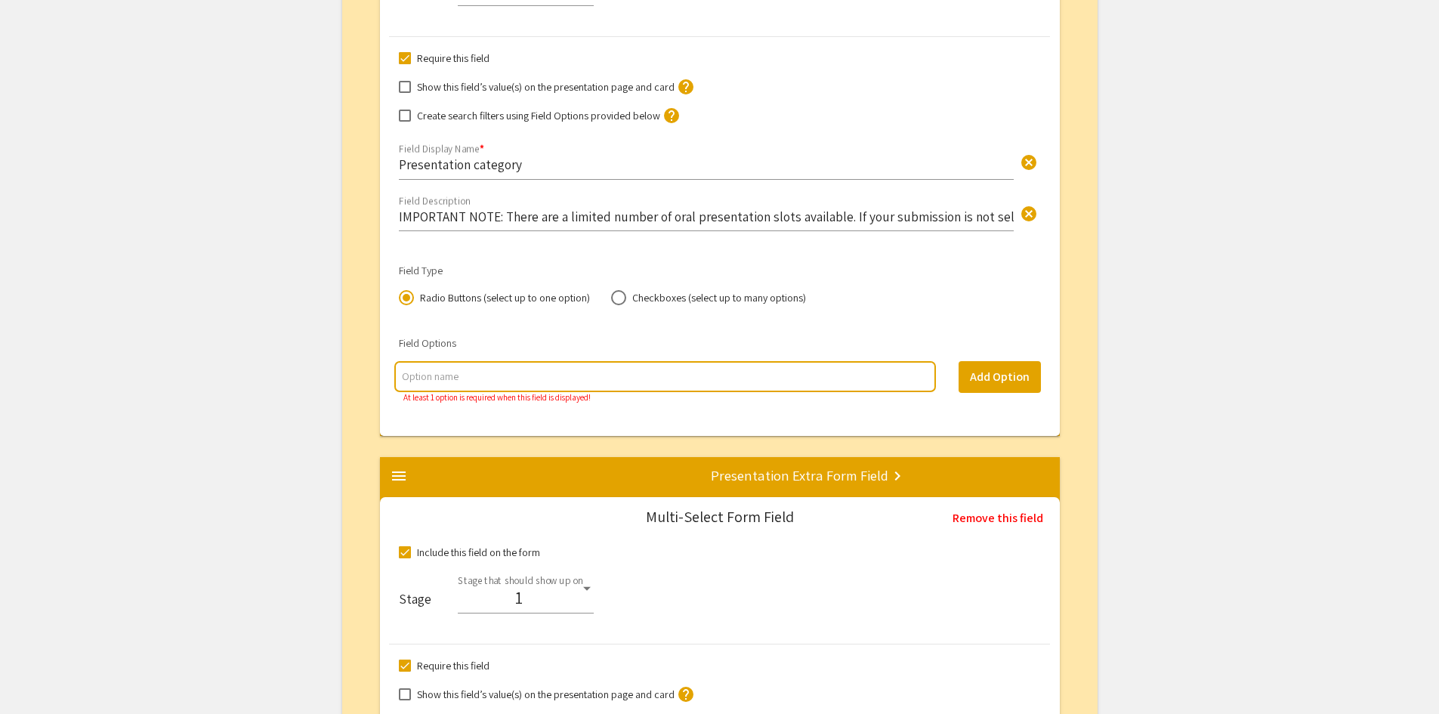
click at [474, 382] on input "multi select option input" at bounding box center [665, 376] width 526 height 15
type input "Oral Presentation"
click at [1022, 379] on button "Add Option" at bounding box center [1000, 377] width 82 height 32
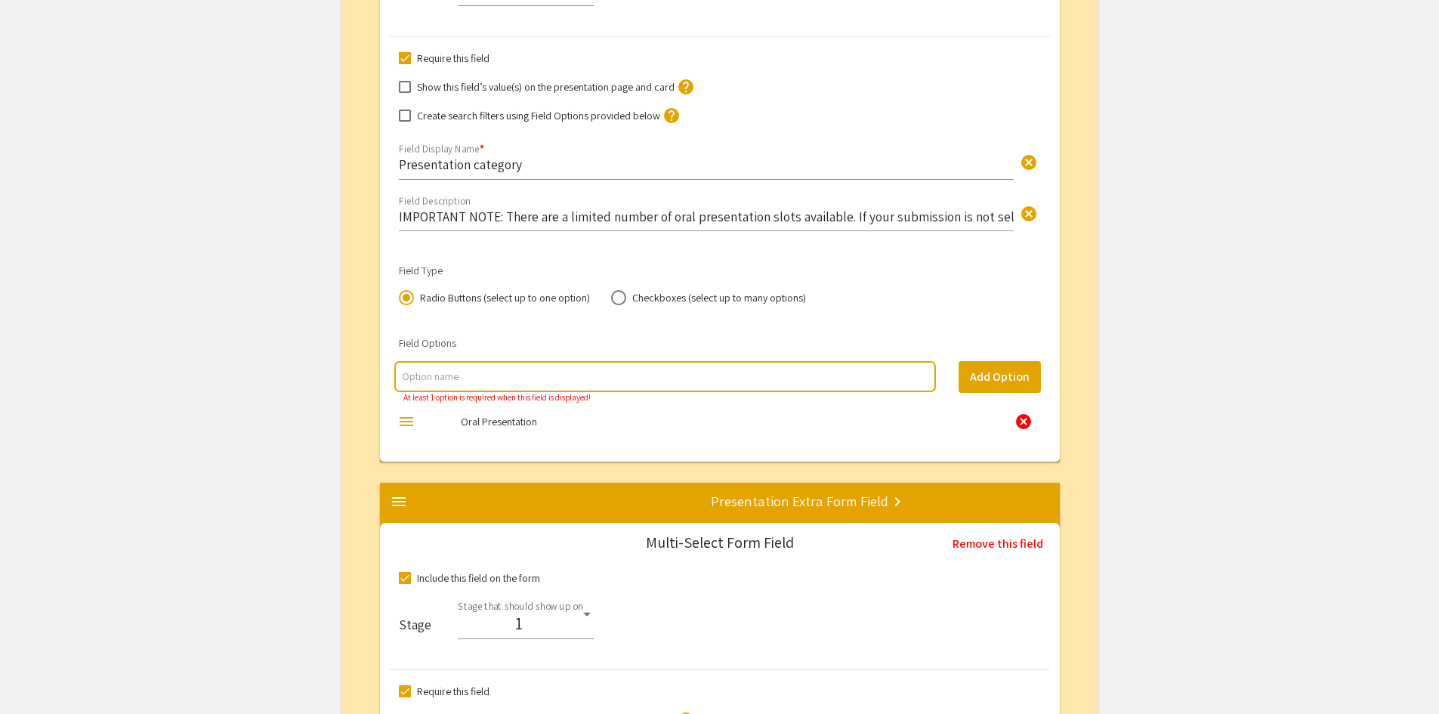
click at [458, 375] on input "multi select option input" at bounding box center [665, 376] width 526 height 15
type input "Poster Presentation"
click at [993, 382] on button "Add Option" at bounding box center [1000, 377] width 82 height 32
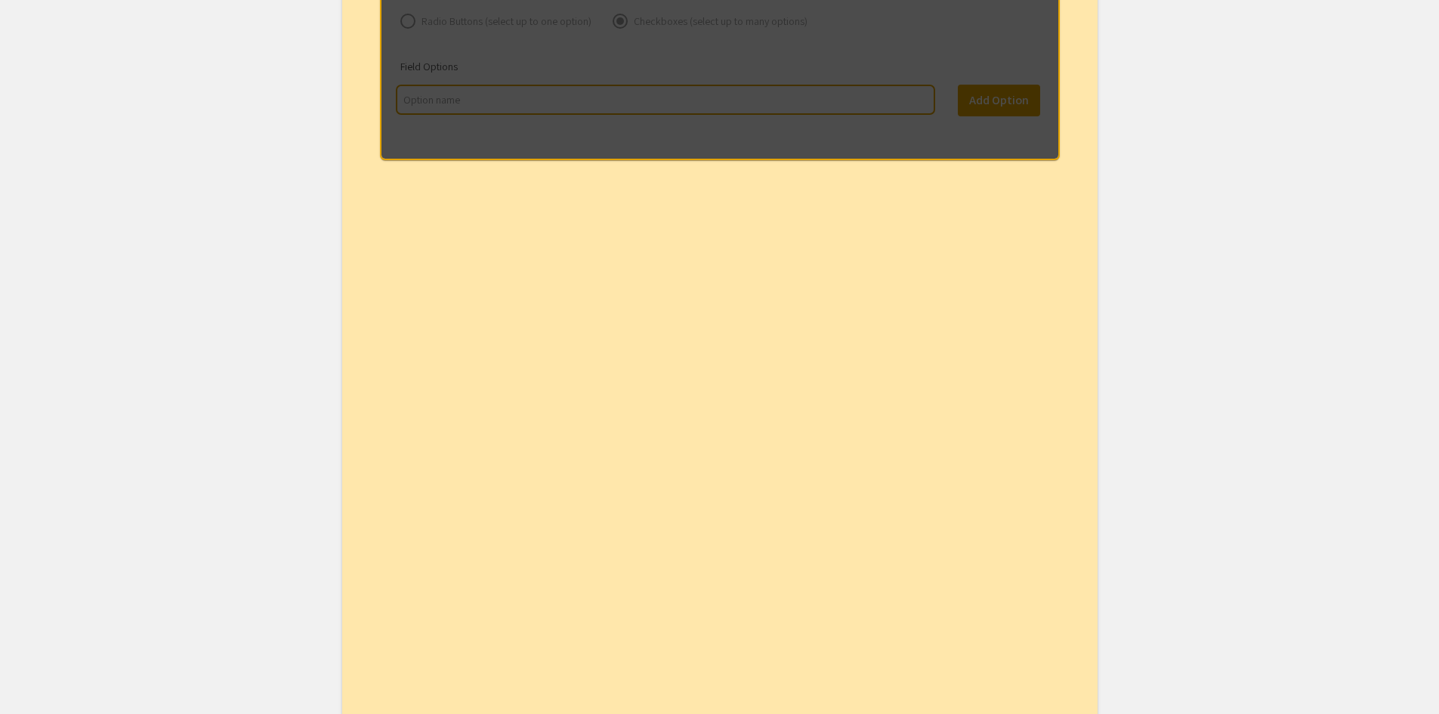
scroll to position [1988, 0]
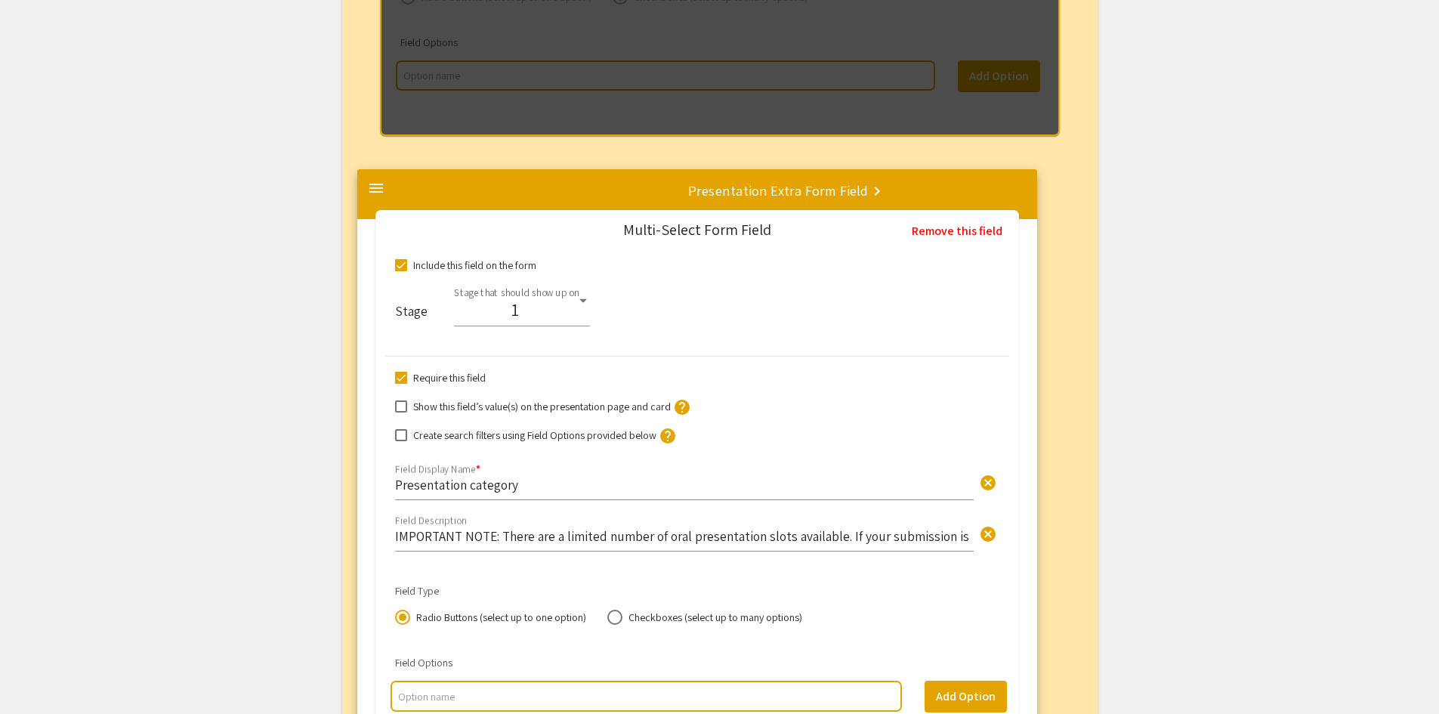
drag, startPoint x: 397, startPoint y: 249, endPoint x: 374, endPoint y: 190, distance: 62.4
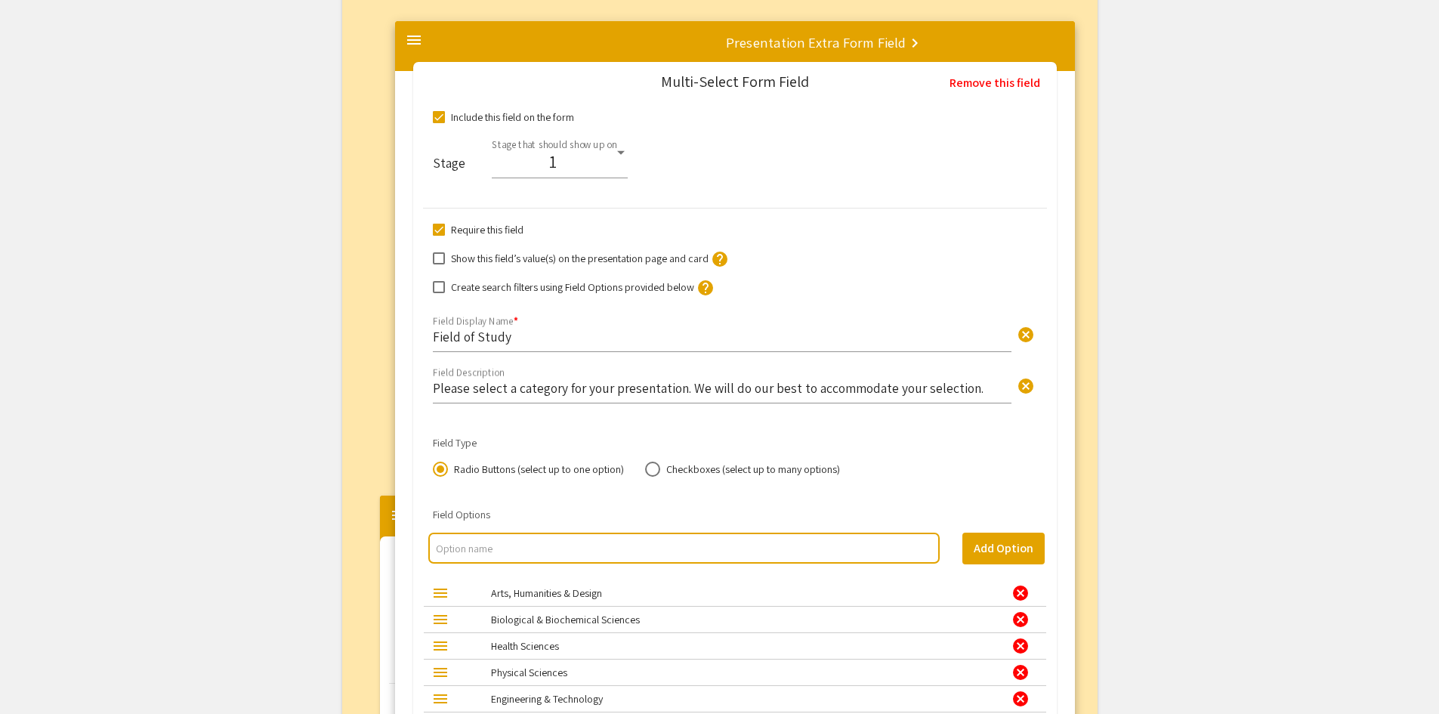
scroll to position [2432, 0]
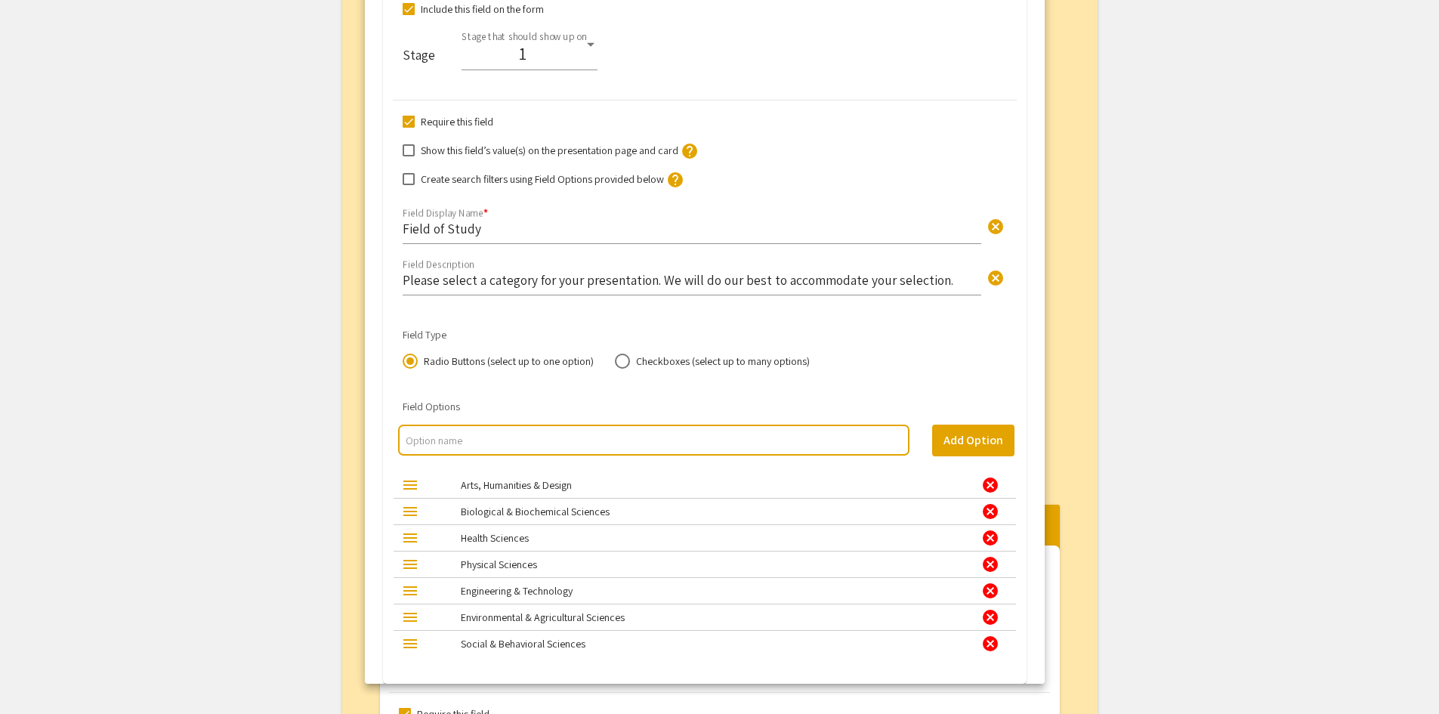
drag, startPoint x: 397, startPoint y: 385, endPoint x: 382, endPoint y: -66, distance: 451.3
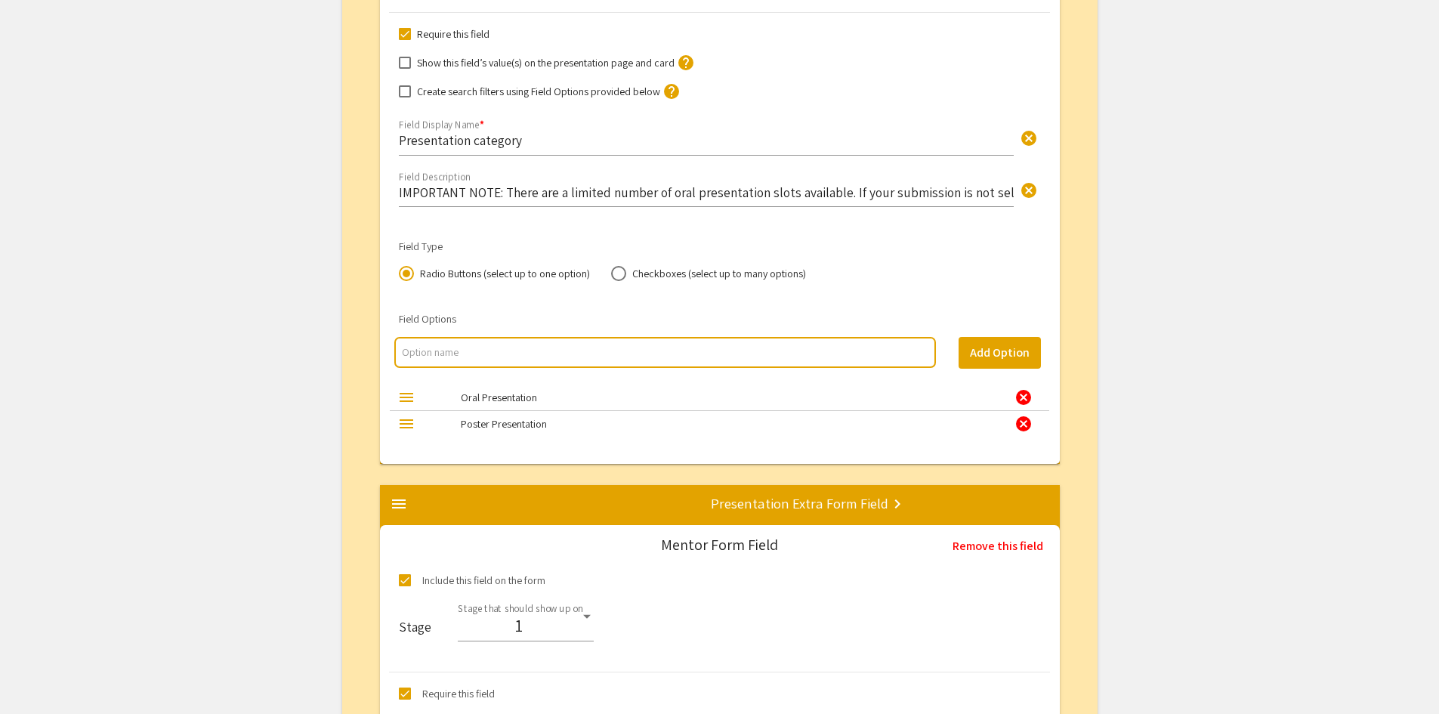
scroll to position [3036, 0]
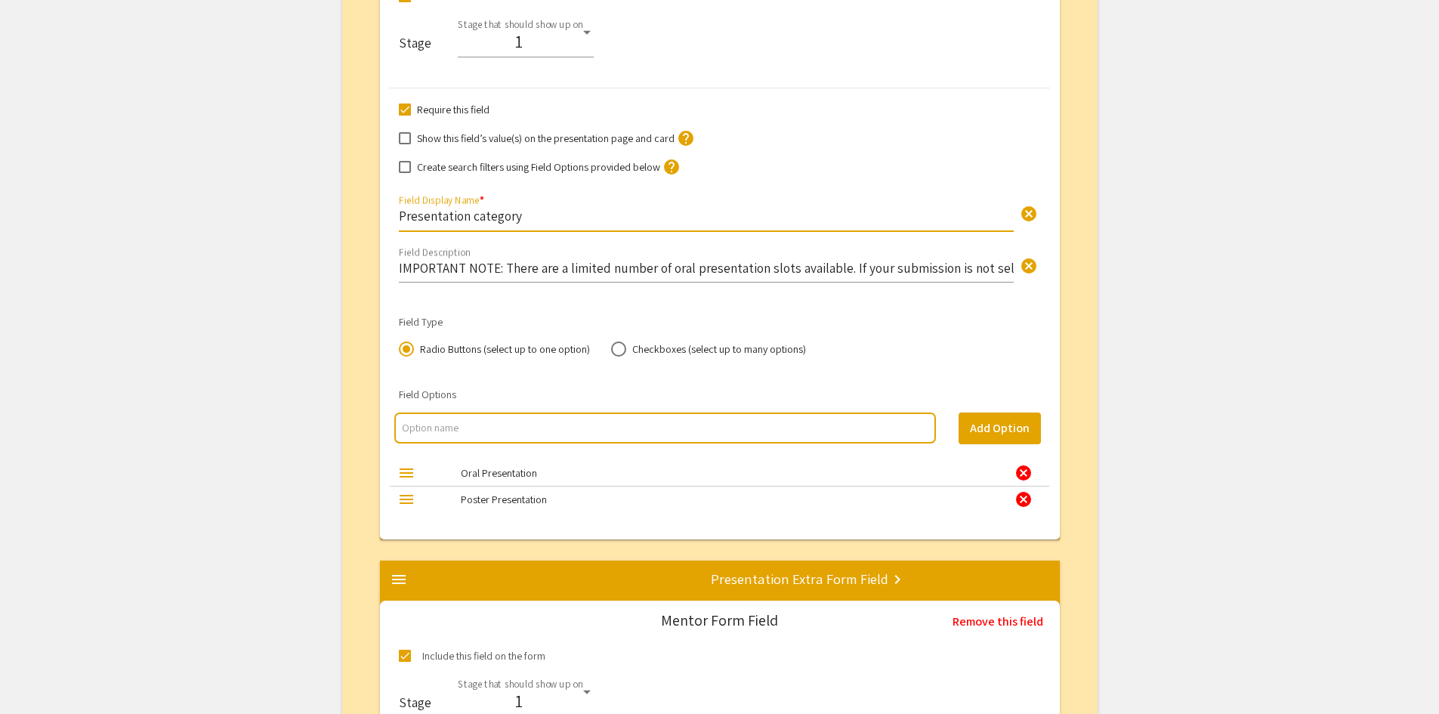
click at [488, 215] on input "Presentation category" at bounding box center [706, 215] width 615 height 17
click at [475, 219] on input "Presentation category" at bounding box center [706, 215] width 615 height 17
click at [474, 219] on input "Presentation category" at bounding box center [706, 215] width 615 height 17
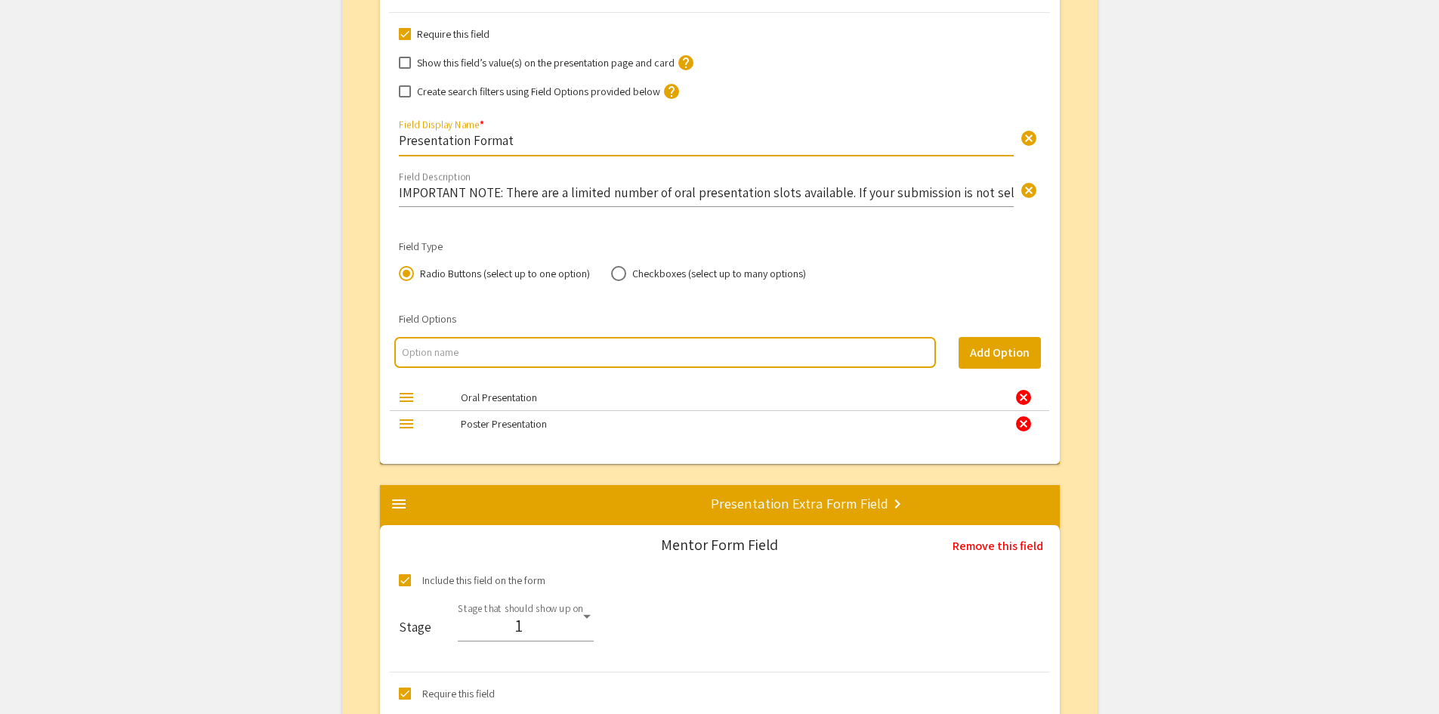
type input "Presentation Format"
click at [469, 352] on input "multi select option input" at bounding box center [665, 352] width 526 height 15
type input "Performance"
click at [1009, 354] on button "Add Option" at bounding box center [1000, 353] width 82 height 32
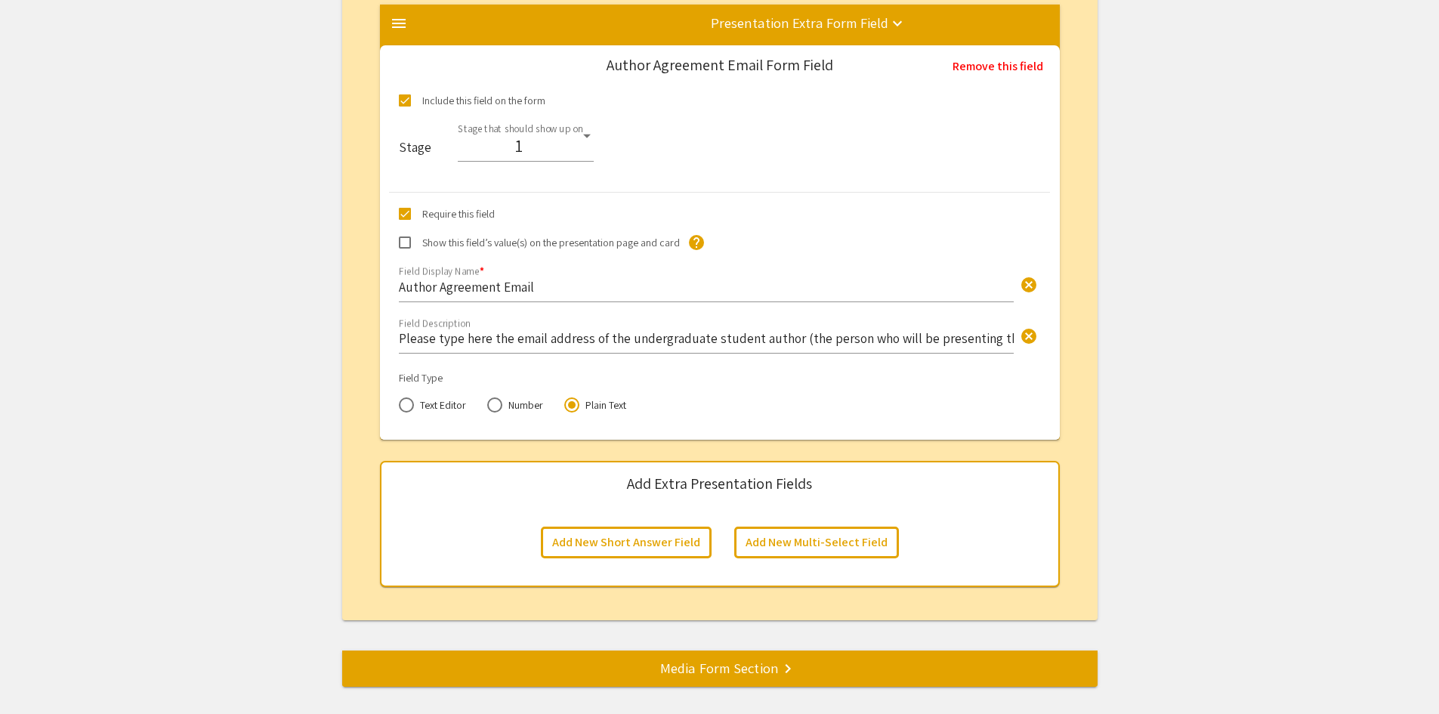
scroll to position [6799, 0]
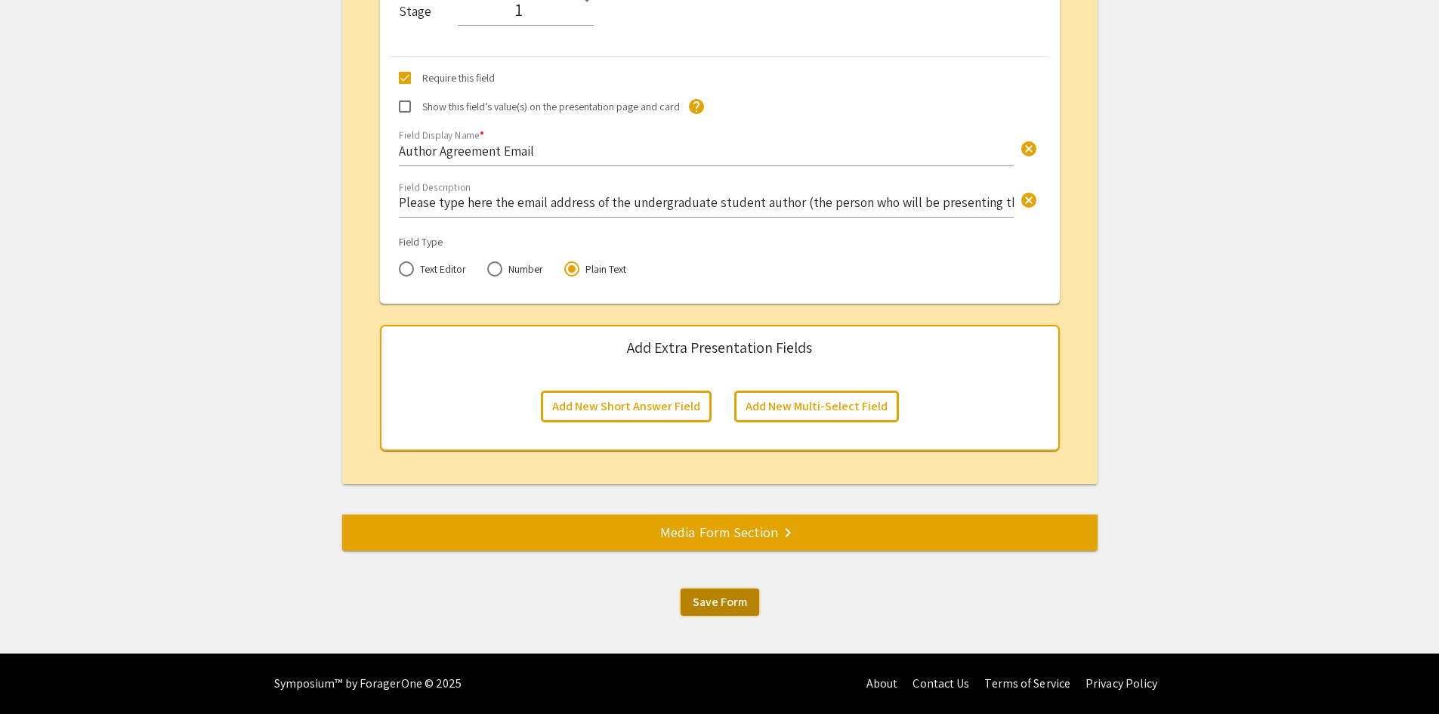
click at [740, 600] on span "Save Form" at bounding box center [720, 602] width 54 height 16
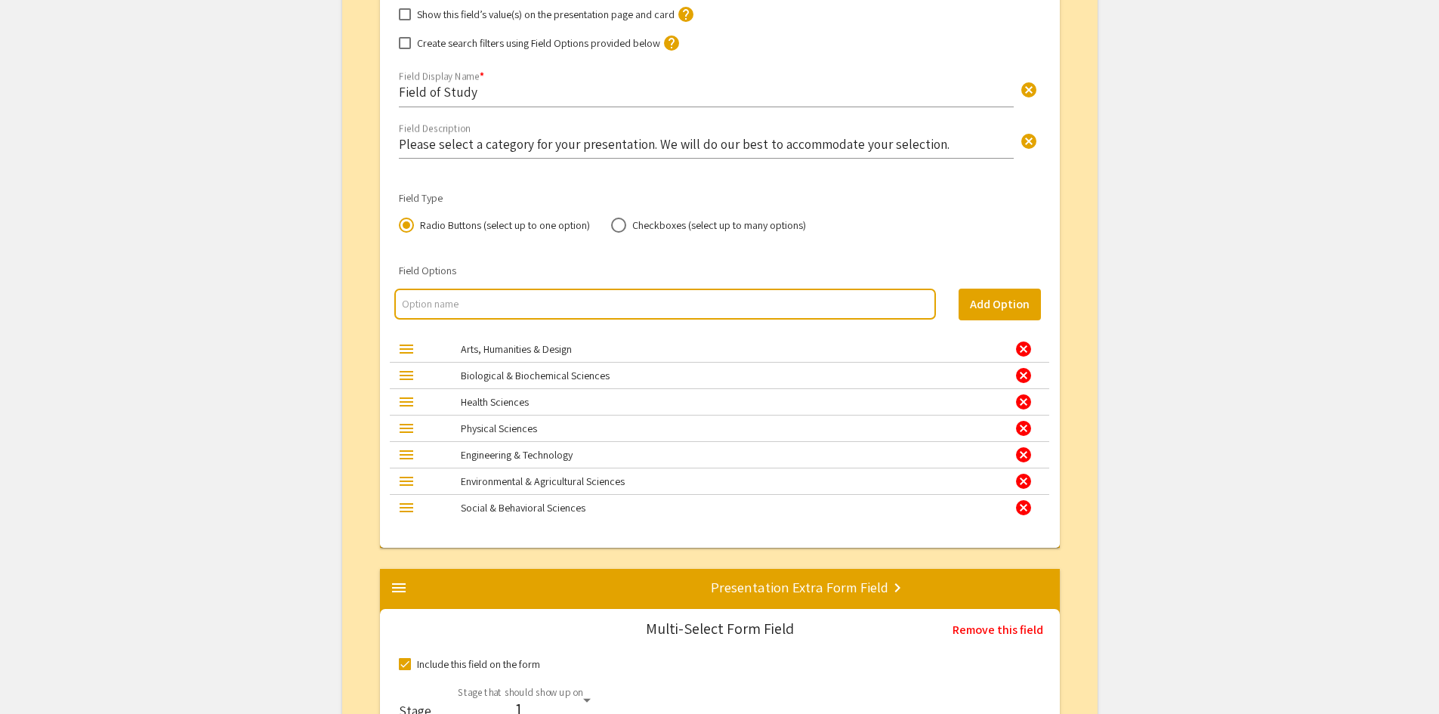
scroll to position [2341, 0]
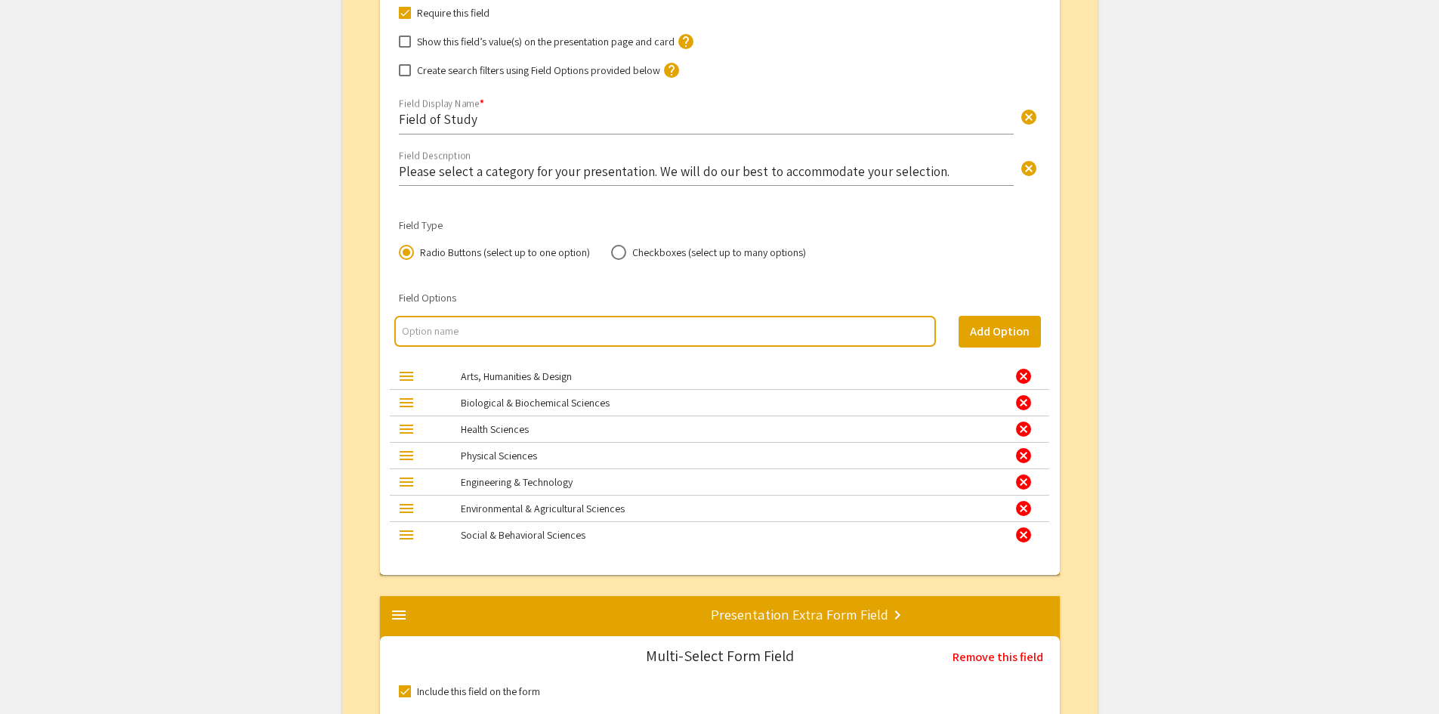
click at [499, 173] on input "Please select a category for your presentation. We will do our best to accommod…" at bounding box center [706, 170] width 615 height 17
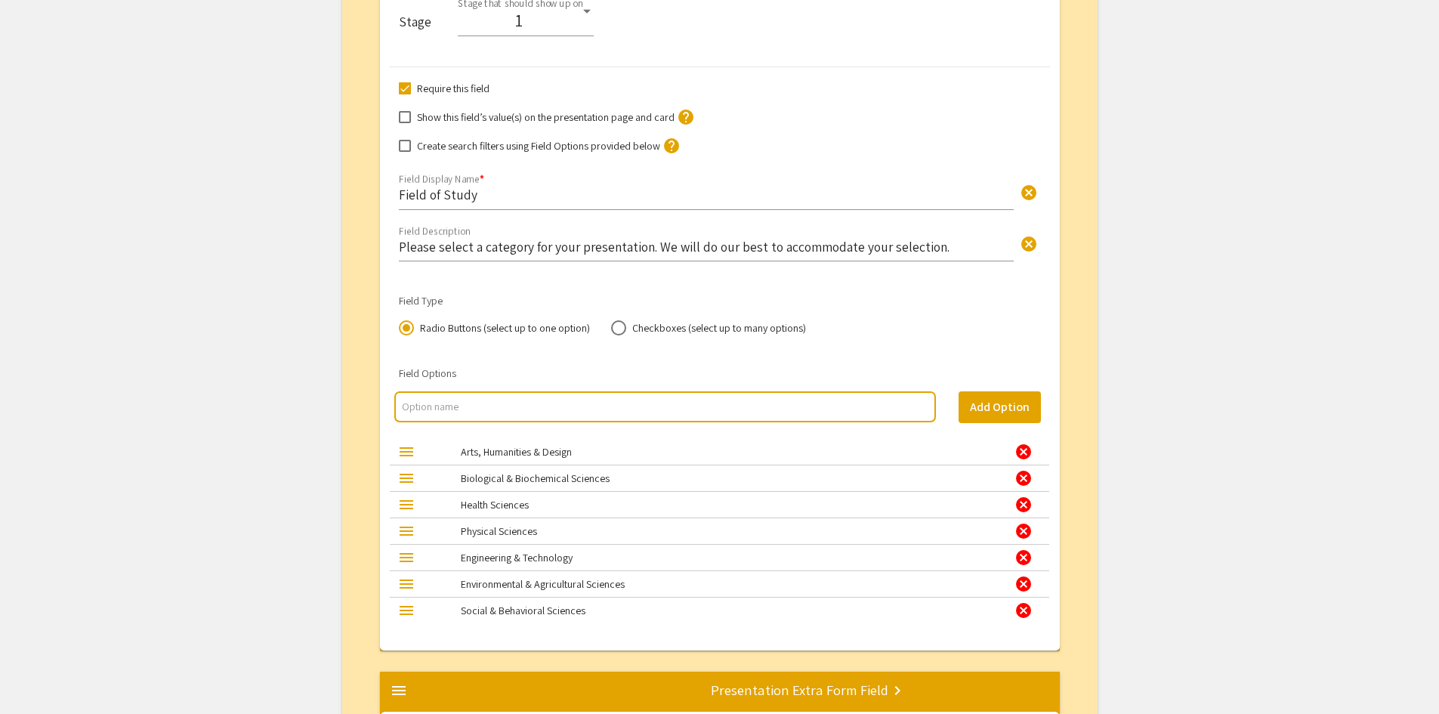
click at [498, 249] on input "Please select a category for your presentation. We will do our best to accommod…" at bounding box center [706, 246] width 615 height 17
click at [932, 249] on input "Please select a category for your presentation. We will do our best to accommod…" at bounding box center [706, 246] width 615 height 17
type input "Check below the field in which your research fall into. If you are unsure of wh…"
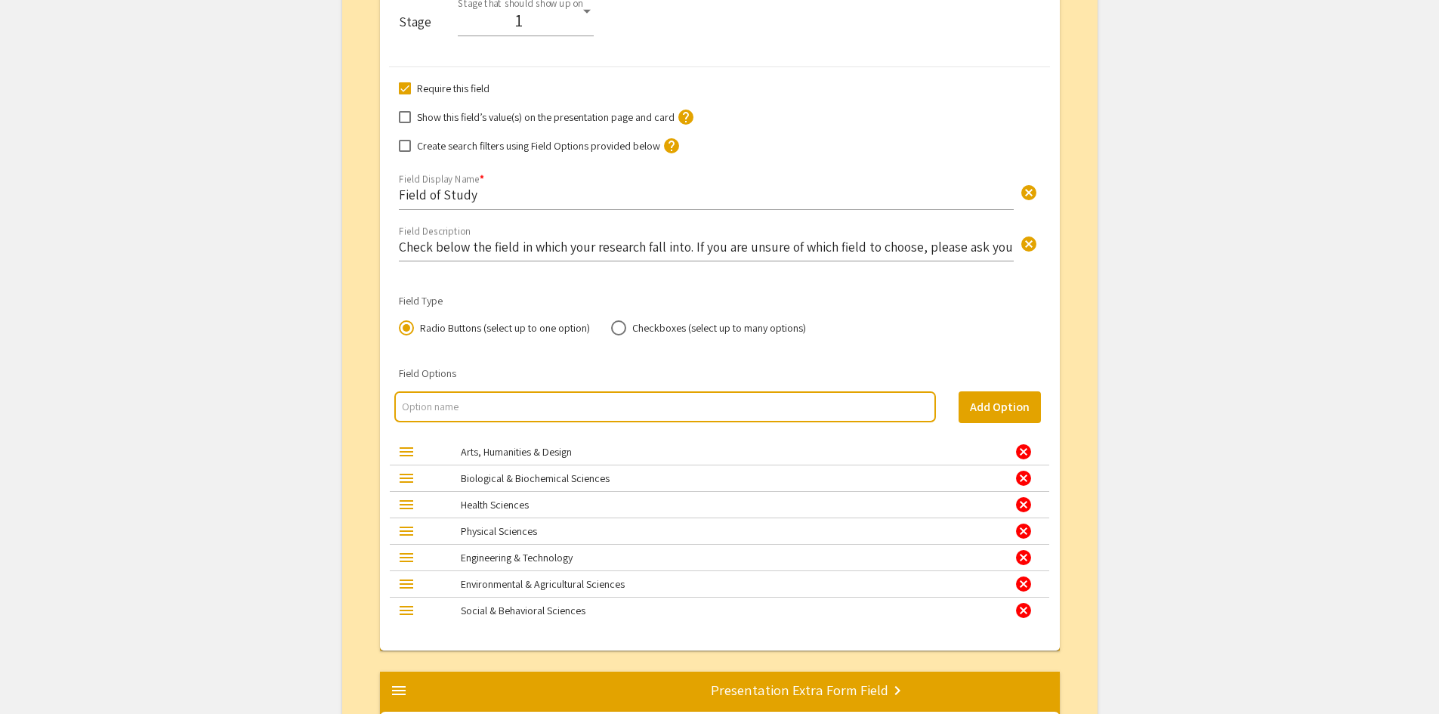
click at [403, 249] on input "Check below the field in which your research fall into. If you are unsure of wh…" at bounding box center [706, 246] width 615 height 17
click at [400, 247] on input "Check below the field in which your research fall into. If you are unsure of wh…" at bounding box center [706, 246] width 615 height 17
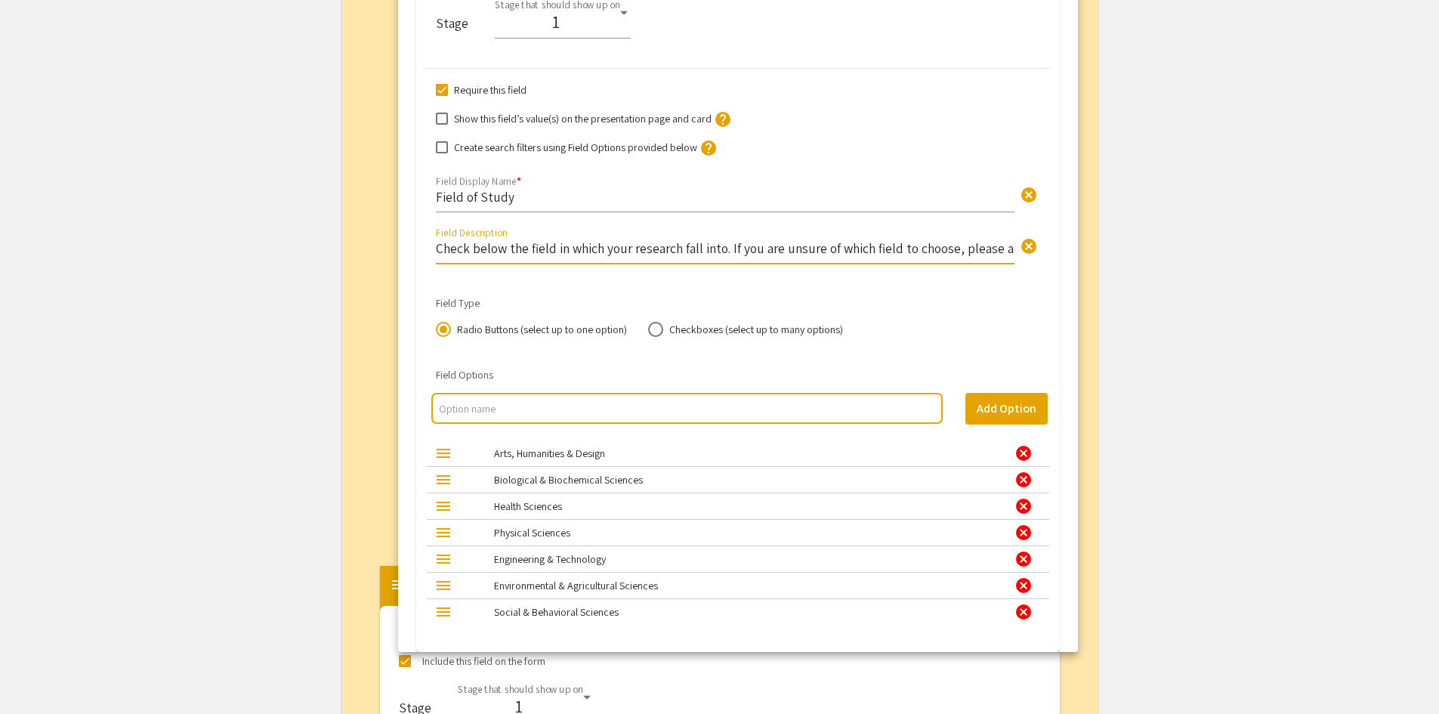
scroll to position [0, 403]
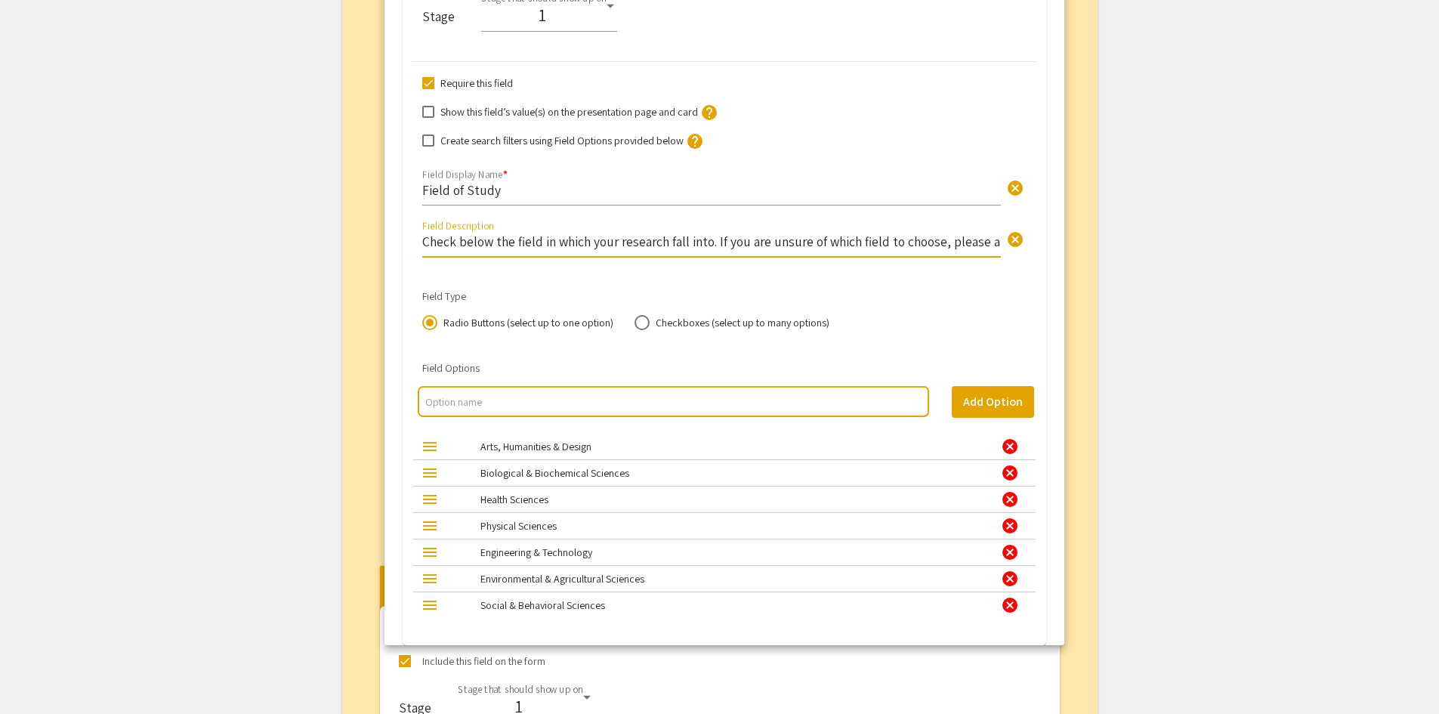
drag, startPoint x: 400, startPoint y: 247, endPoint x: 395, endPoint y: 235, distance: 12.9
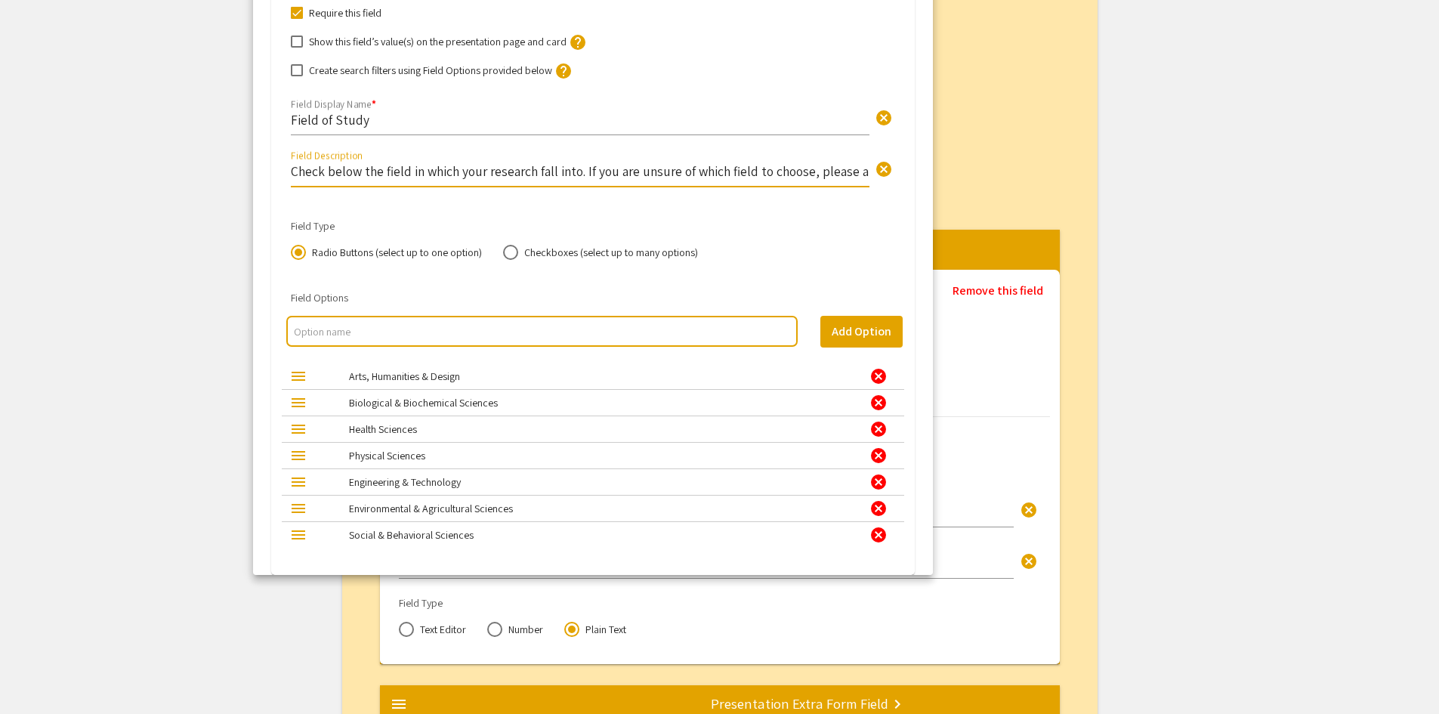
drag, startPoint x: 922, startPoint y: 141, endPoint x: 808, endPoint y: 174, distance: 119.3
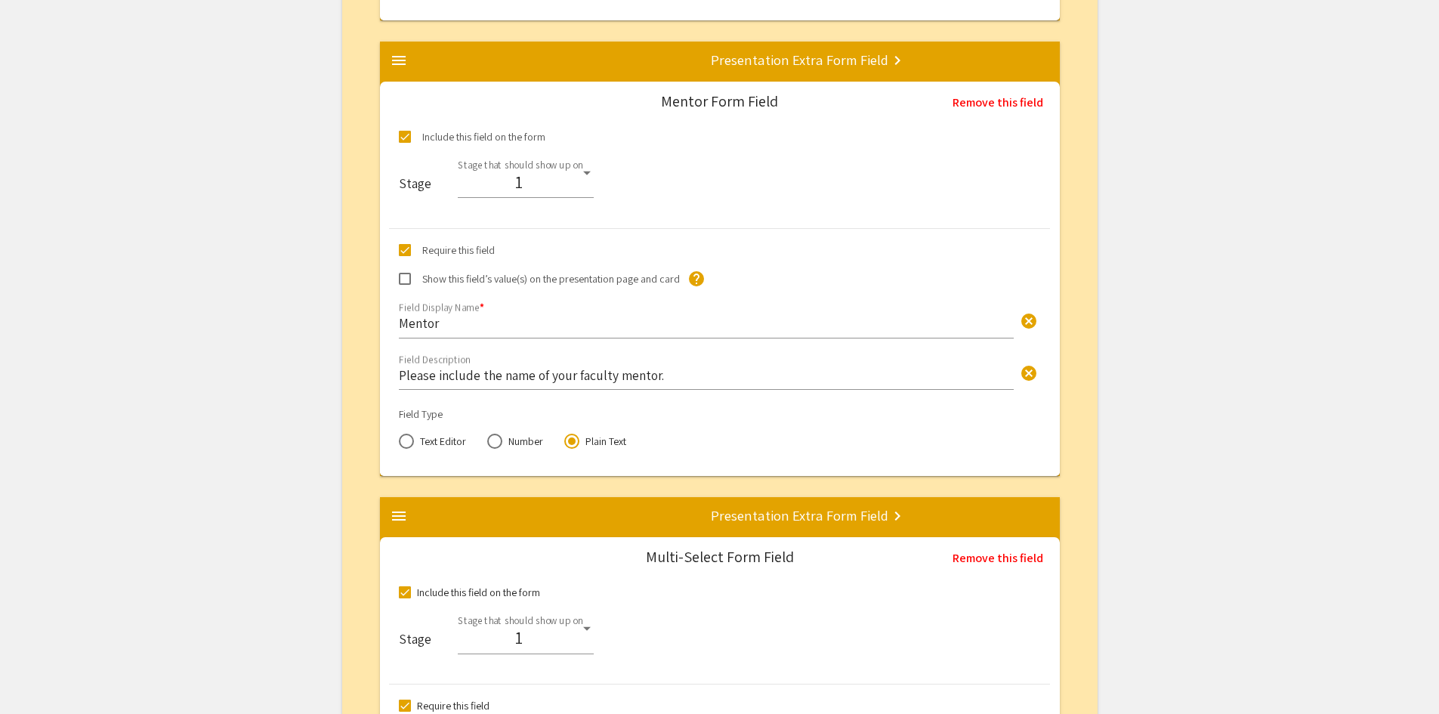
scroll to position [2792, 0]
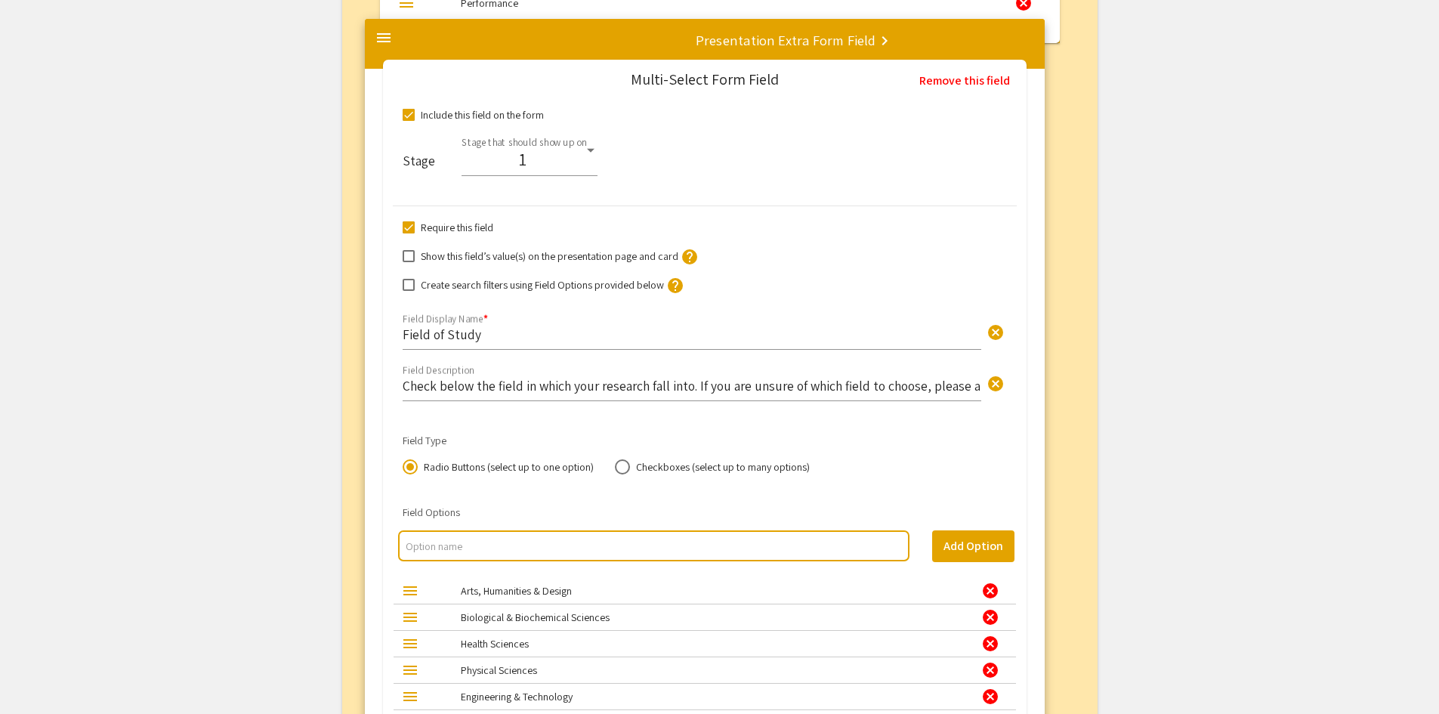
drag, startPoint x: 397, startPoint y: 516, endPoint x: 360, endPoint y: 8, distance: 509.1
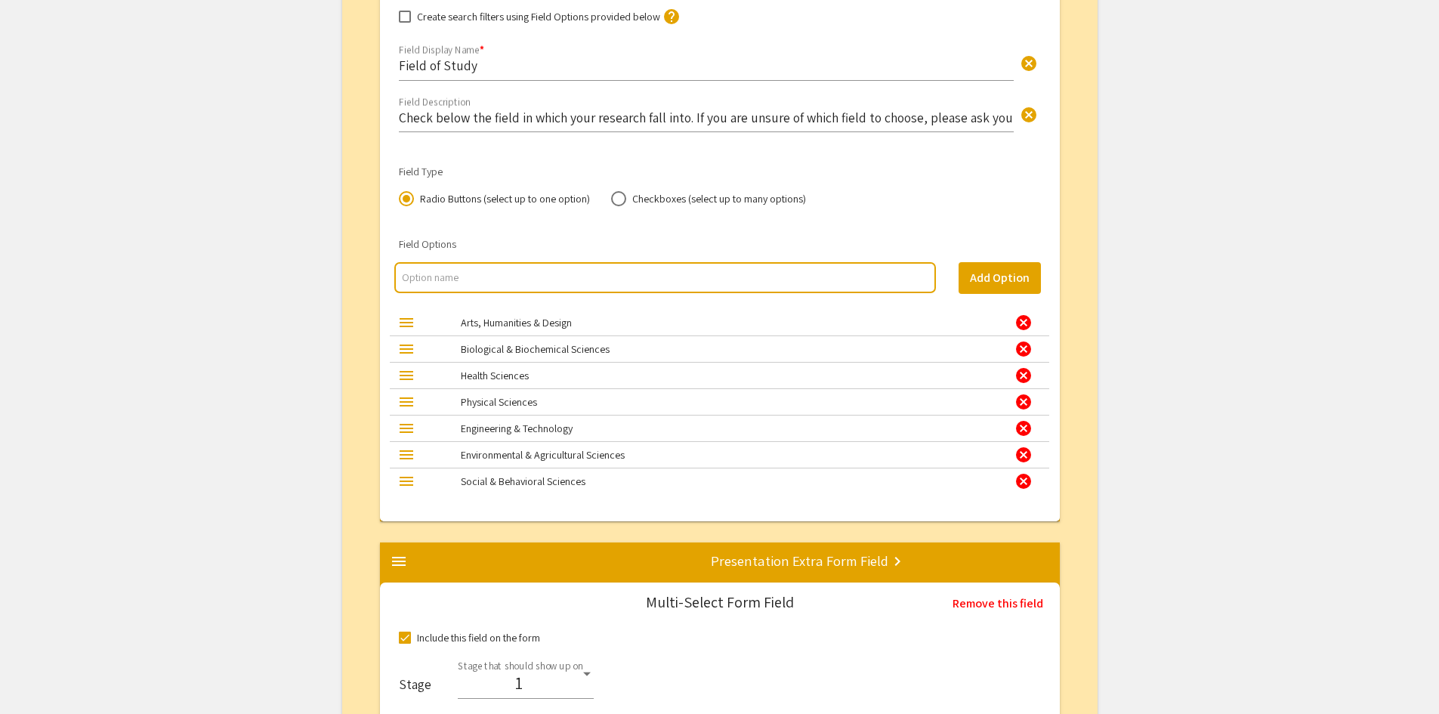
scroll to position [2236, 0]
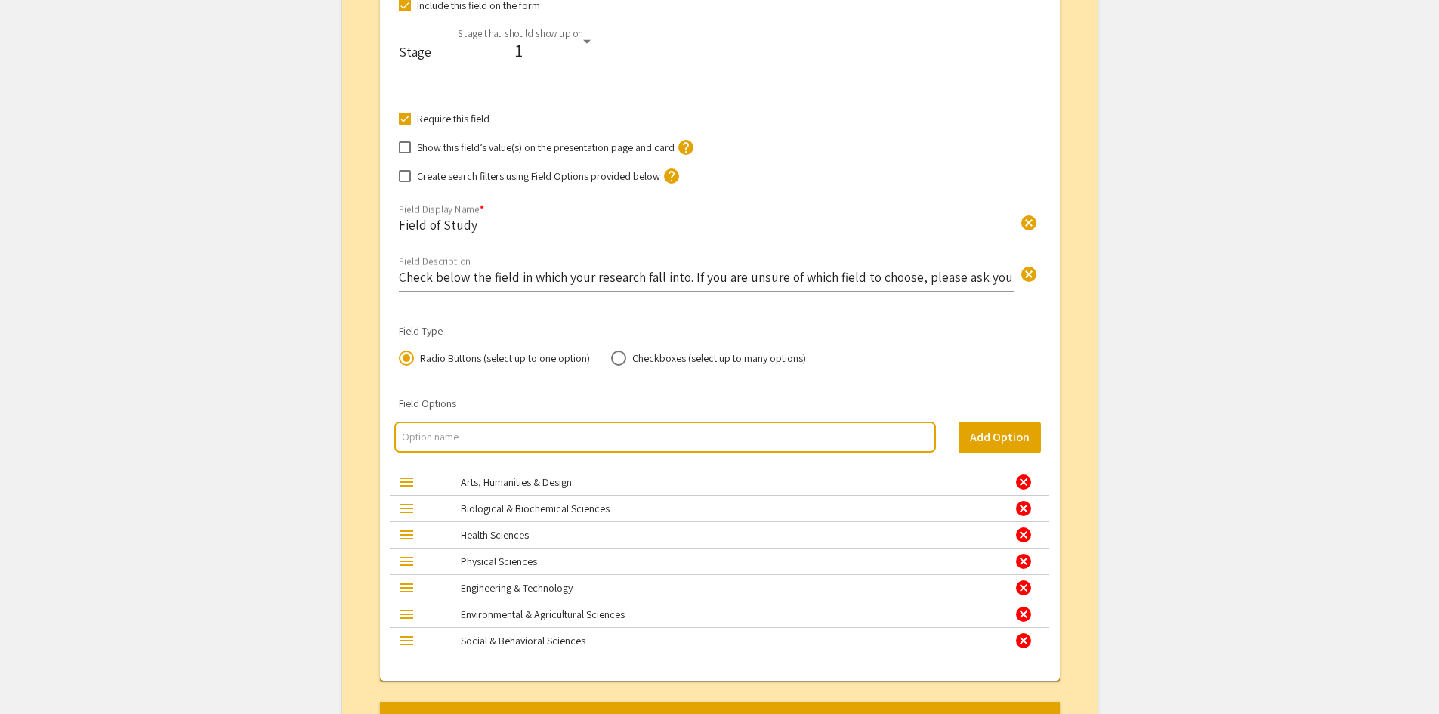
click at [406, 278] on input "Check below the field in which your research fall into. If you are unsure of wh…" at bounding box center [706, 276] width 615 height 17
click at [400, 277] on input "Check below the field in which your research fall into. If you are unsure of wh…" at bounding box center [706, 276] width 615 height 17
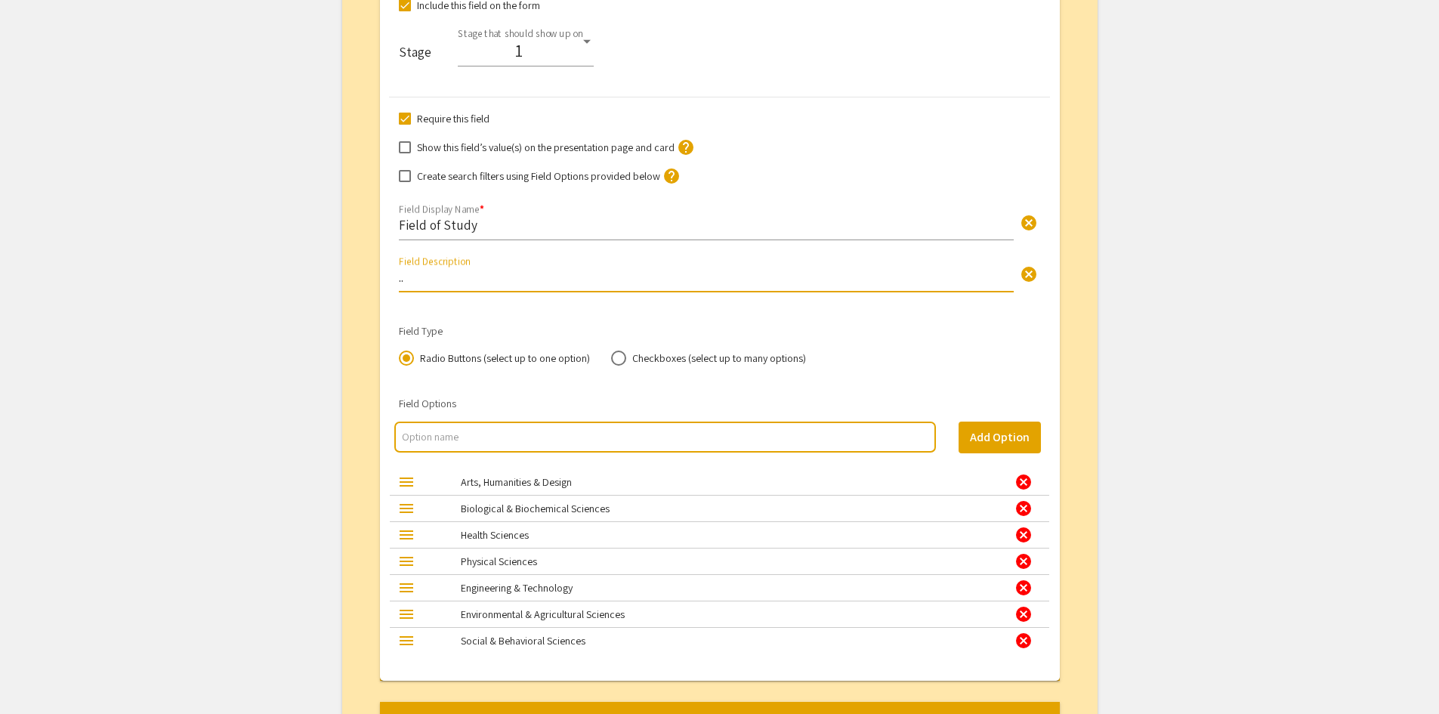
type input "."
paste input "Please select the field that best aligns with your research. If you're unsure w…"
click at [403, 280] on input "Please select the field that best aligns with your research. If you're unsure w…" at bounding box center [706, 276] width 615 height 17
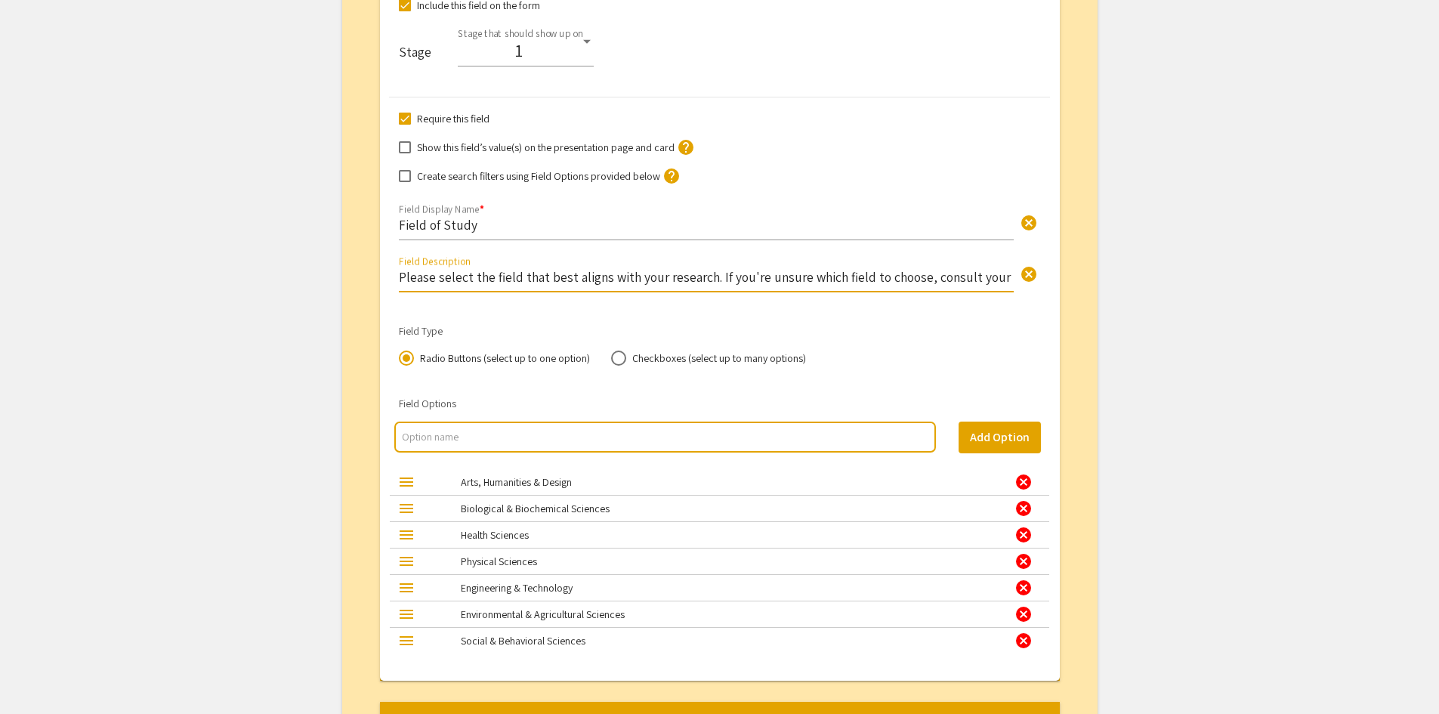
click at [742, 280] on input "Please select the field that best aligns with your research. If you're unsure w…" at bounding box center [706, 276] width 615 height 17
click at [772, 271] on input "Please select the field that best aligns with your research. If you are unsure …" at bounding box center [706, 276] width 615 height 17
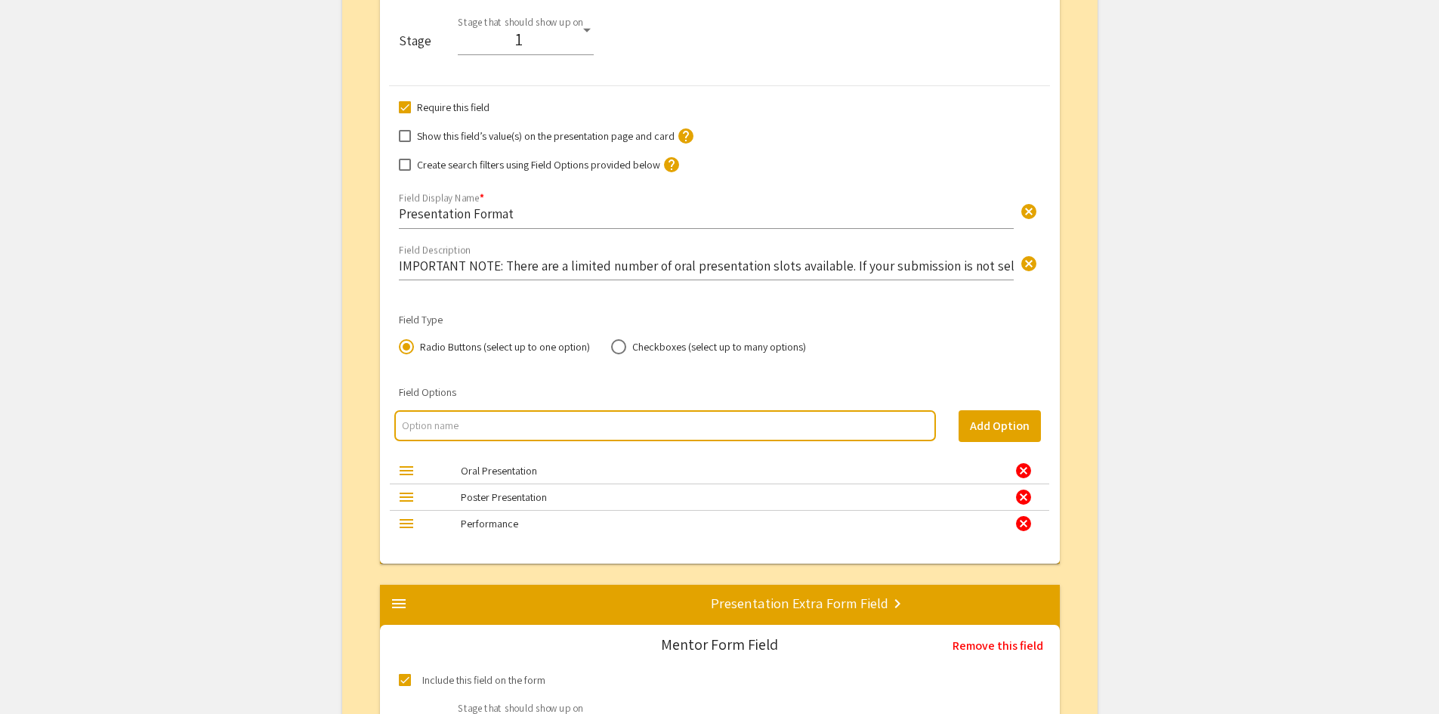
scroll to position [3067, 0]
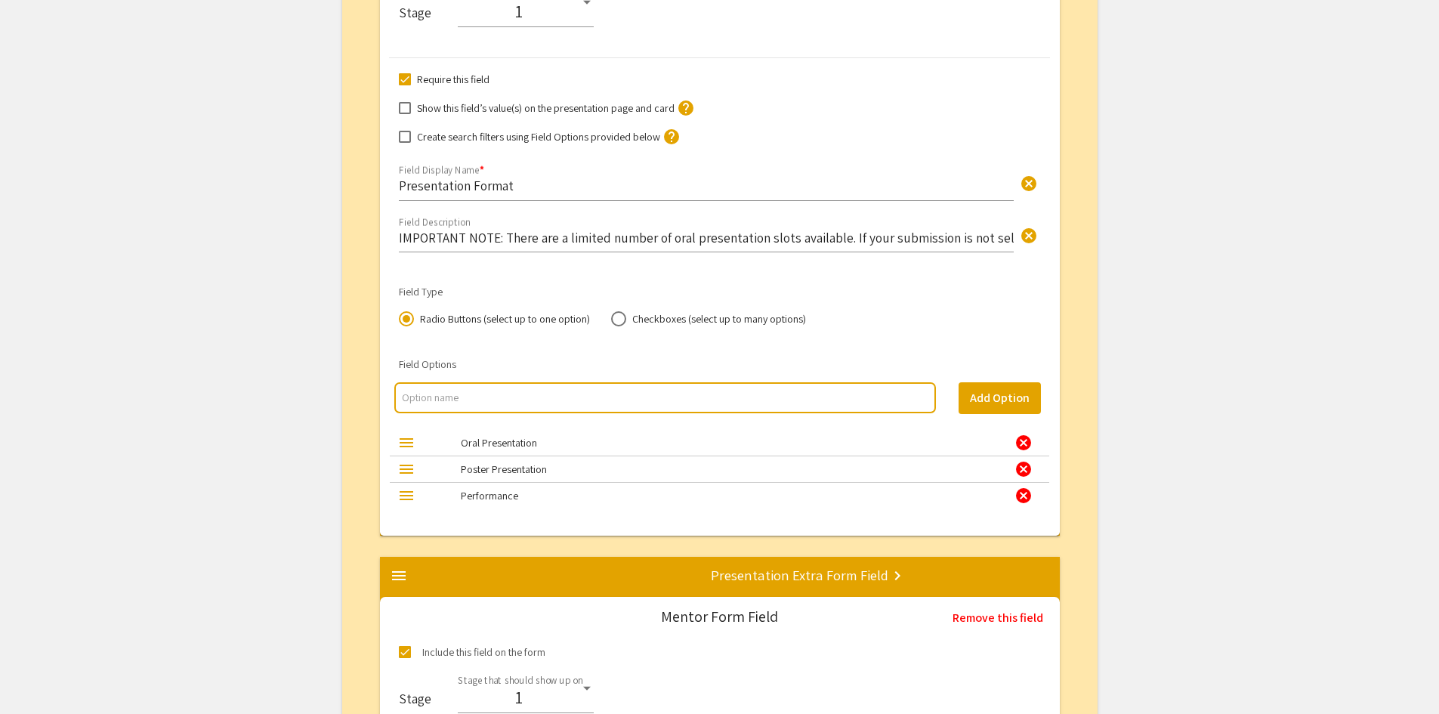
type input "Please select the field that best aligns with your research. If you are unsure …"
click at [558, 238] on input "IMPORTANT NOTE: There are a limited number of oral presentation slots available…" at bounding box center [706, 237] width 615 height 17
click at [400, 242] on input "IMPORTANT NOTE: There are a limited number of oral presentation slots available…" at bounding box center [706, 237] width 615 height 17
click at [599, 237] on input "IMPORTANT NOTE: There are a limited number of oral presentation slots available…" at bounding box center [706, 237] width 615 height 17
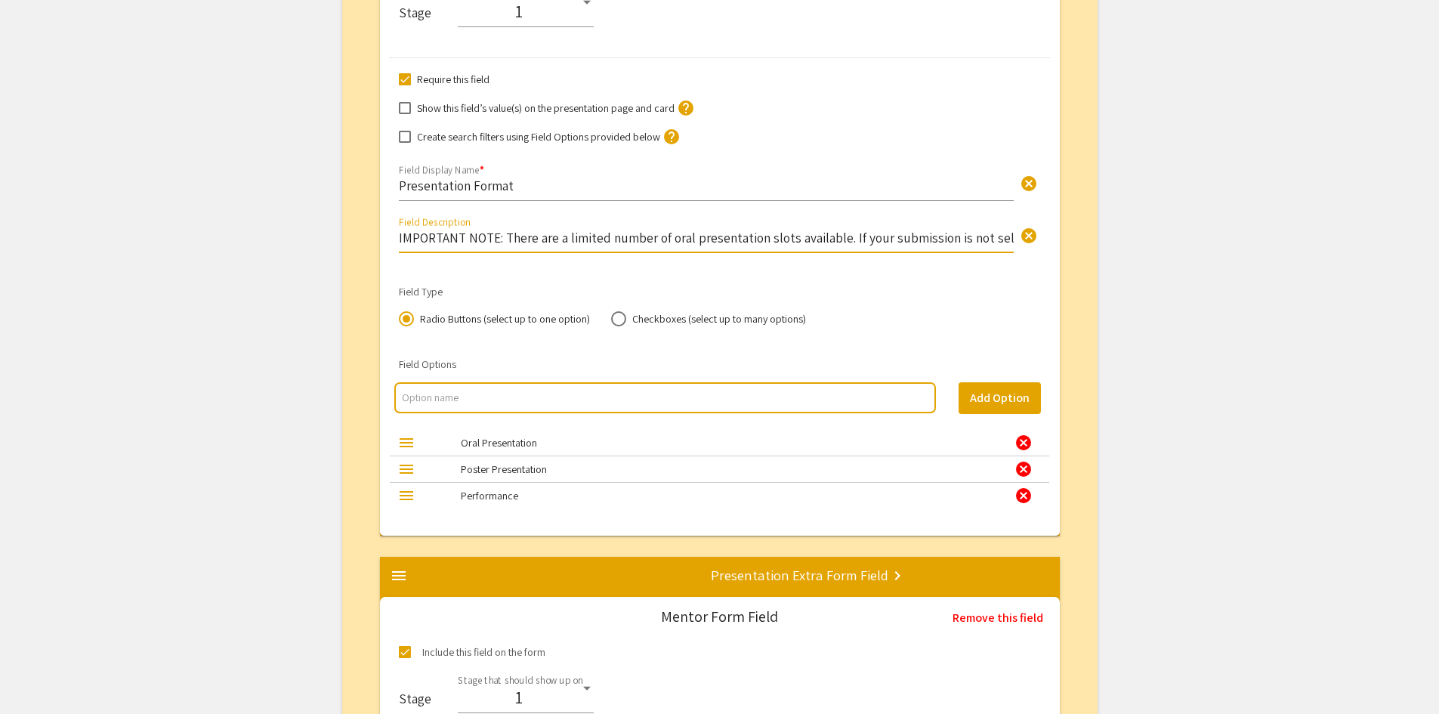
click at [749, 237] on input "IMPORTANT NOTE: There are a limited number of oral presentation slots available…" at bounding box center [706, 237] width 615 height 17
click at [961, 239] on input "IMPORTANT NOTE: There are a limited number of oral presentation slots available…" at bounding box center [706, 237] width 615 height 17
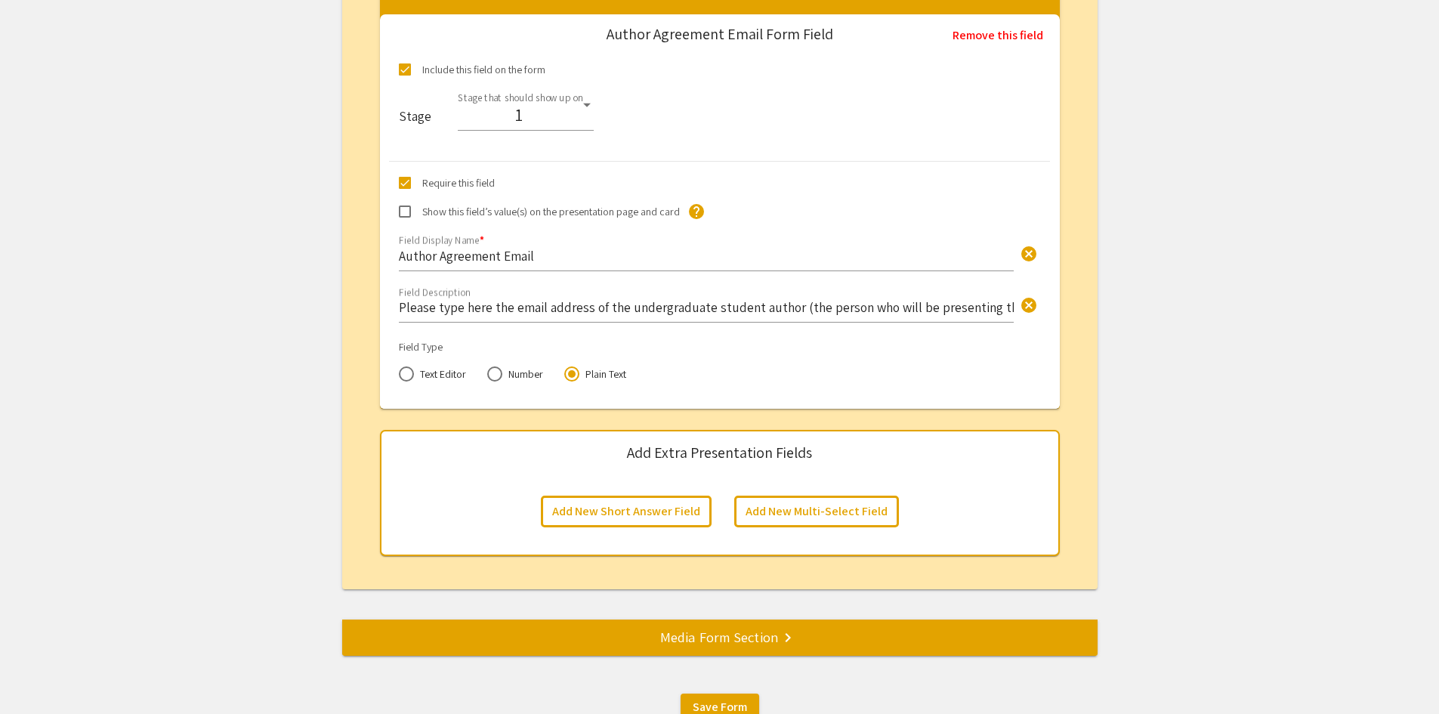
scroll to position [6799, 0]
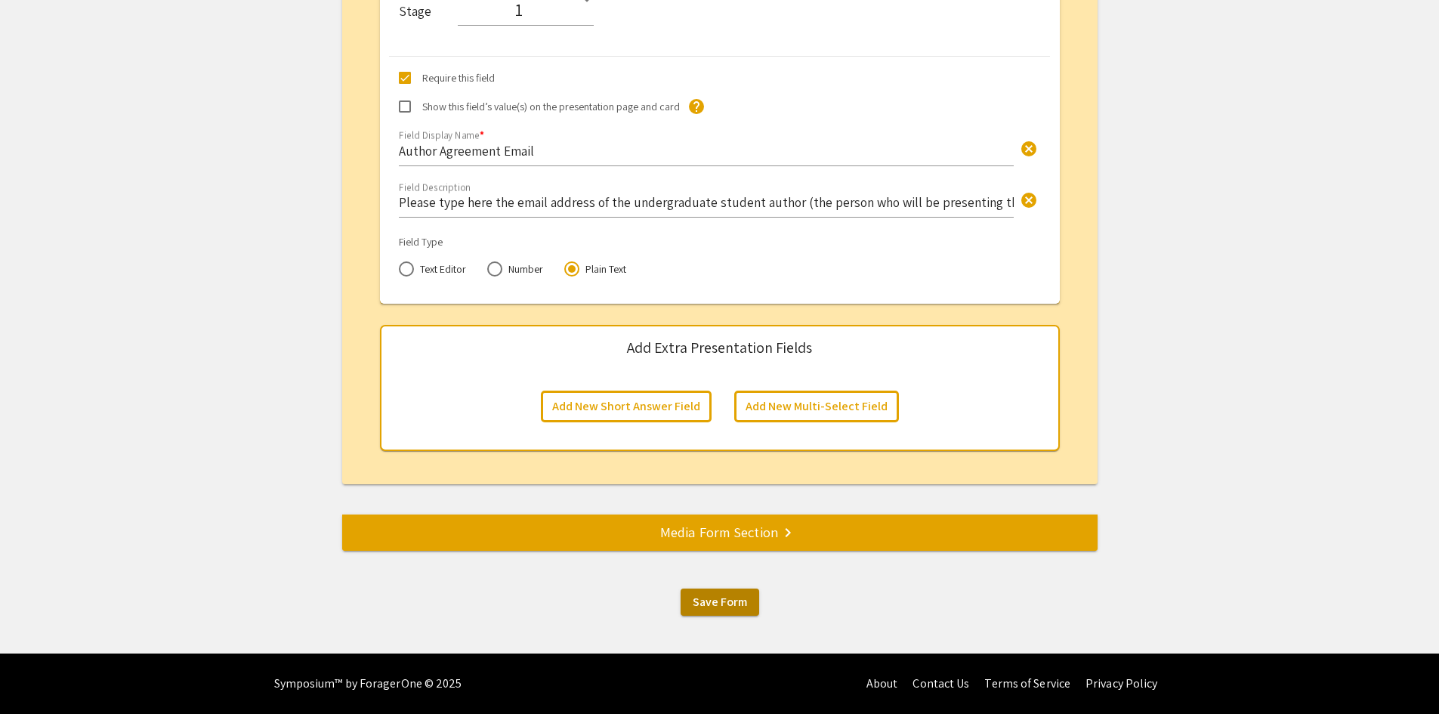
type input "IMPORTANT NOTE: There are a limited number of oral presentation slots available…"
click at [714, 606] on span "Save Form" at bounding box center [720, 602] width 54 height 16
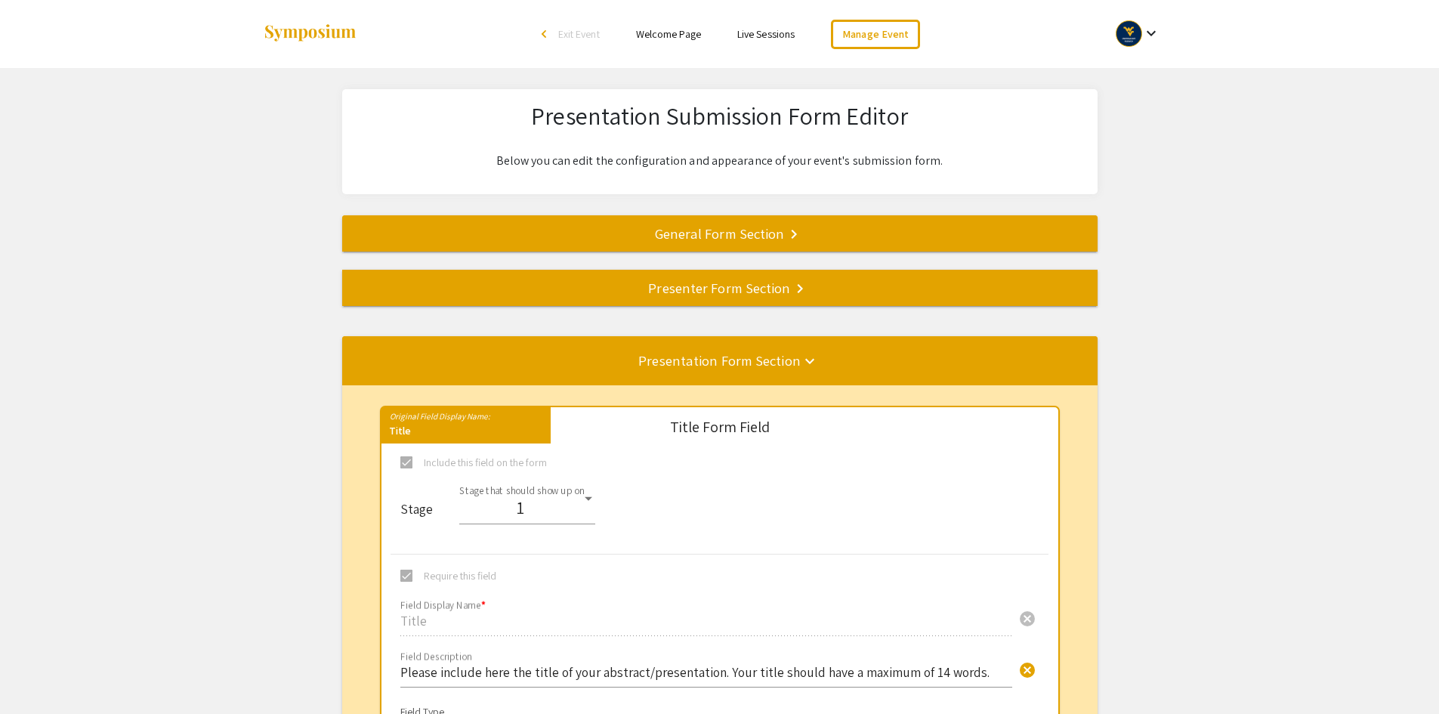
click at [579, 230] on div "General Form Section keyboard_arrow_right" at bounding box center [719, 233] width 755 height 21
